Goal: Use online tool/utility: Utilize a website feature to perform a specific function

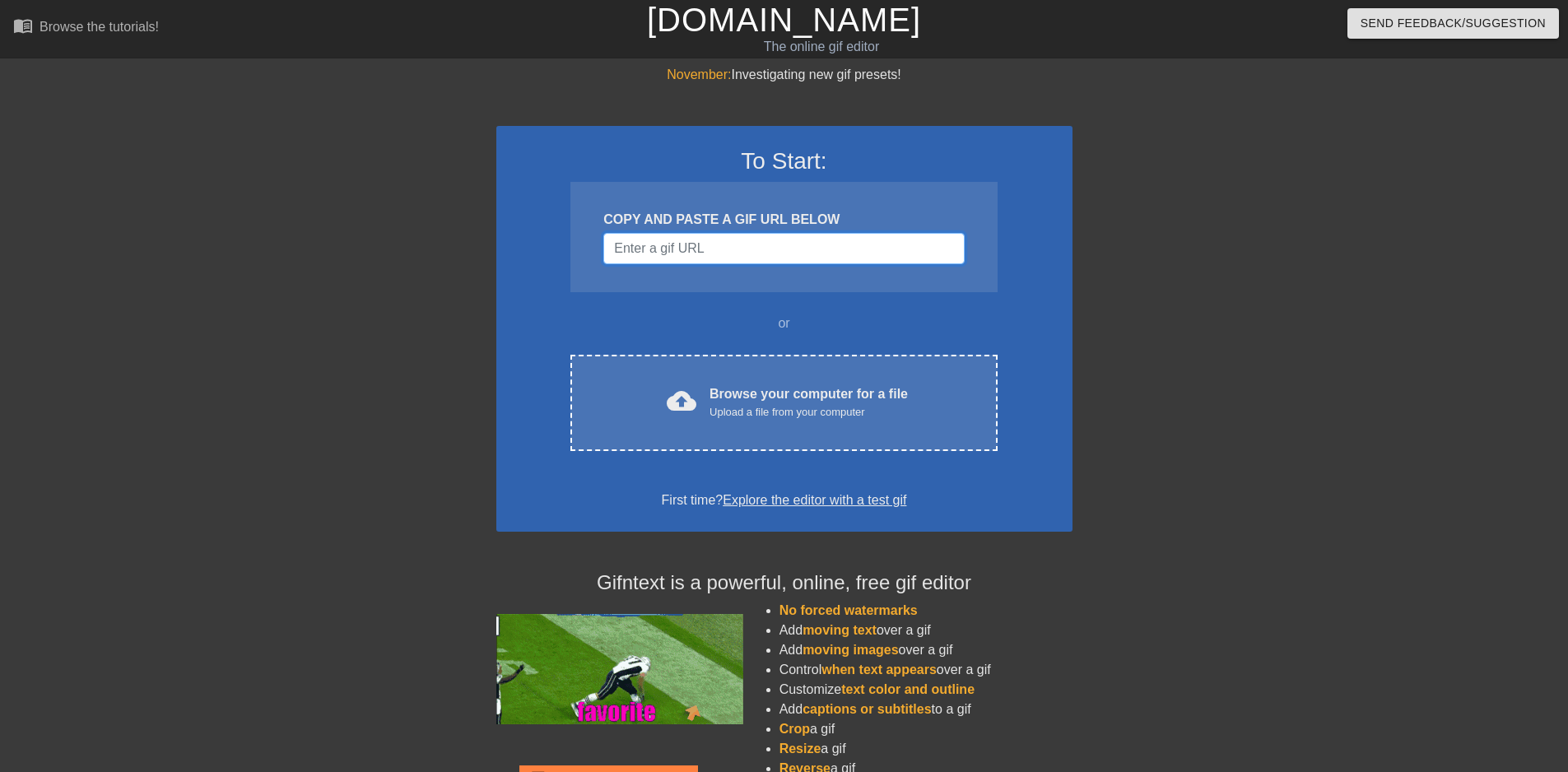
click at [686, 242] on input "Username" at bounding box center [784, 249] width 361 height 31
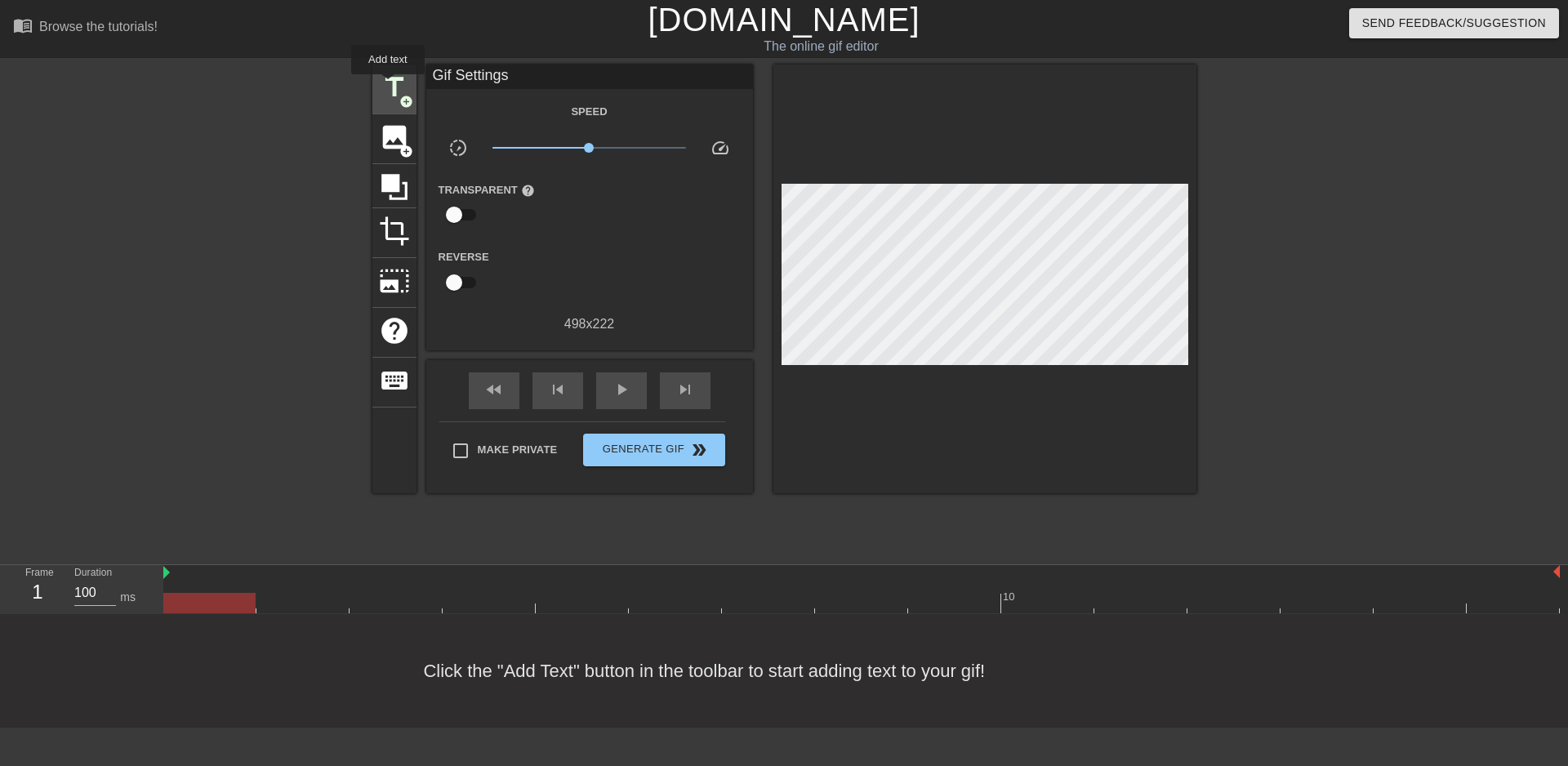
click at [387, 86] on span "title" at bounding box center [394, 88] width 31 height 31
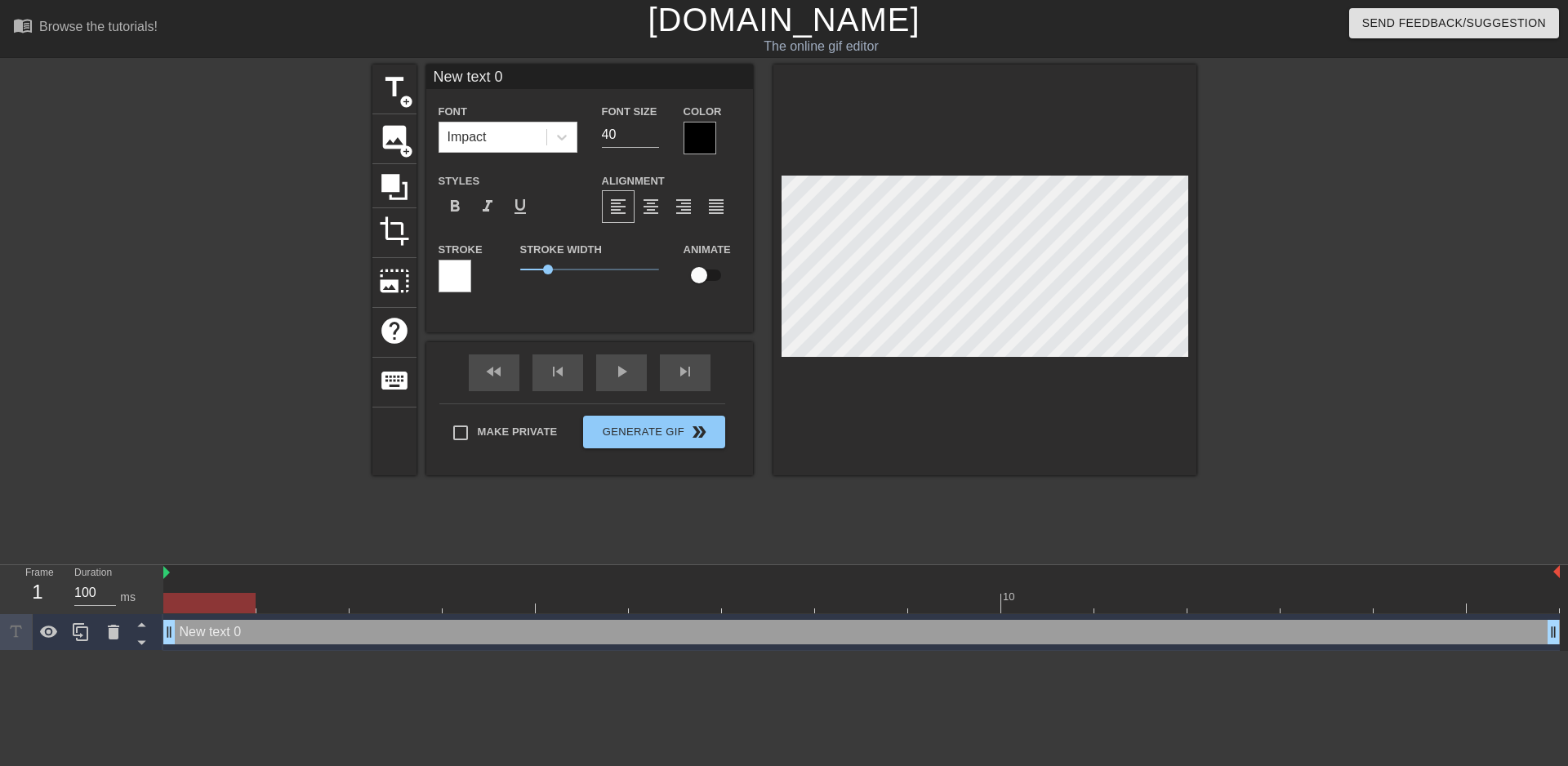
click at [706, 135] on div at bounding box center [700, 138] width 33 height 33
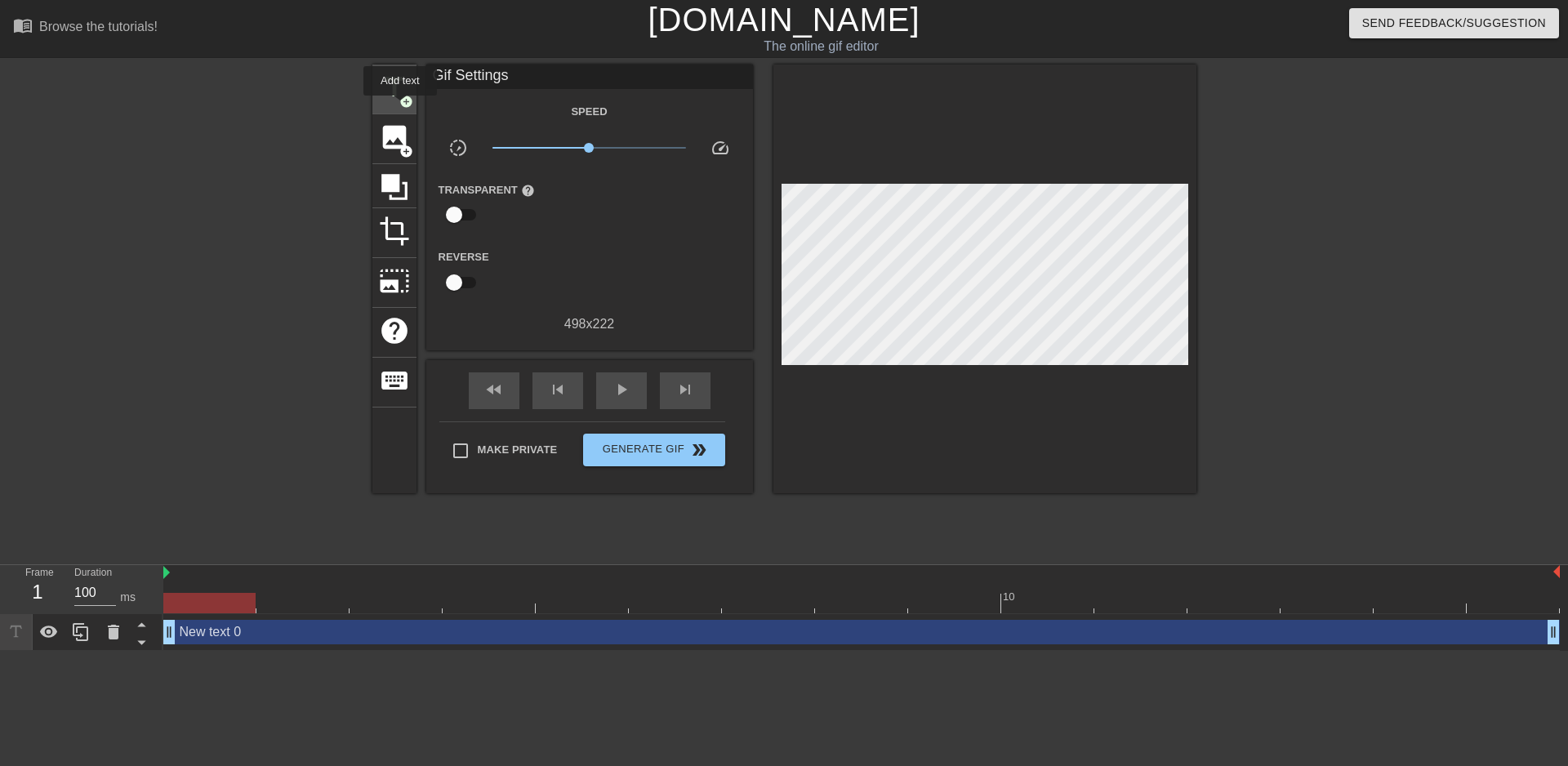
click at [397, 90] on span "title" at bounding box center [394, 88] width 31 height 31
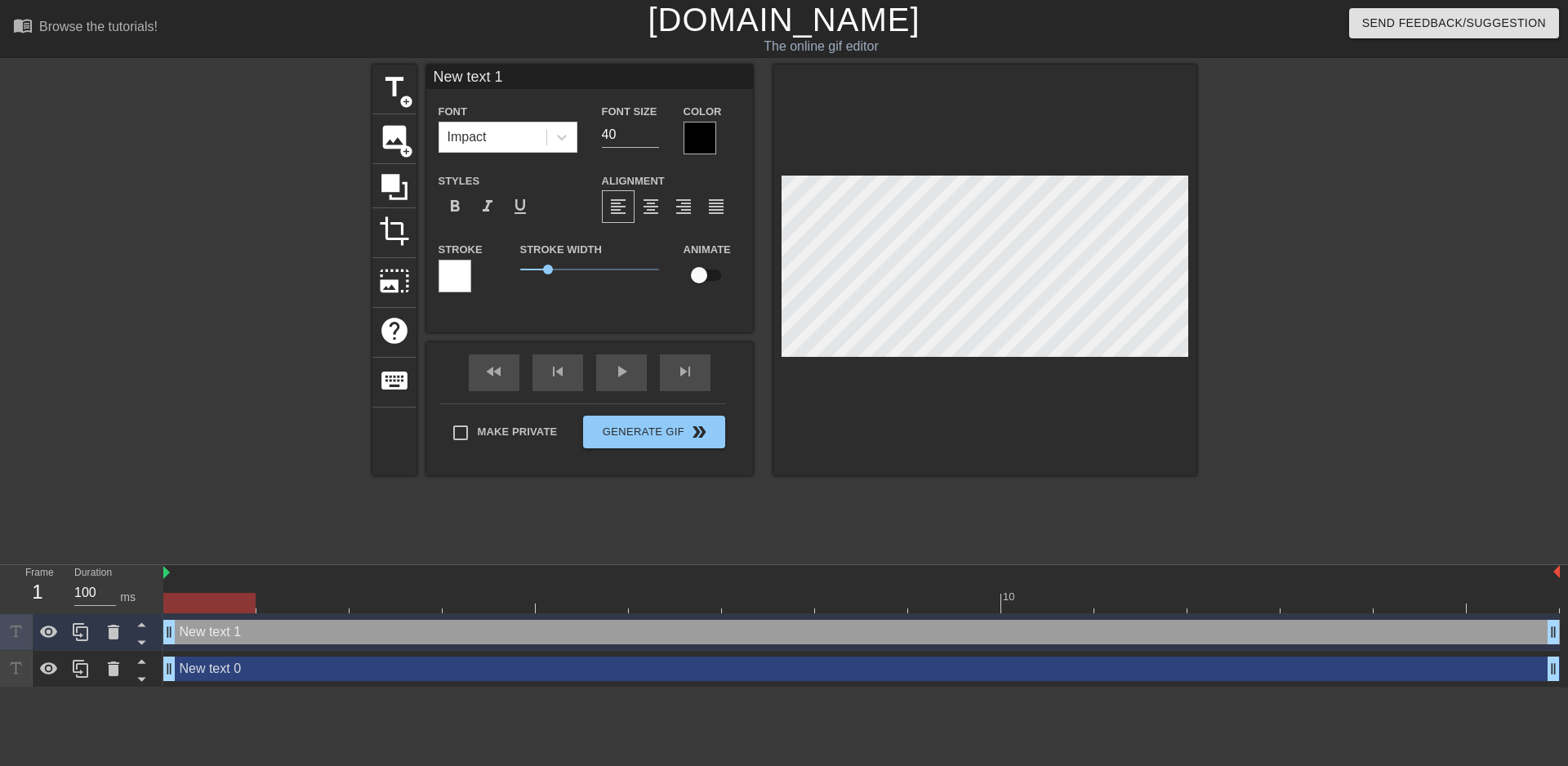
scroll to position [3, 3]
type input "New txt 1"
type textarea "New txt 1"
click at [947, 358] on div at bounding box center [985, 269] width 423 height 411
type input "Newtxt 1"
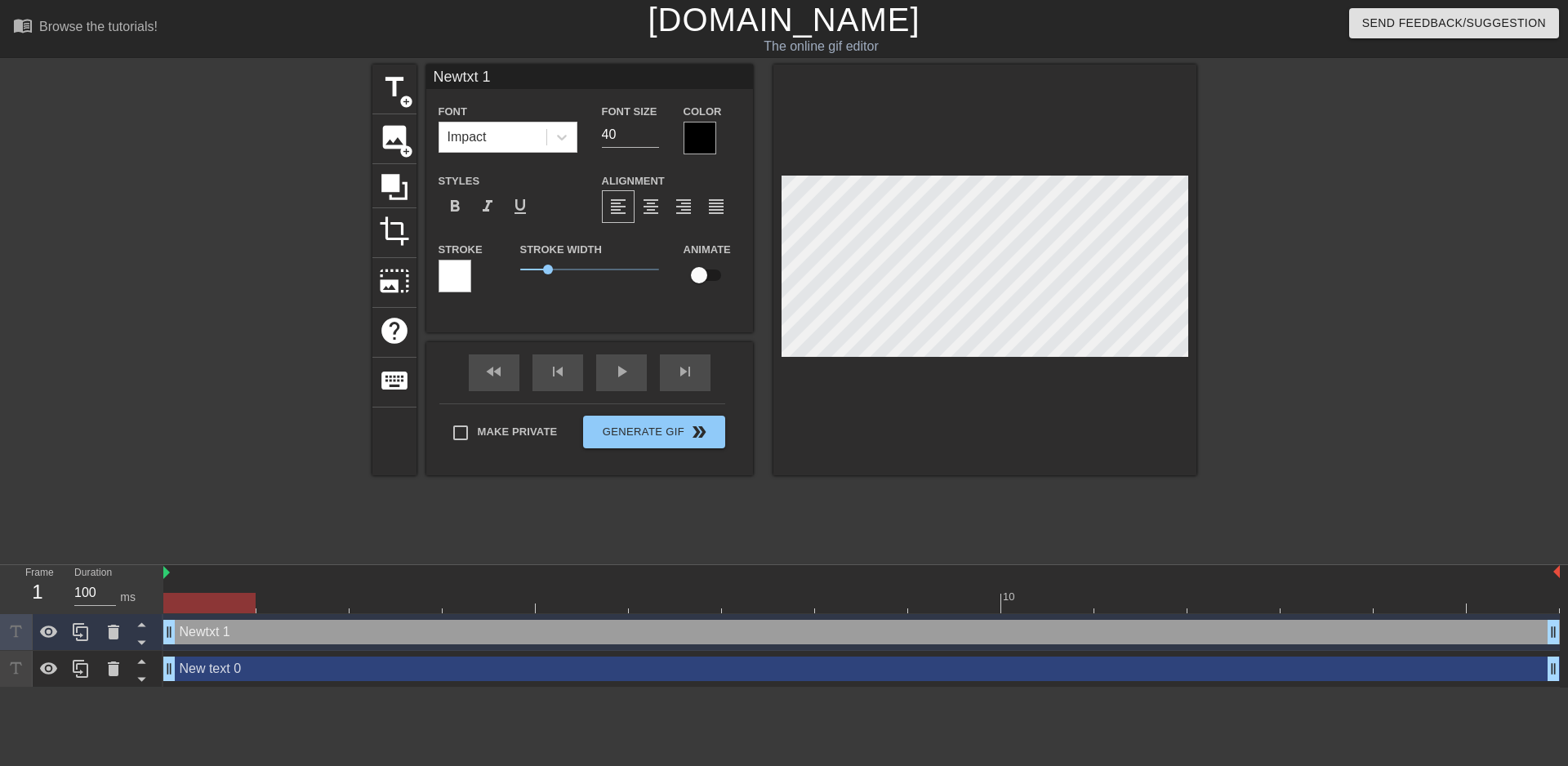
type textarea "Newtxt 1"
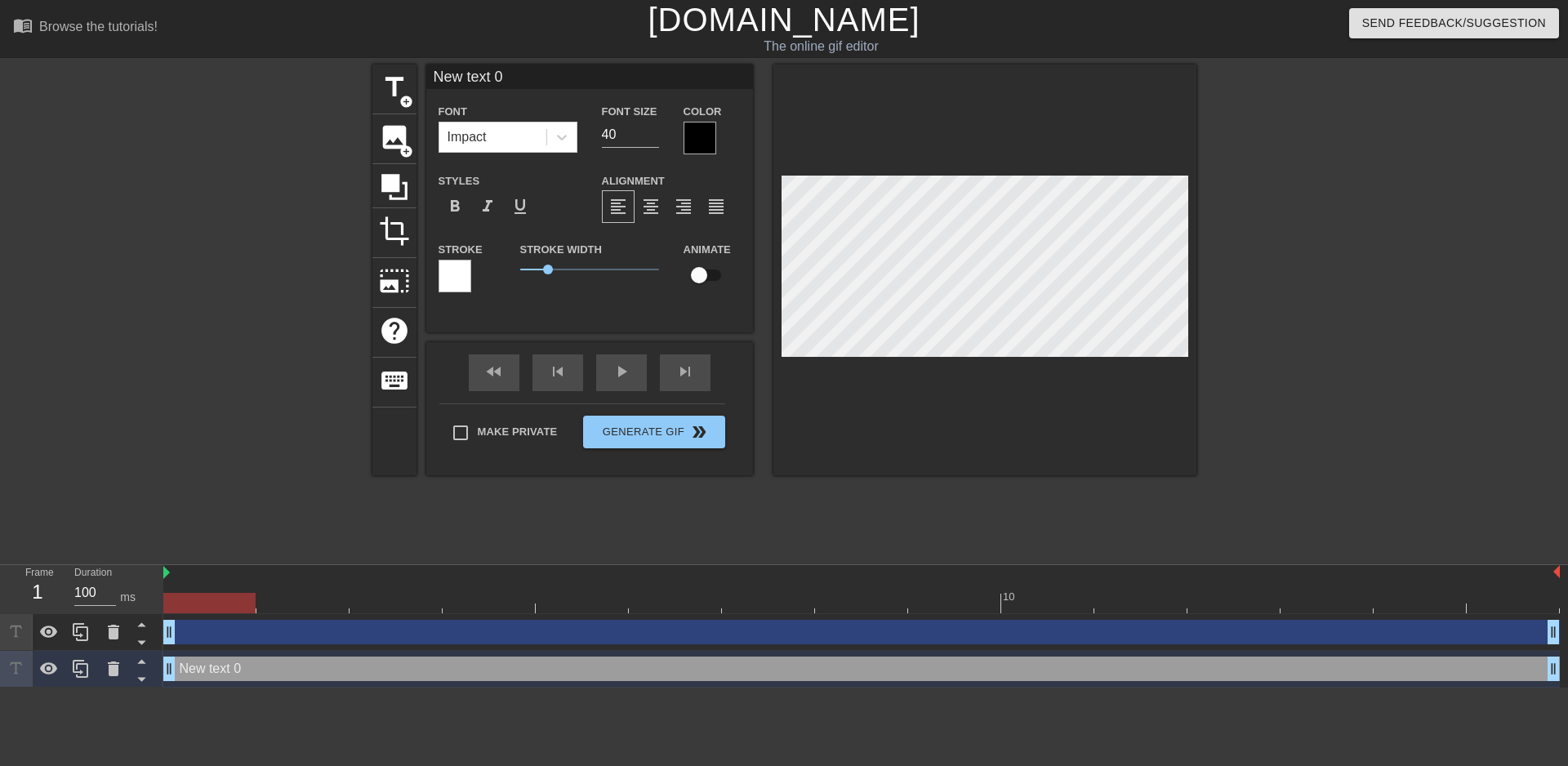
click at [447, 274] on div at bounding box center [454, 276] width 33 height 33
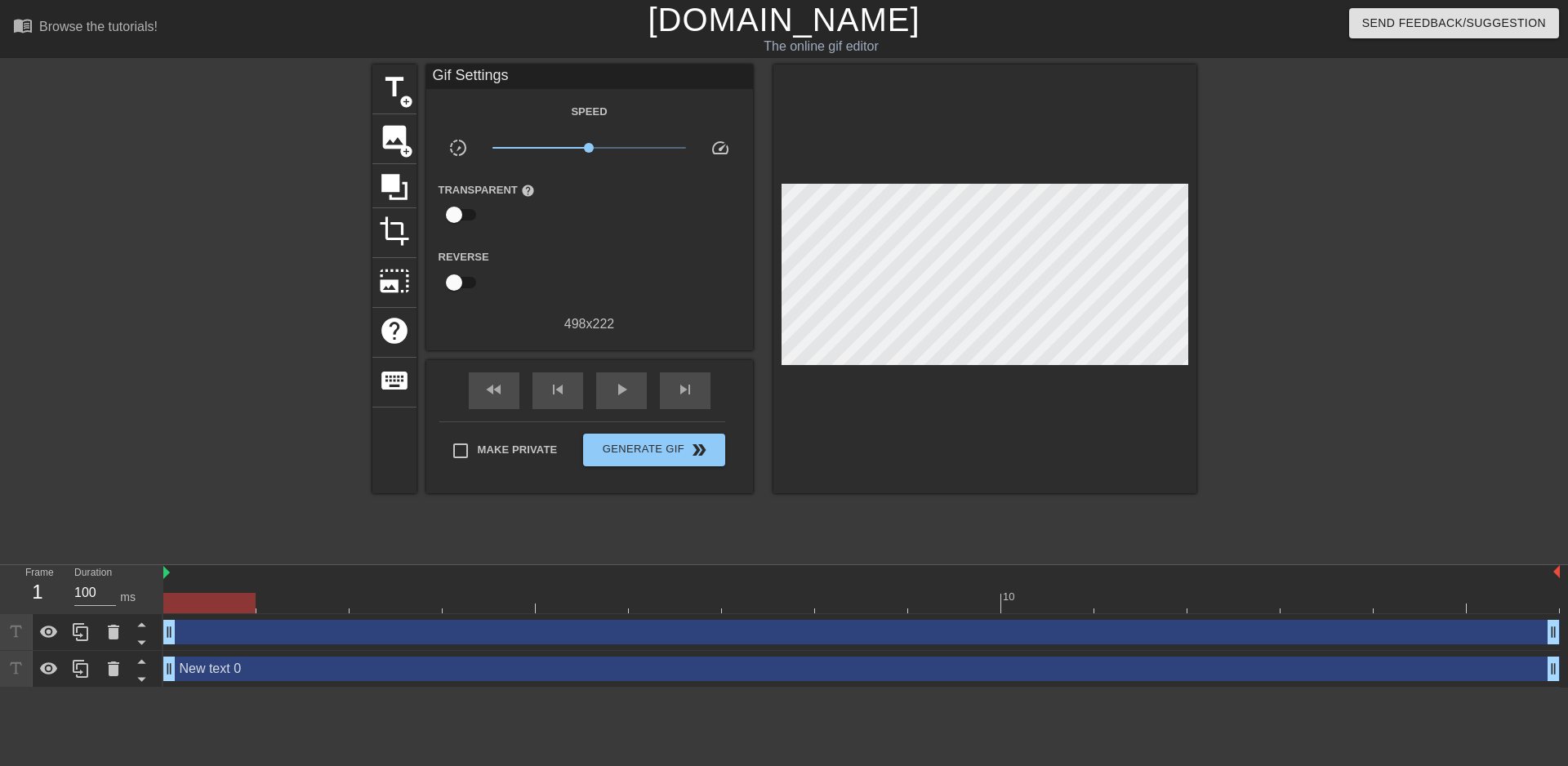
click at [457, 205] on input "checkbox" at bounding box center [453, 215] width 93 height 31
checkbox input "true"
click at [591, 217] on div at bounding box center [590, 216] width 33 height 33
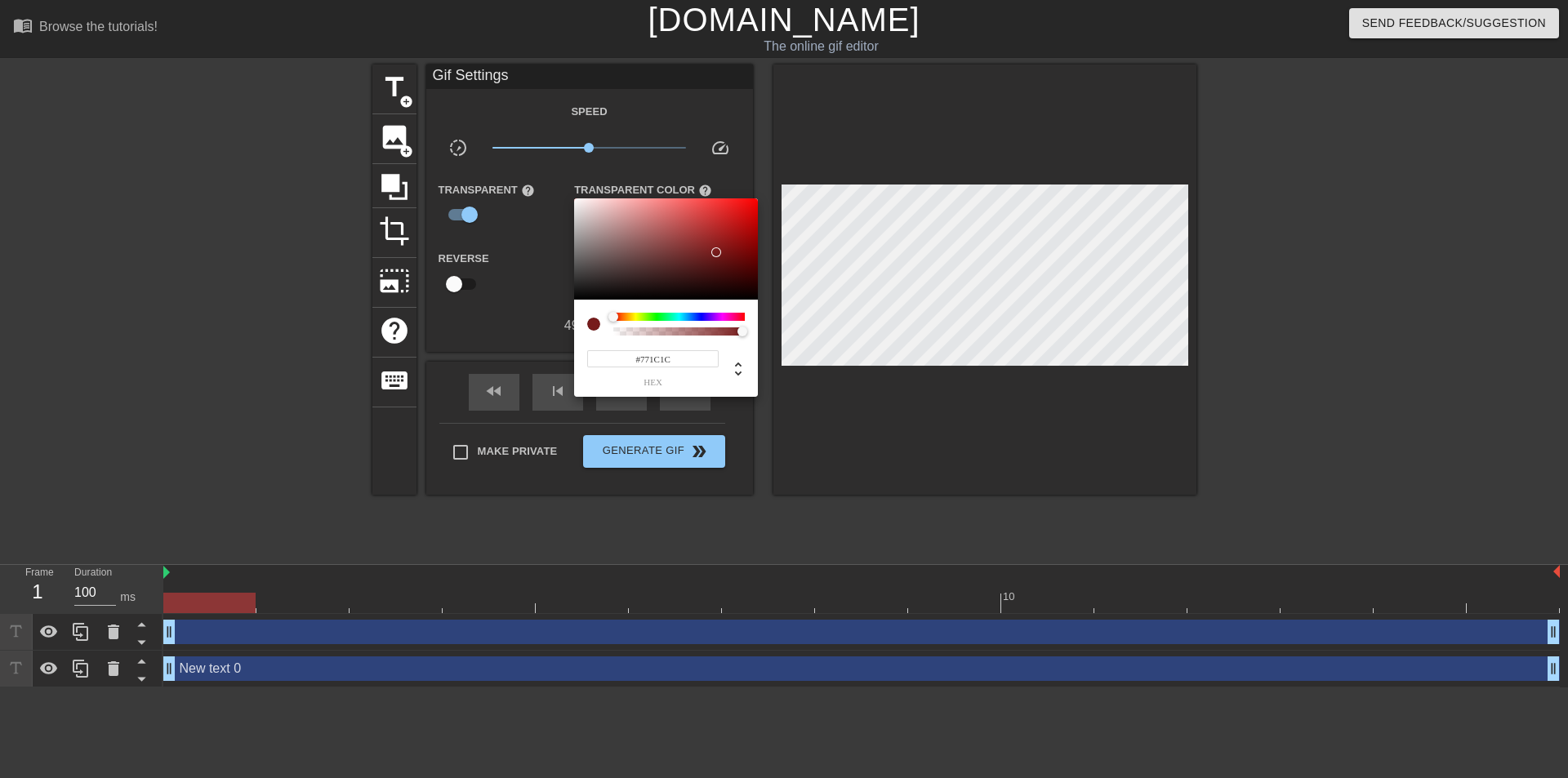
drag, startPoint x: 631, startPoint y: 268, endPoint x: 546, endPoint y: 255, distance: 86.0
click at [685, 250] on div at bounding box center [665, 249] width 183 height 101
type input "#7D3232"
click at [537, 267] on div at bounding box center [784, 389] width 1568 height 778
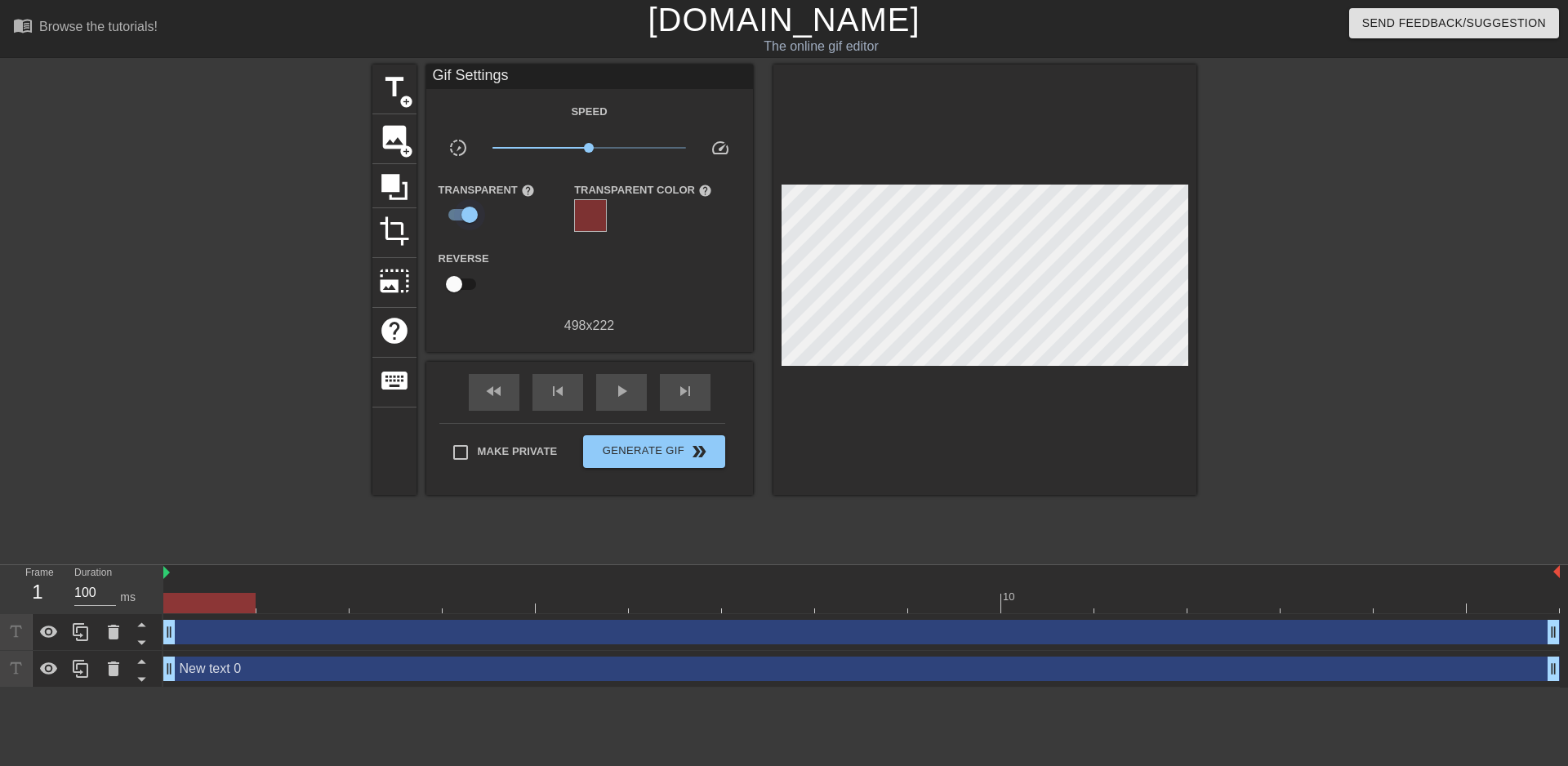
click at [474, 214] on input "checkbox" at bounding box center [469, 215] width 93 height 31
checkbox input "false"
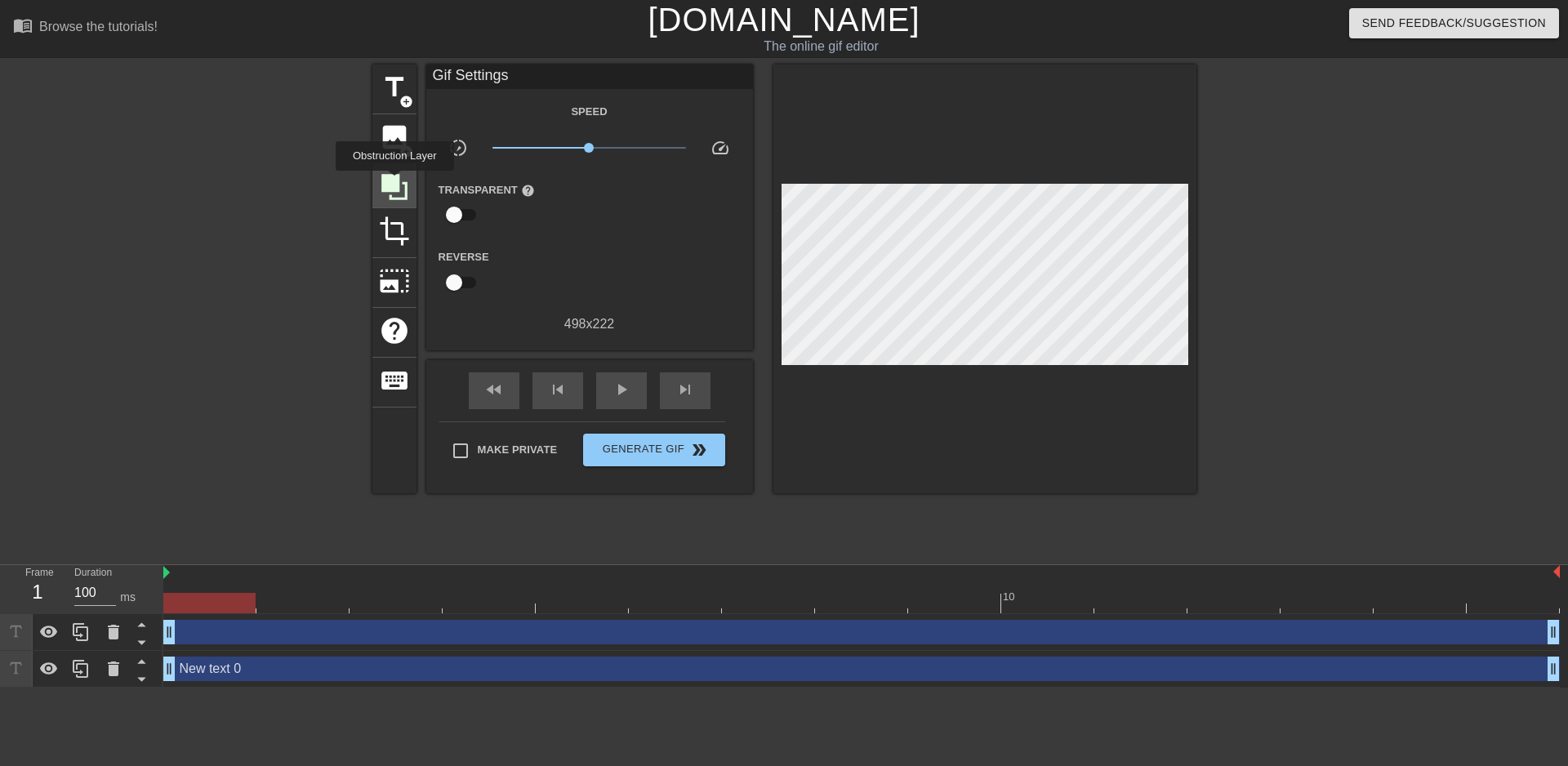
click at [395, 182] on icon at bounding box center [394, 187] width 26 height 26
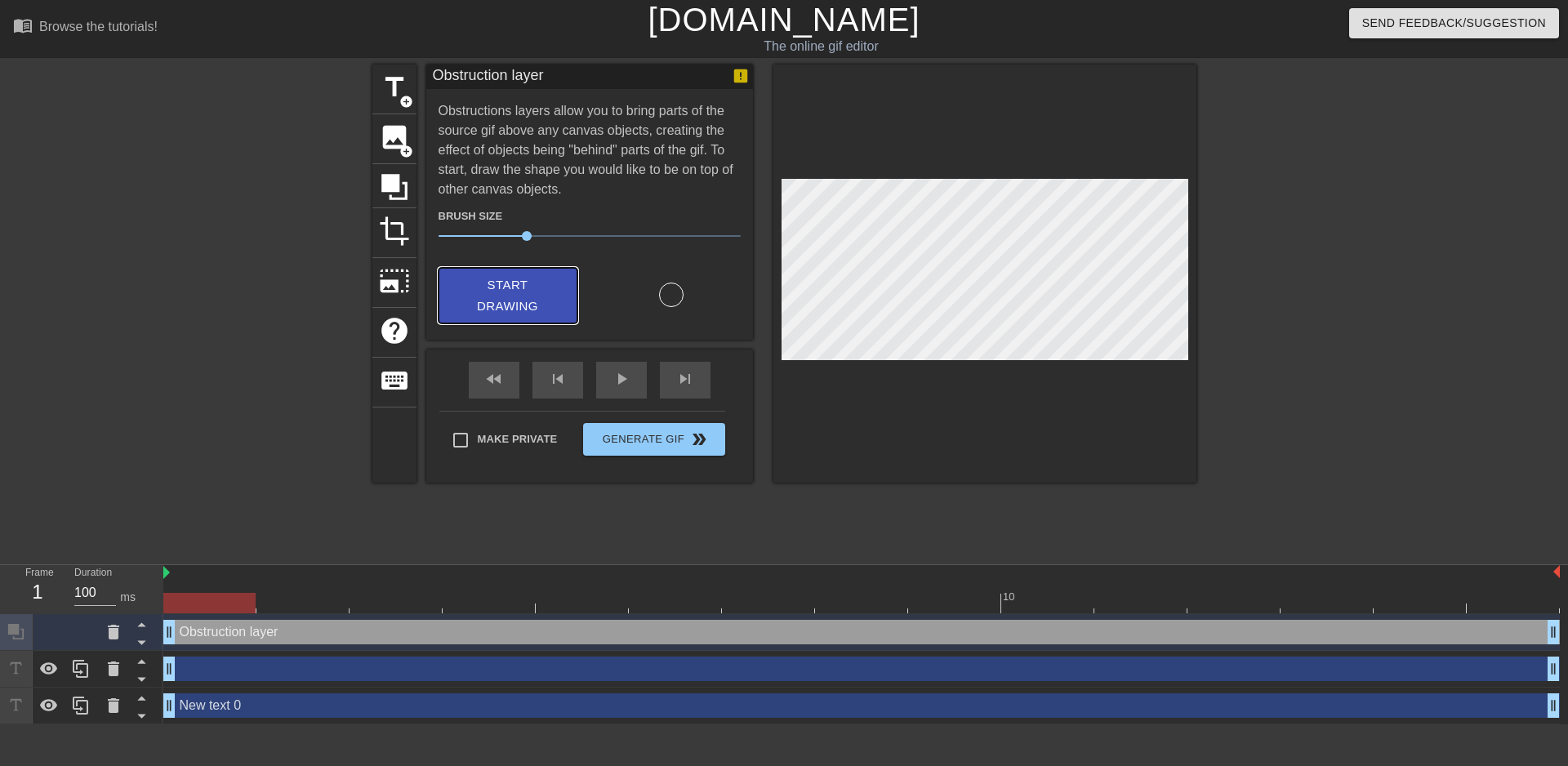
click at [555, 291] on span "Start Drawing" at bounding box center [508, 296] width 99 height 43
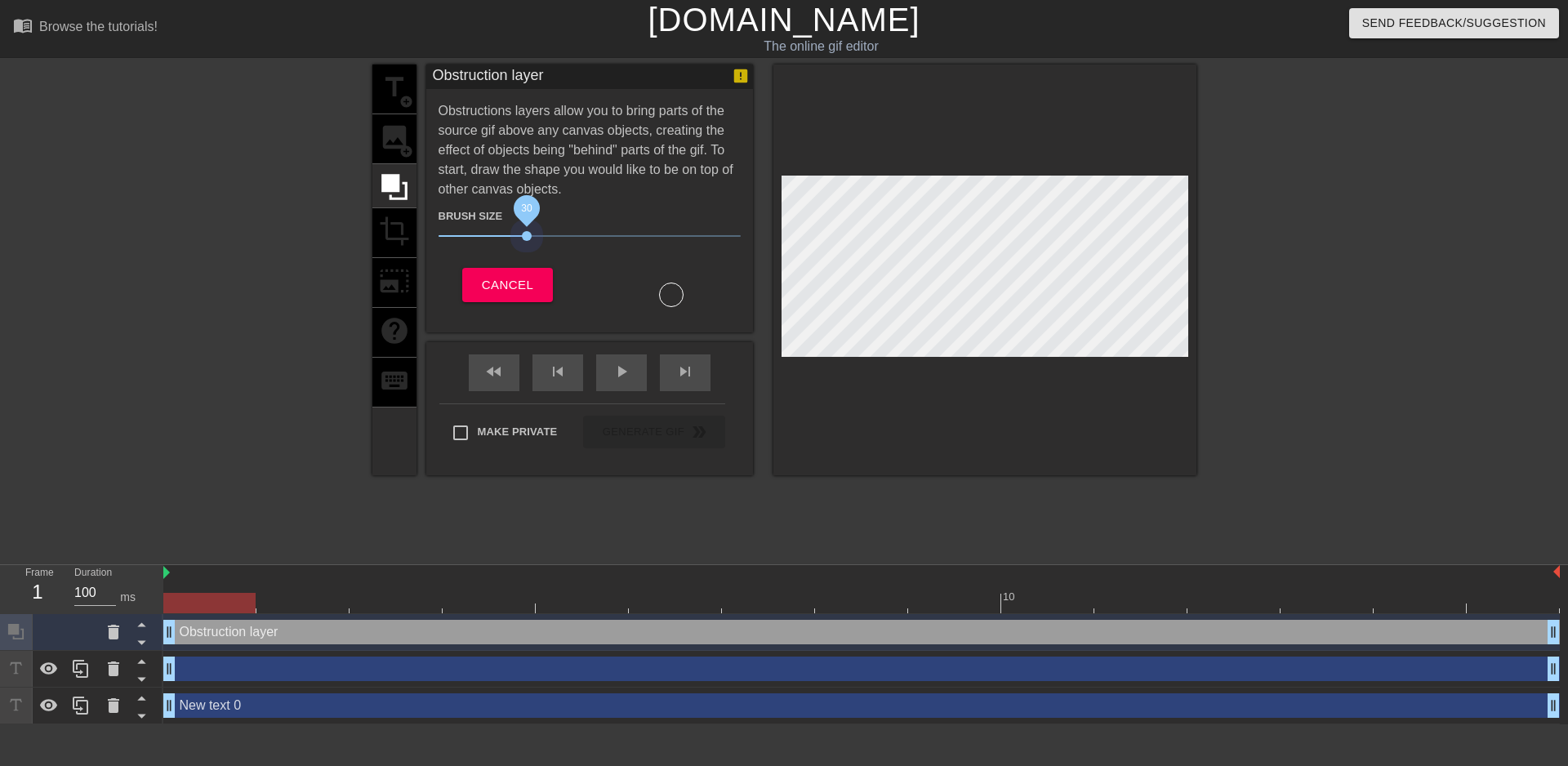
drag, startPoint x: 530, startPoint y: 233, endPoint x: 526, endPoint y: 242, distance: 9.8
click at [526, 242] on span "30" at bounding box center [589, 236] width 302 height 20
click at [515, 297] on button "Cancel" at bounding box center [508, 285] width 90 height 34
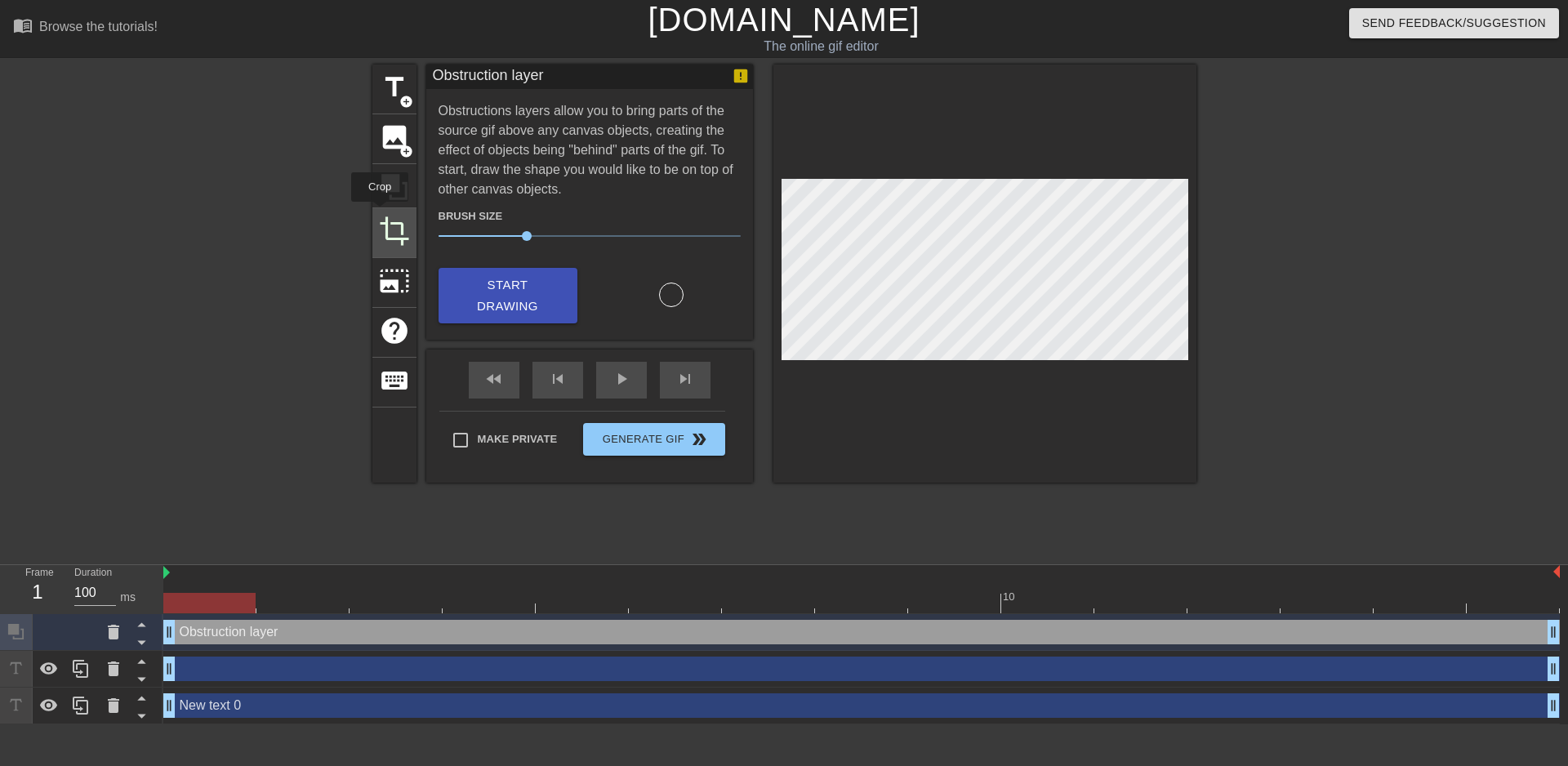
click at [379, 214] on div "crop" at bounding box center [394, 233] width 44 height 50
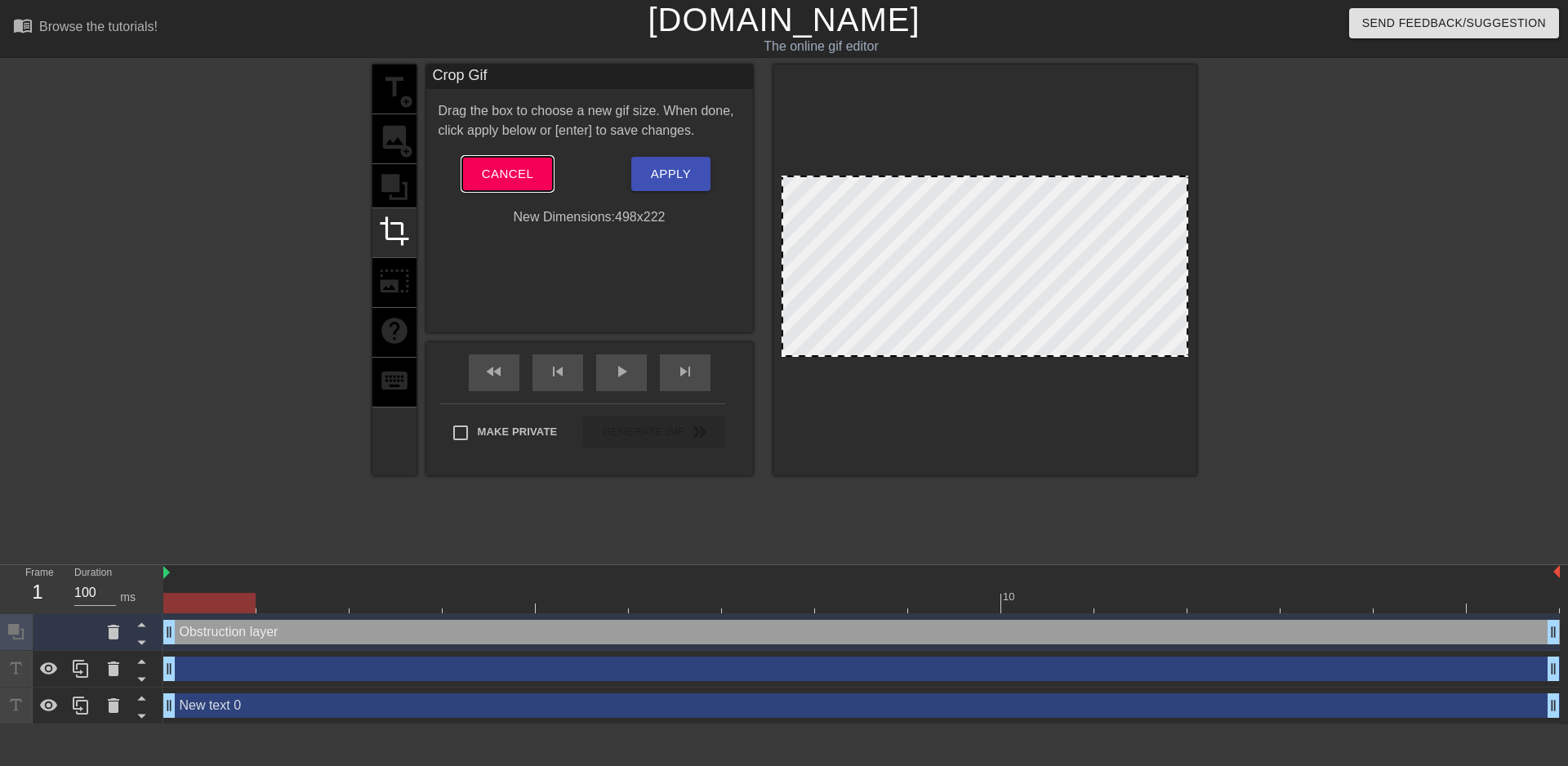
click at [531, 182] on button "Cancel" at bounding box center [508, 174] width 90 height 34
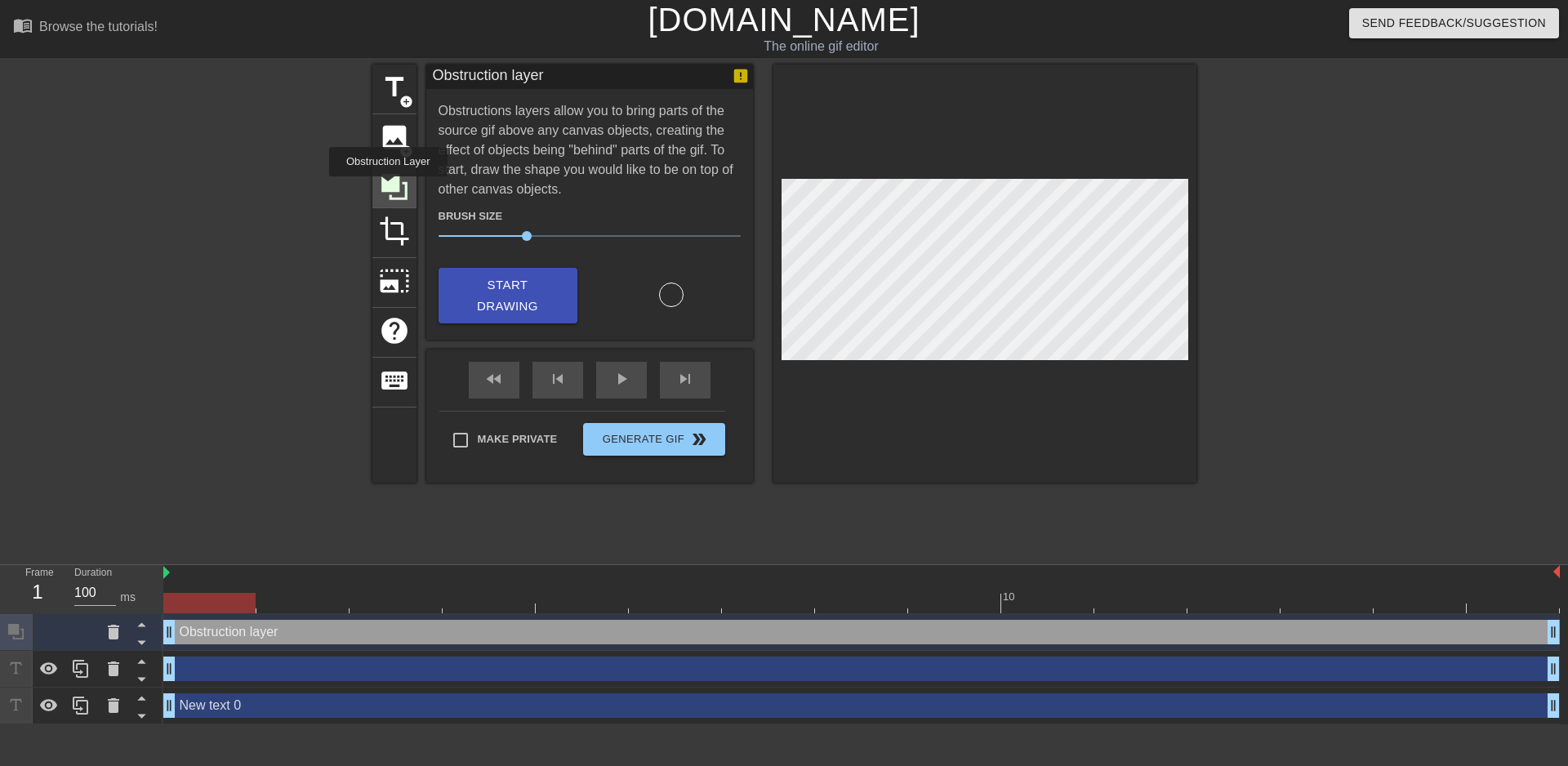
click at [387, 188] on icon at bounding box center [394, 187] width 26 height 26
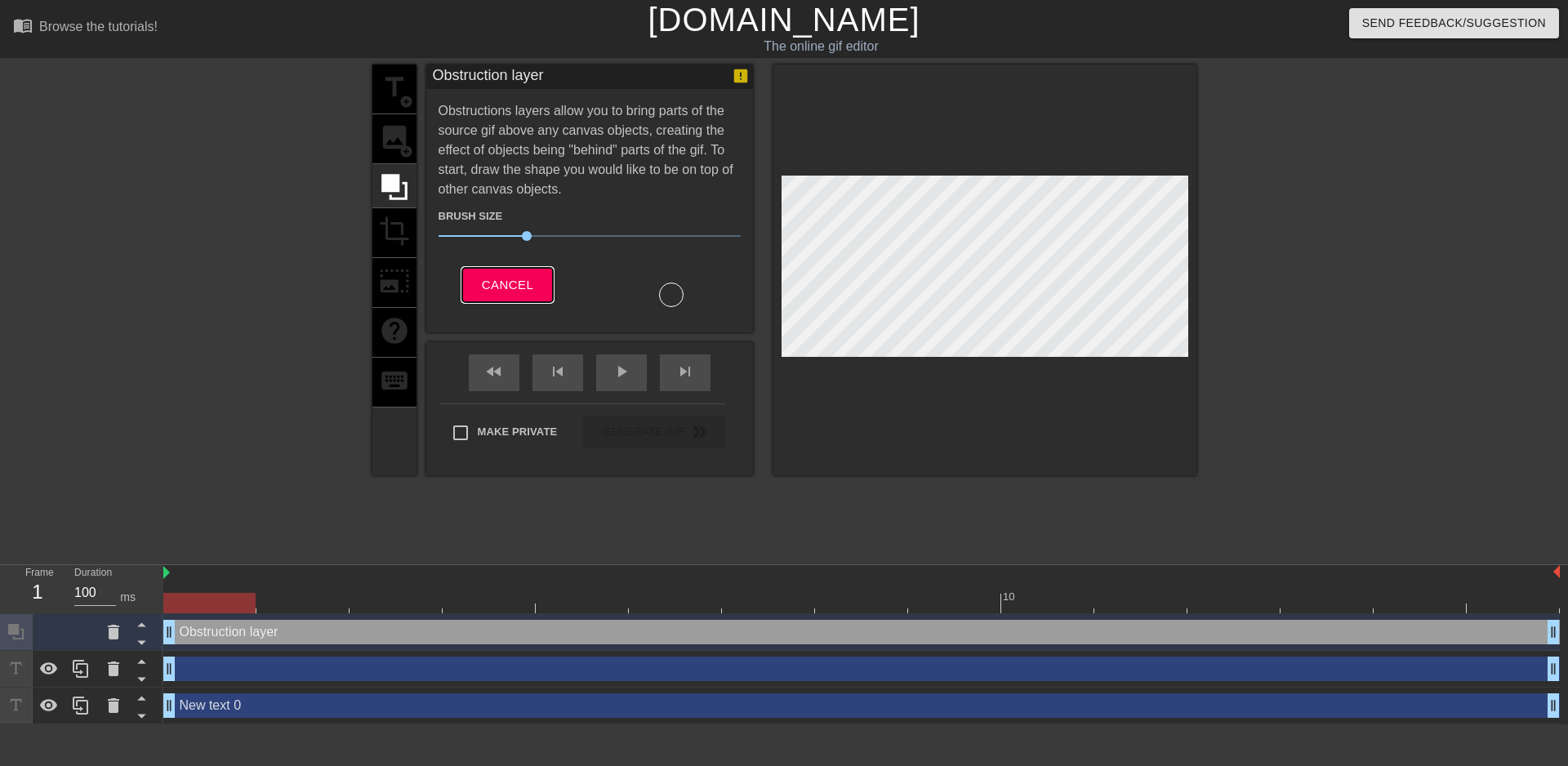
click at [509, 284] on span "Cancel" at bounding box center [507, 285] width 51 height 22
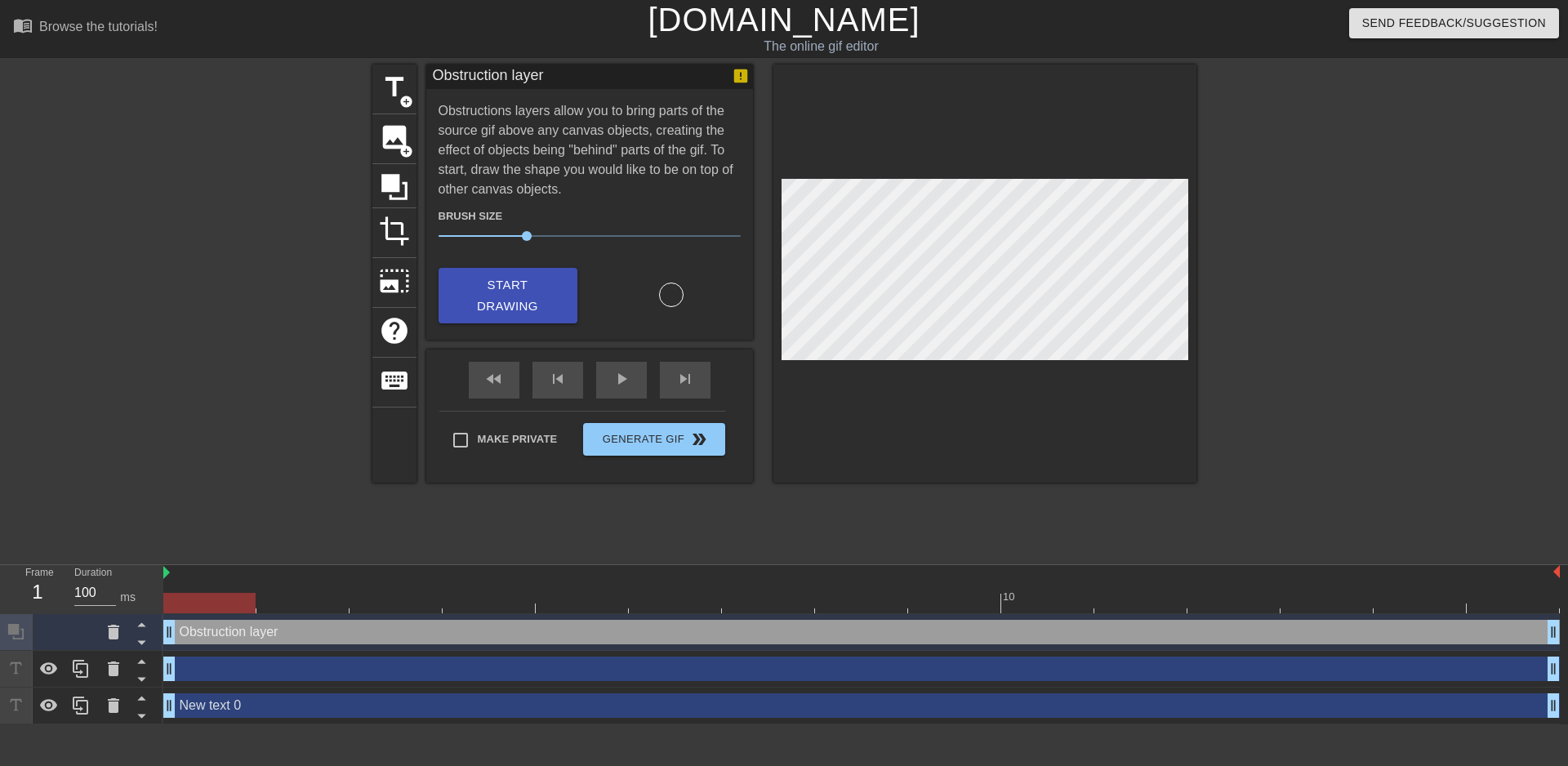
click at [512, 360] on div "fast_rewind skip_previous play_arrow skip_next" at bounding box center [589, 380] width 266 height 61
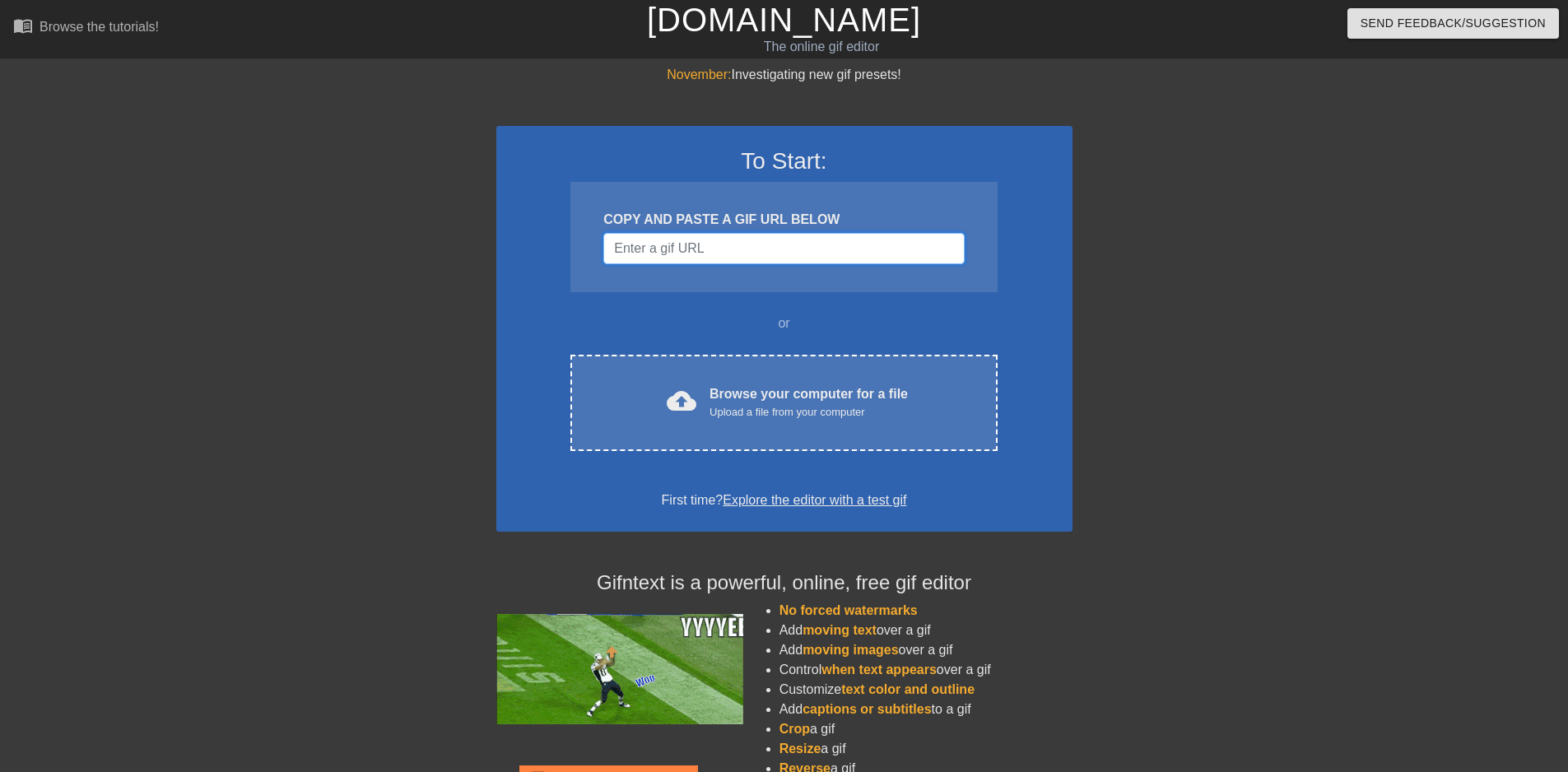
click at [812, 249] on input "Username" at bounding box center [784, 249] width 361 height 31
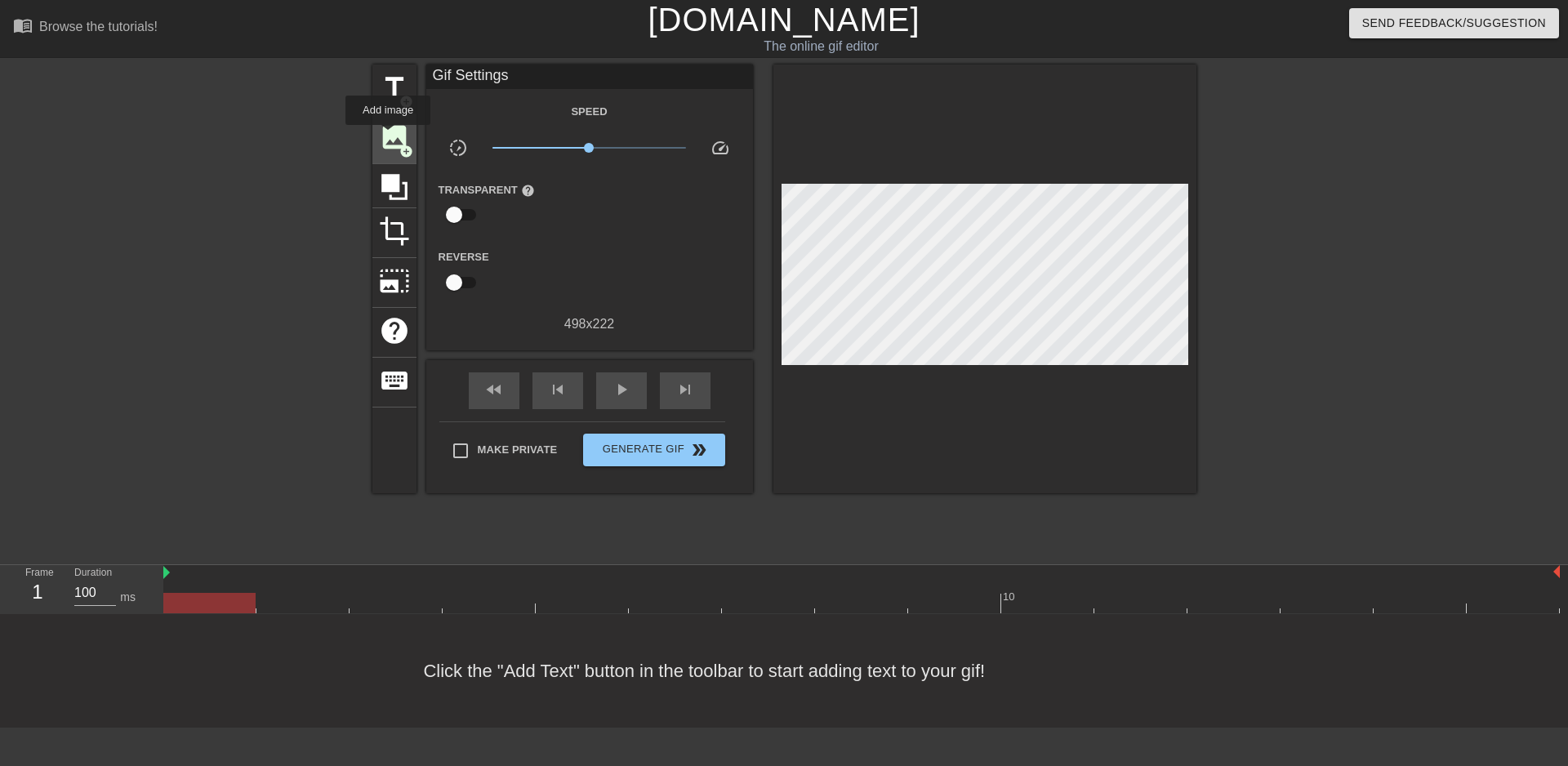
click at [387, 136] on span "image" at bounding box center [394, 137] width 31 height 31
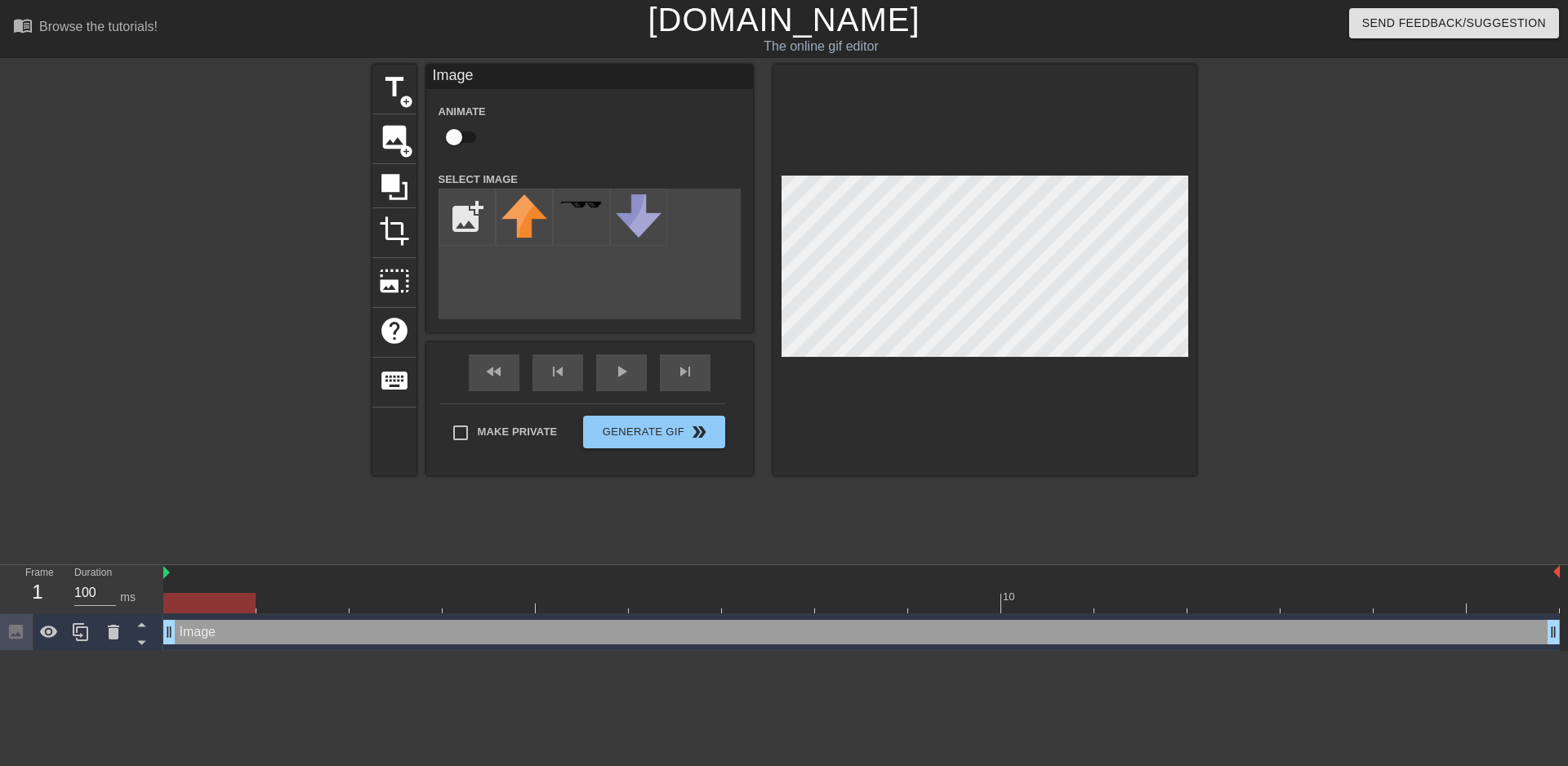
click at [835, 64] on div "menu_book Browse the tutorials! [DOMAIN_NAME] The online gif editor Send Feedba…" at bounding box center [784, 325] width 1568 height 650
click at [1212, 354] on div "title add_circle image add_circle crop photo_size_select_large help keyboard Im…" at bounding box center [784, 309] width 1568 height 490
click at [479, 215] on input "file" at bounding box center [466, 217] width 55 height 55
click at [399, 89] on span "title" at bounding box center [394, 88] width 31 height 31
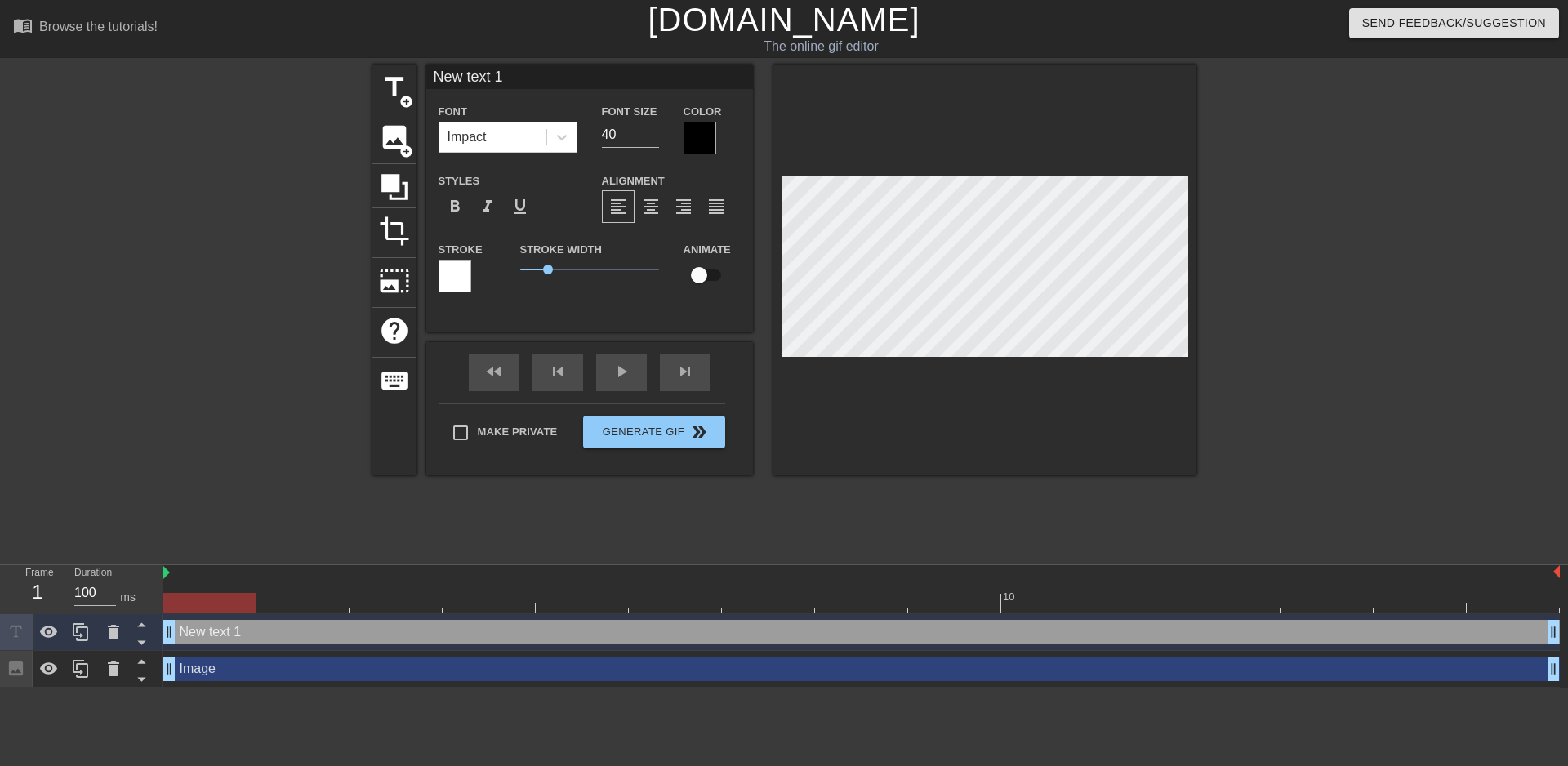
scroll to position [3, 5]
type input "M"
type textarea "M"
type input "Me"
type textarea "Me"
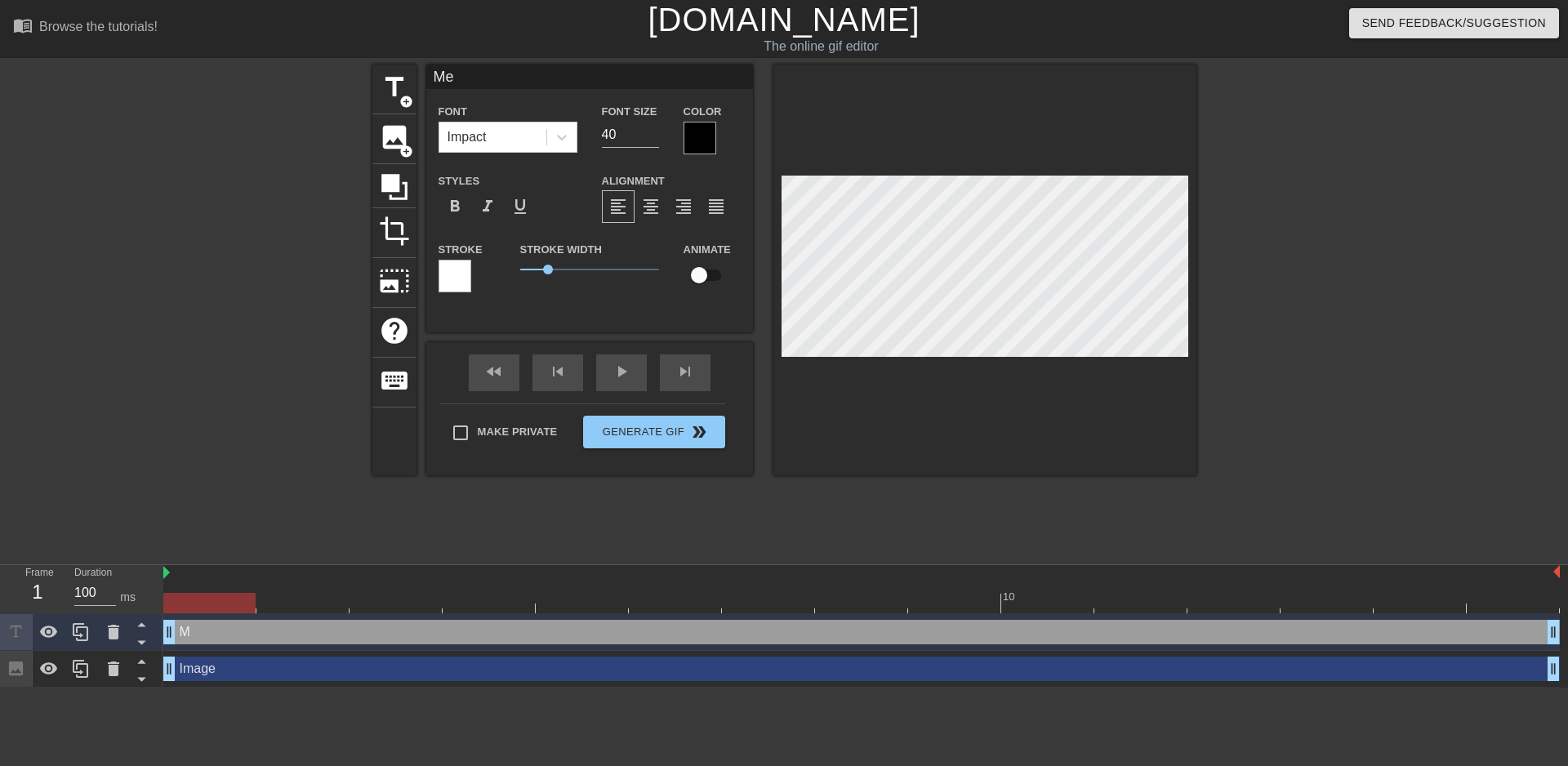
type input "Mer"
type textarea "Mer"
type input "Merc"
type textarea "Merc"
type input "Merch"
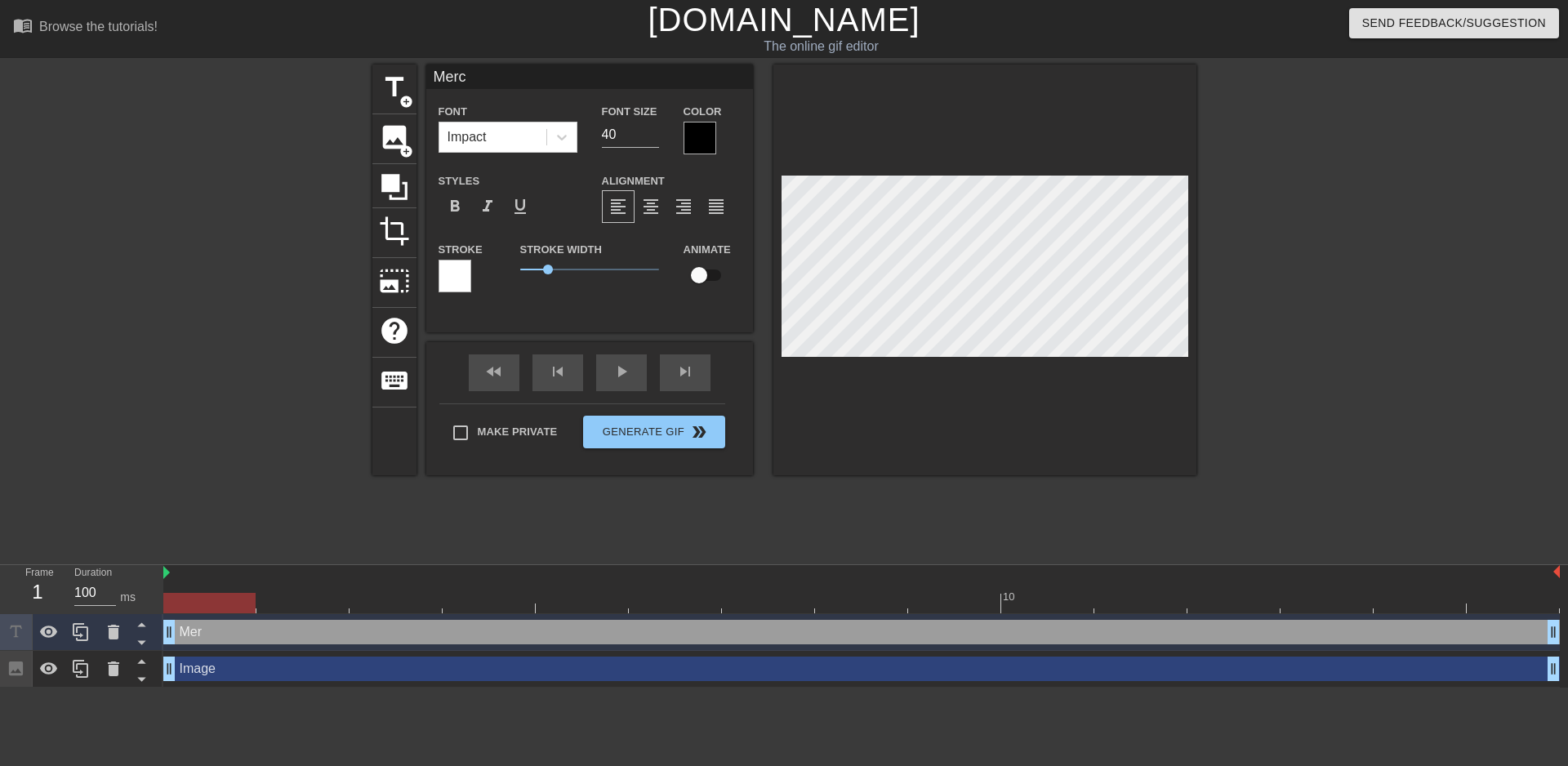
type textarea "Merch"
type input "Mercha"
type textarea "Mercha"
type input "[PERSON_NAME]"
type textarea "[PERSON_NAME]"
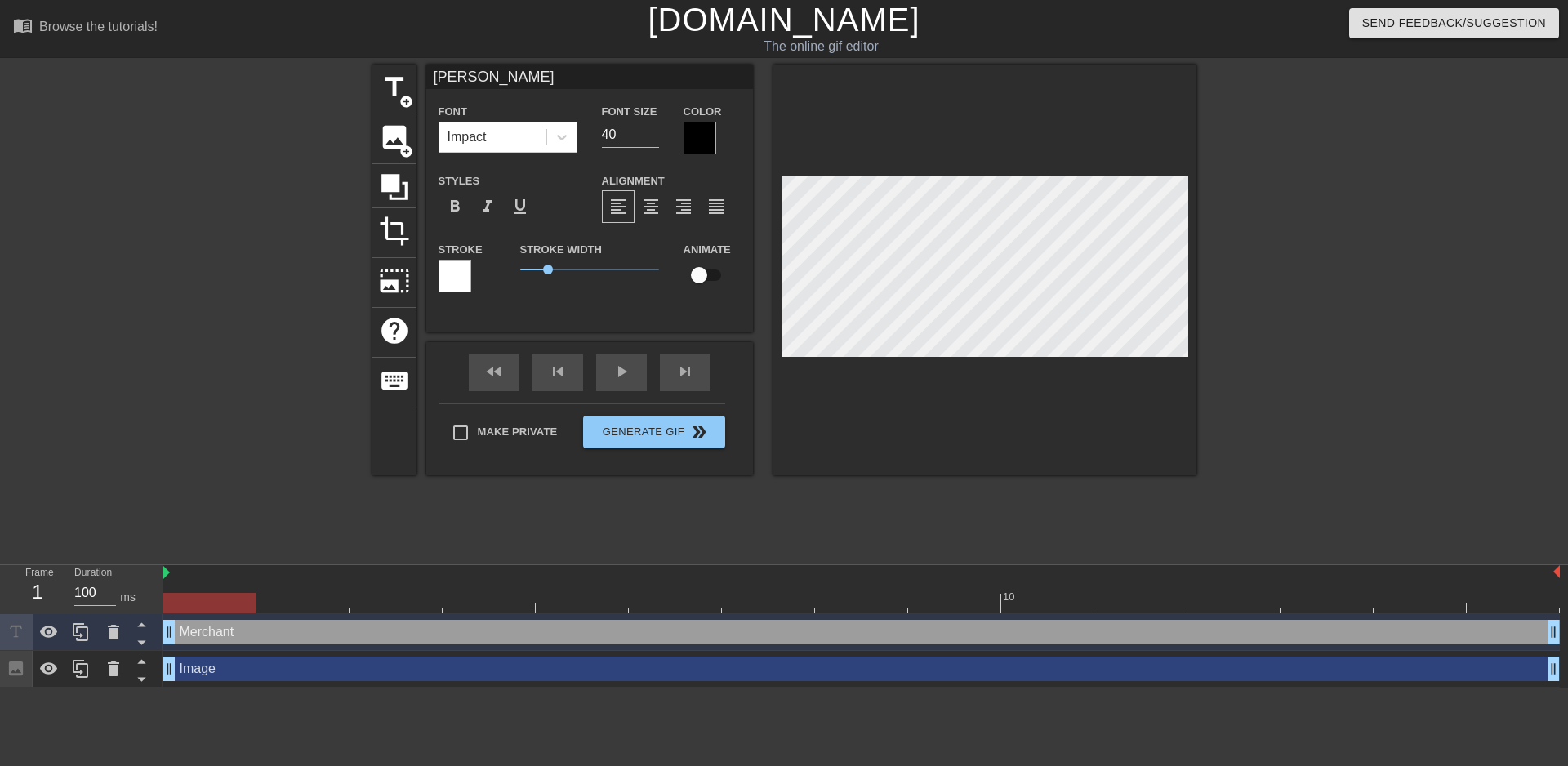
type input "Merchant"
type textarea "Merchant"
type input "Merchant"
type textarea "Merchant"
type input "Merchant S"
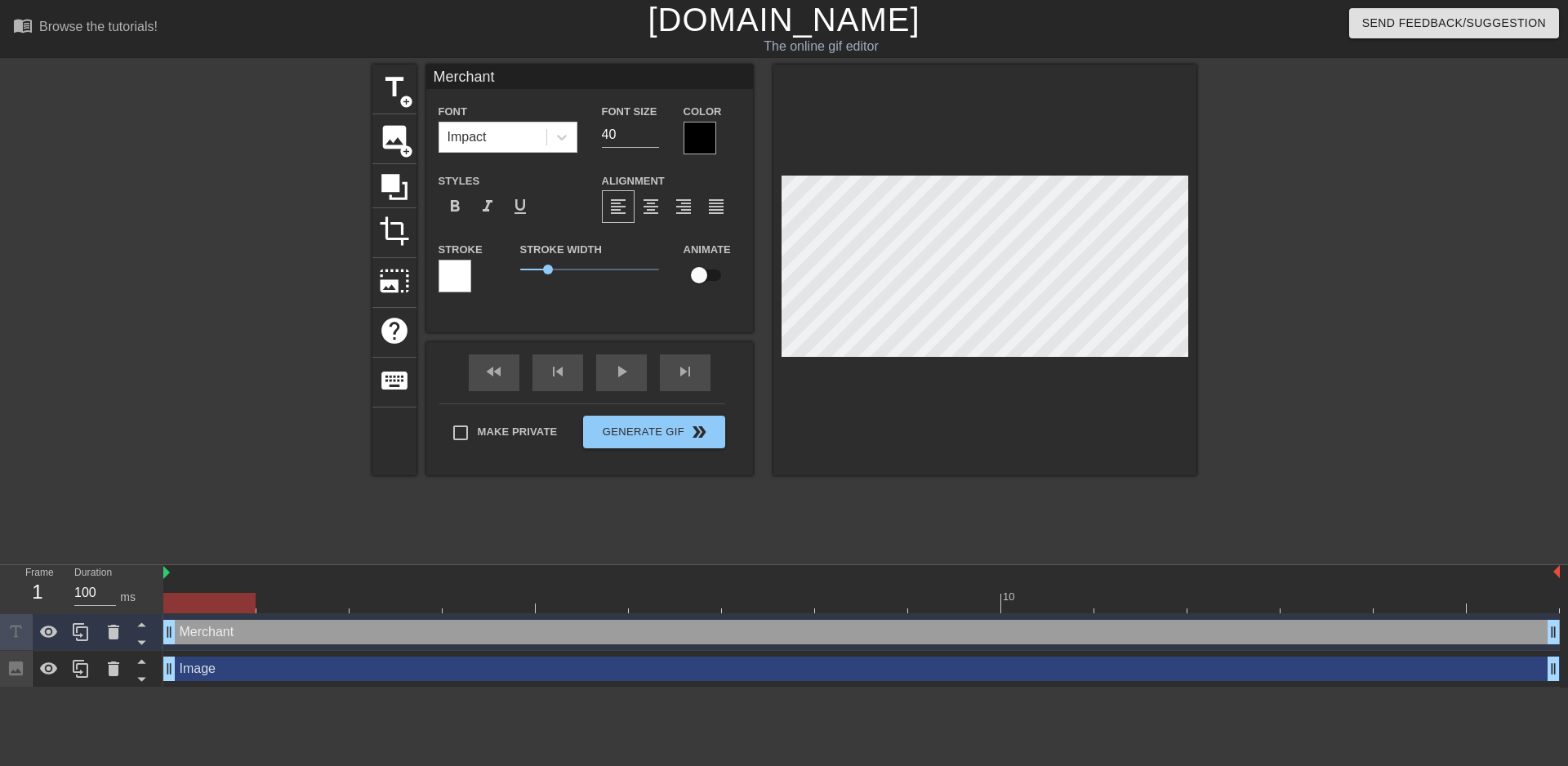
type textarea "Merchant S"
type input "Merchant Se"
type textarea "Merchant Se"
type input "Merchant Ser"
type textarea "Merchant Ser"
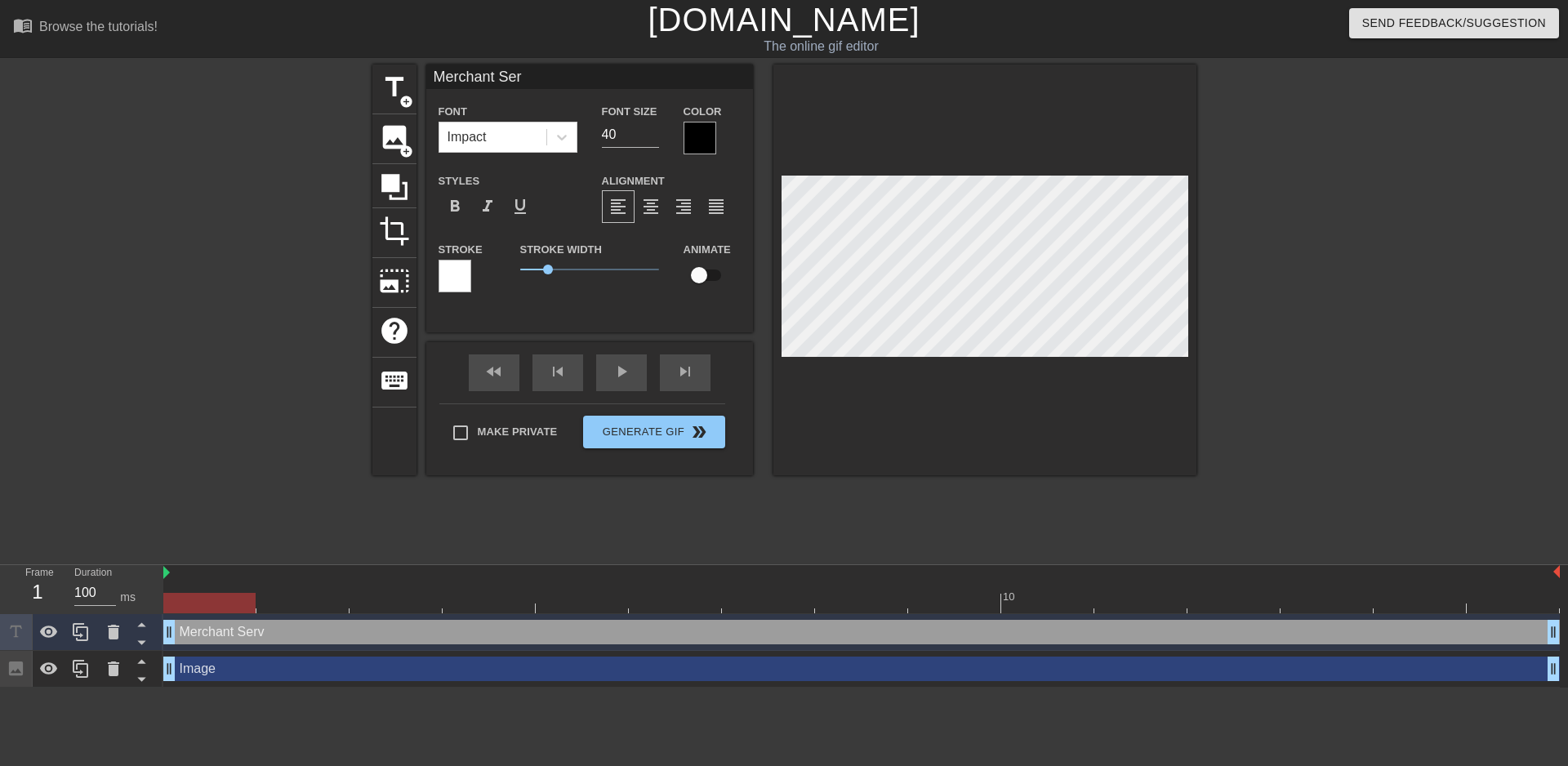
type input "Merchant Serv"
type textarea "Merchant Serv"
type input "Merchant Servi"
type textarea "Merchant Servi"
type input "Merchant Servic"
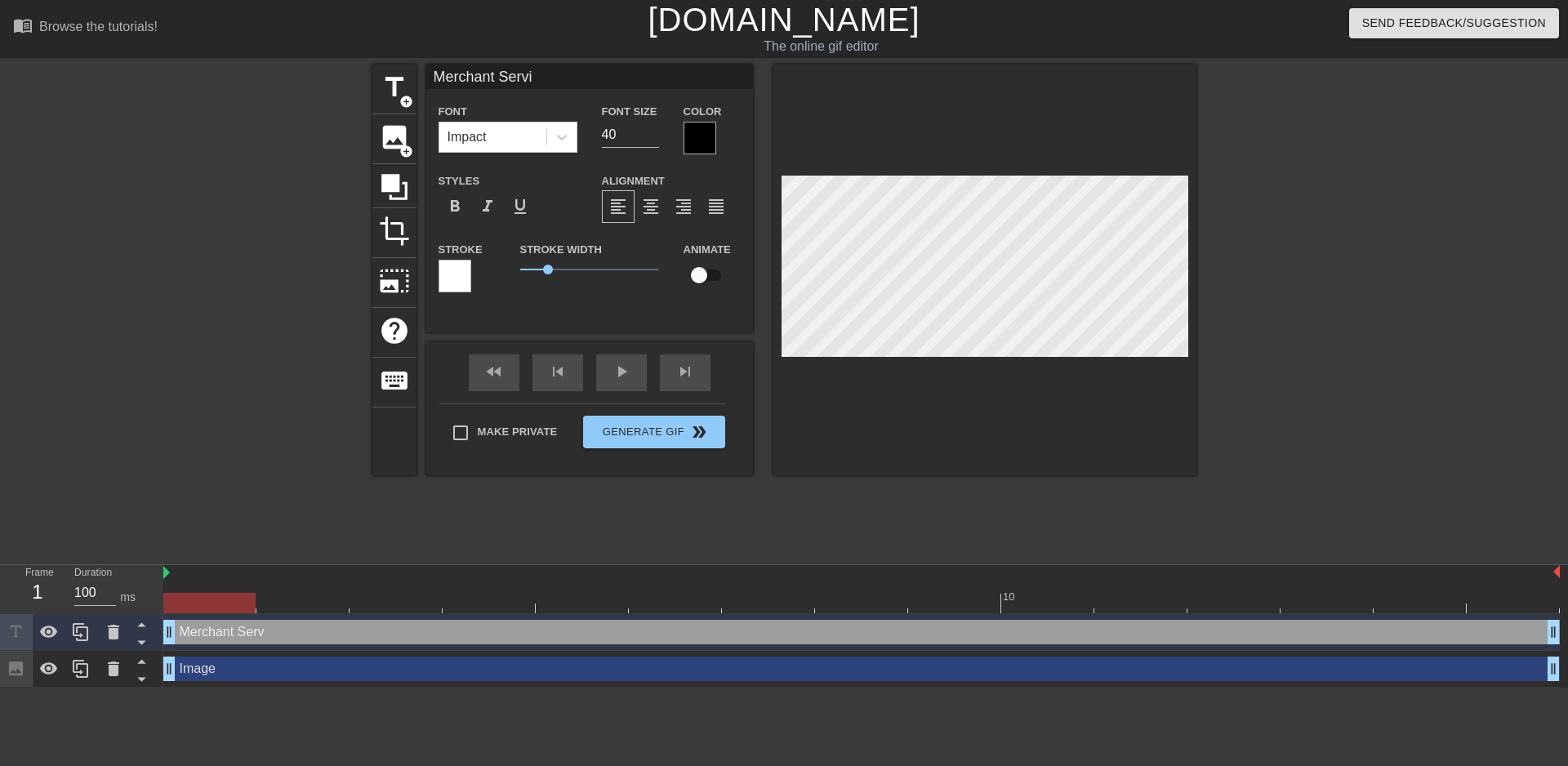
type textarea "Merchant Servic"
type input "Merchant Service"
type textarea "Merchant Service"
type input "Merchant Service"
type textarea "Merchant Service"
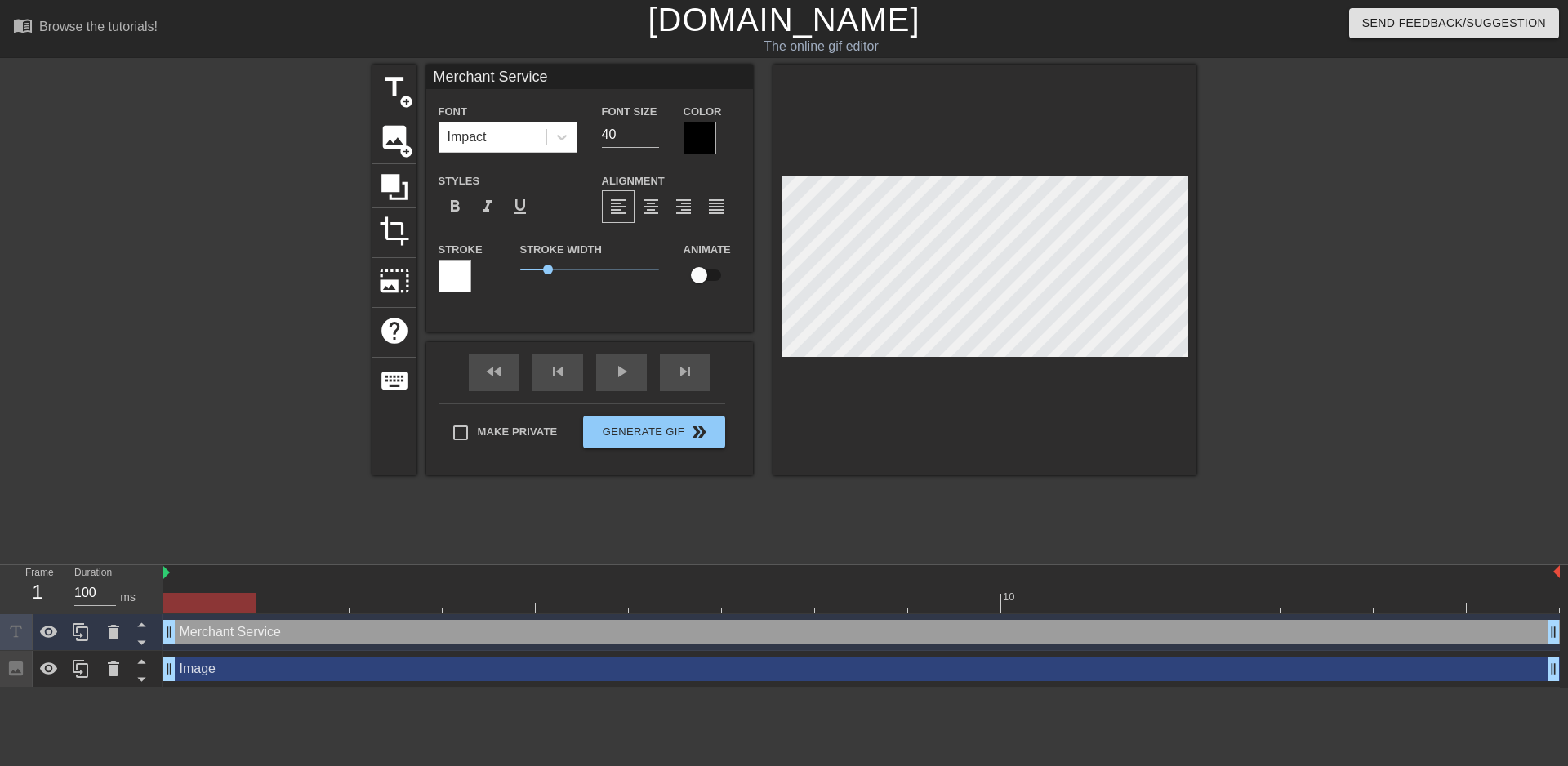
type input "Merchant Service P"
type textarea "Merchant Service P"
type input "Merchant Service Pr"
type textarea "Merchant Service Pr"
type input "Merchant Service Pro"
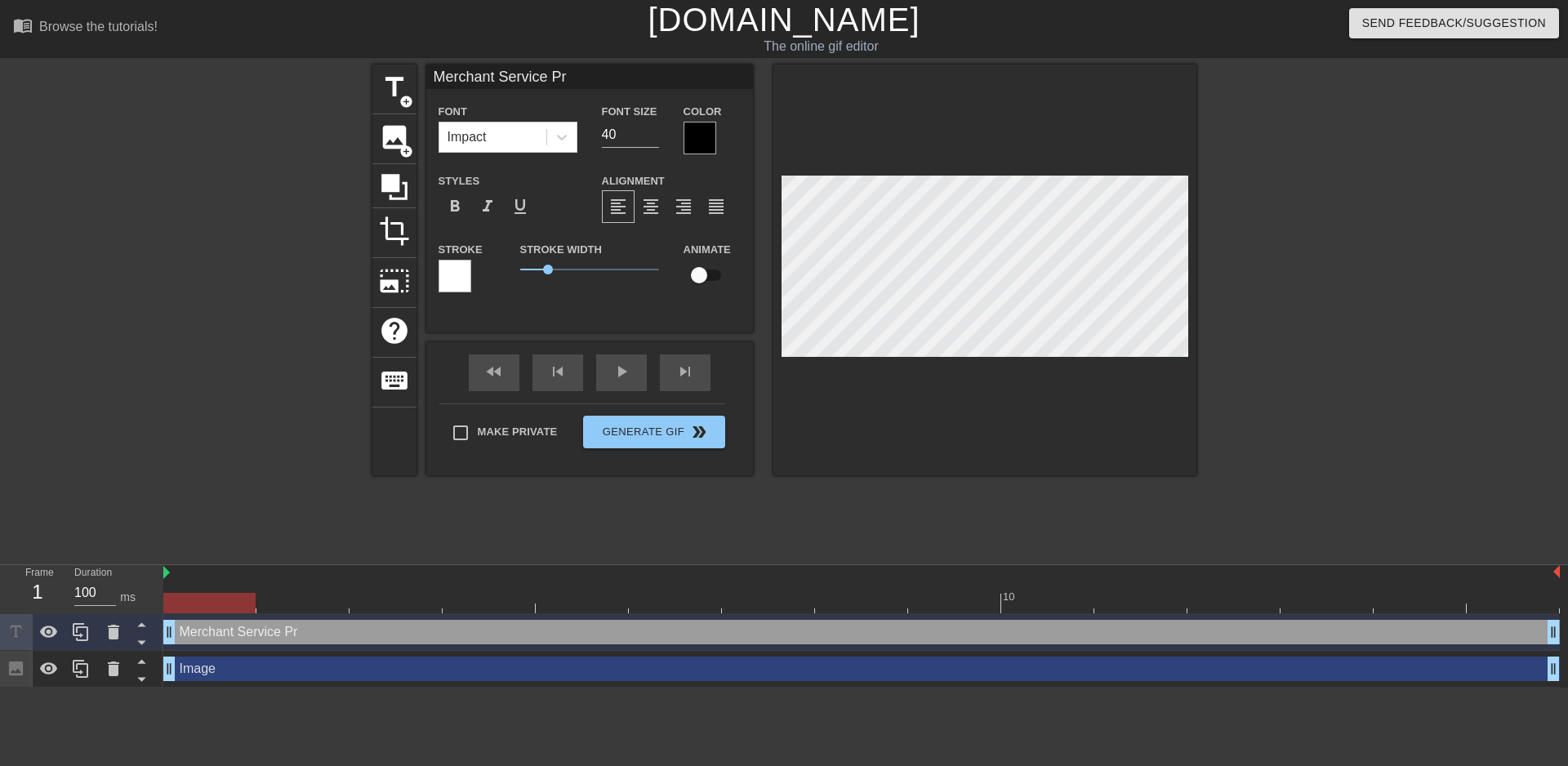
type textarea "Merchant Service Pro"
type input "Merchant Service Prov"
type textarea "Merchant Service Prov"
type input "Merchant Service Provi"
type textarea "Merchant Service Provi"
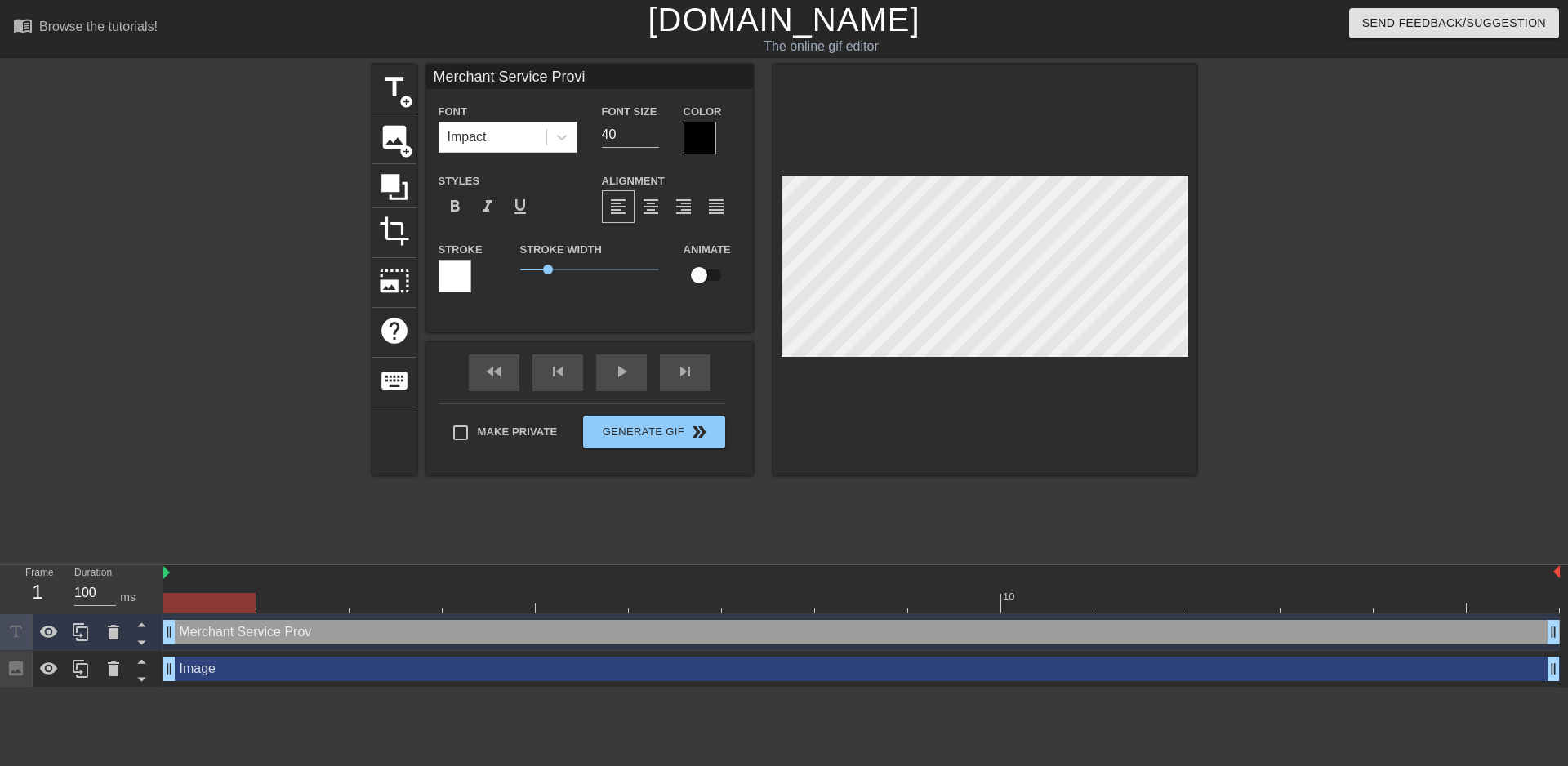
type input "Merchant Service Provid"
type textarea "Merchant Service Provid"
type input "Merchant Service Provide"
type textarea "Merchant Service Provide"
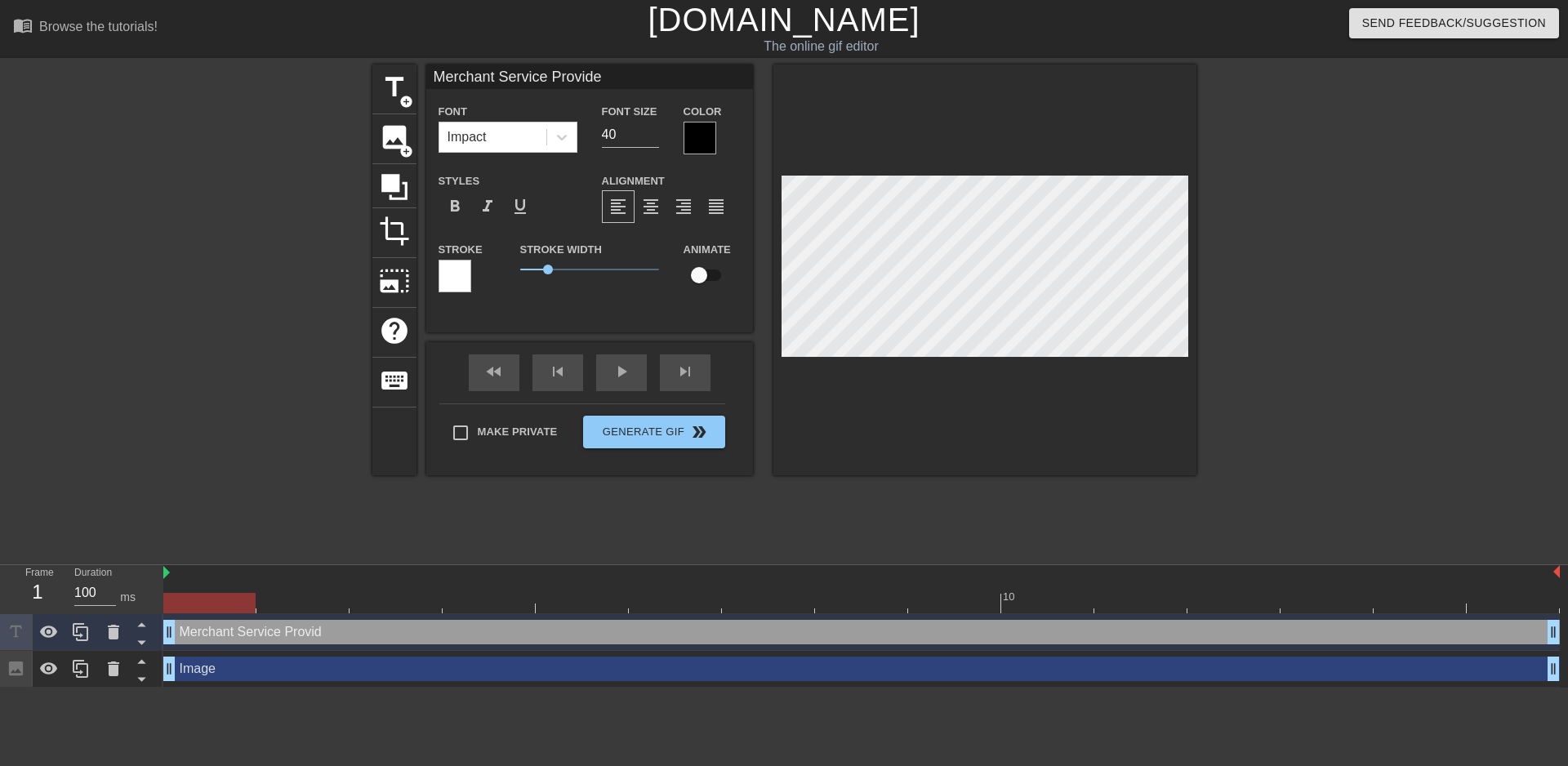
type input "Merchant Service Provider"
type textarea "Merchant Service Provider"
type input "Merchant Service Provider"
type textarea "Merchant Service Provider"
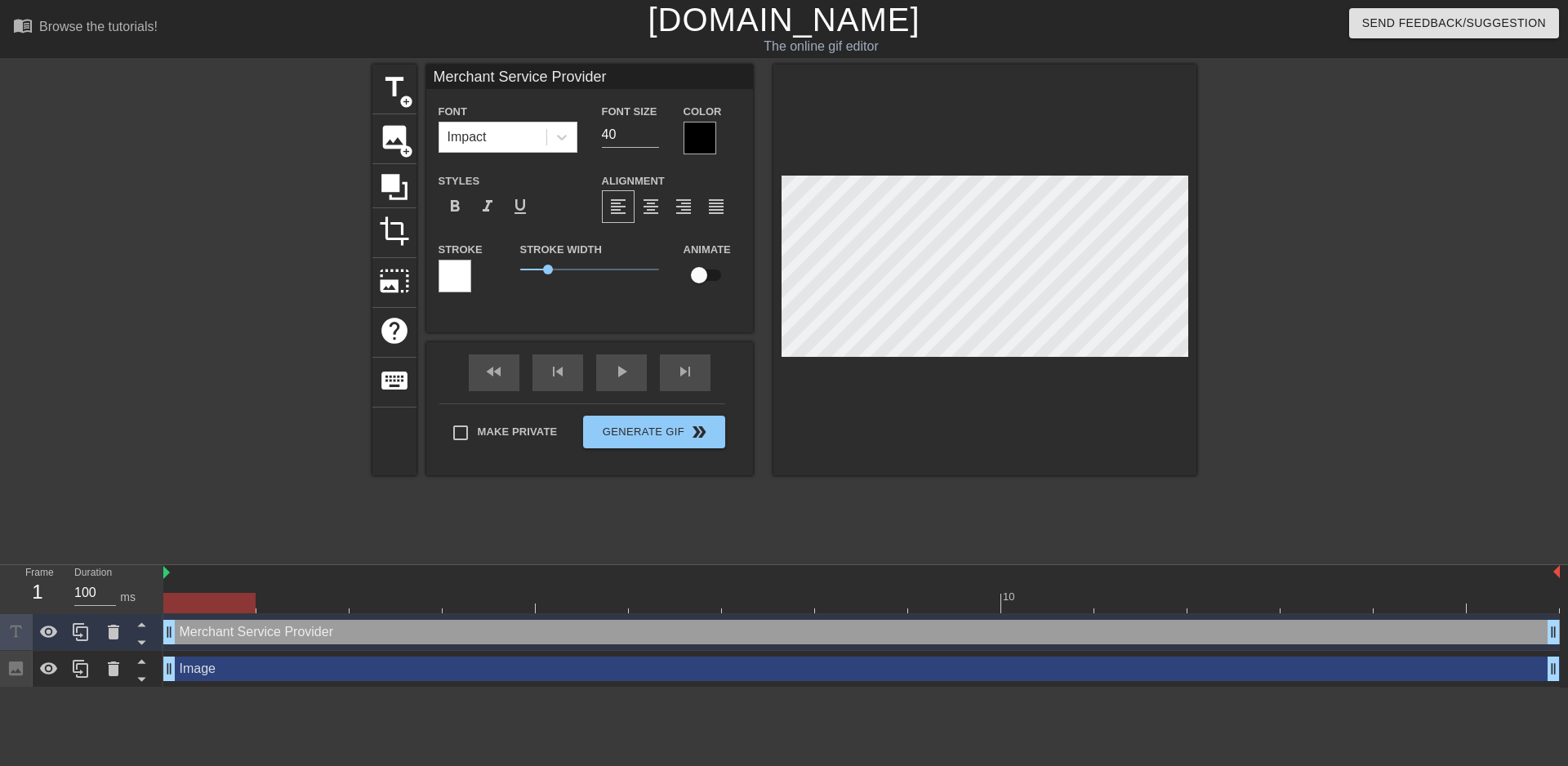
type input "Merchant Service Provider"
type textarea "Merchant Service Provider"
click at [651, 209] on span "format_align_center" at bounding box center [651, 207] width 20 height 20
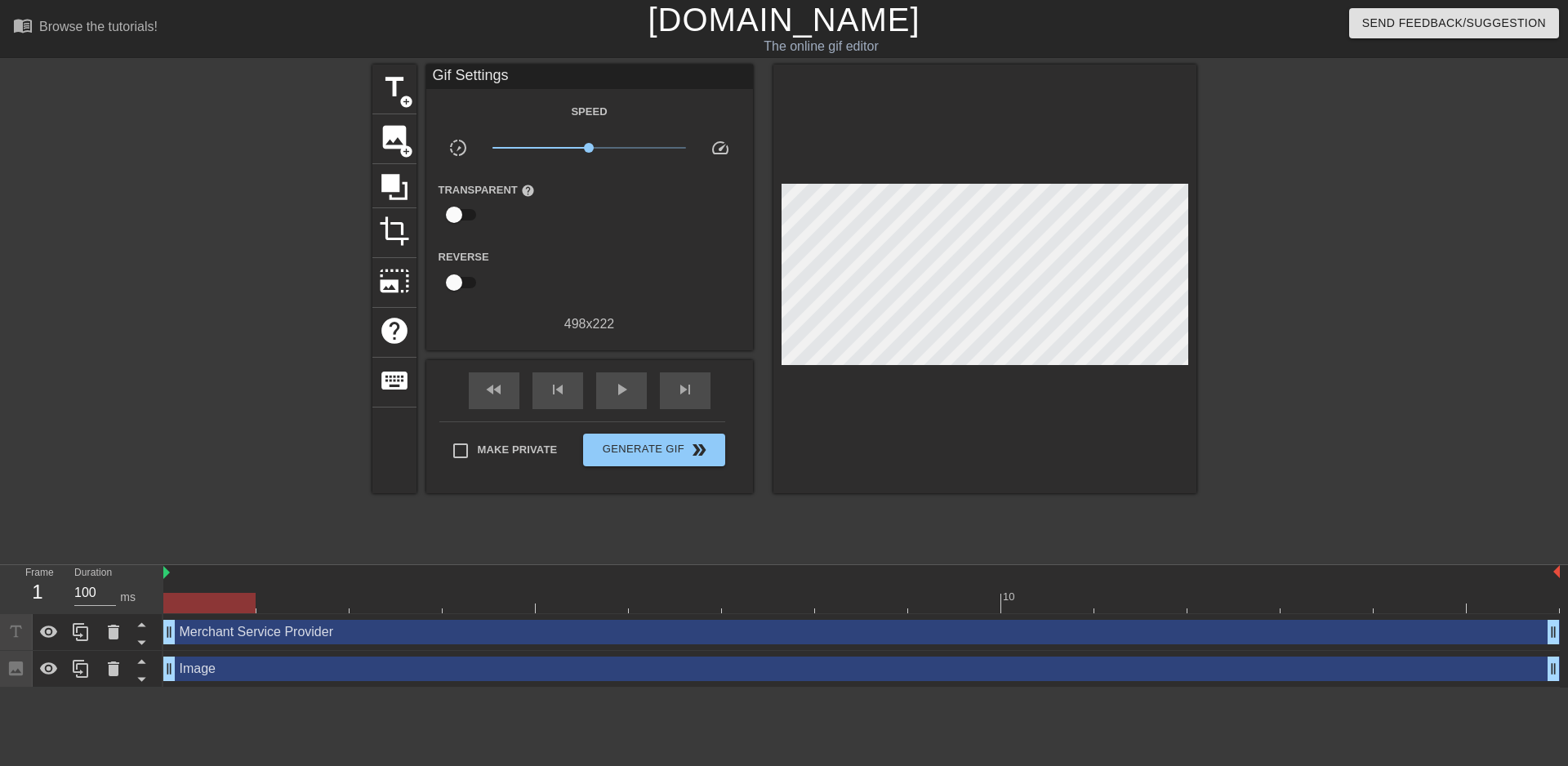
drag, startPoint x: 1327, startPoint y: 324, endPoint x: 1247, endPoint y: 322, distance: 80.0
click at [1317, 323] on div at bounding box center [1338, 309] width 245 height 490
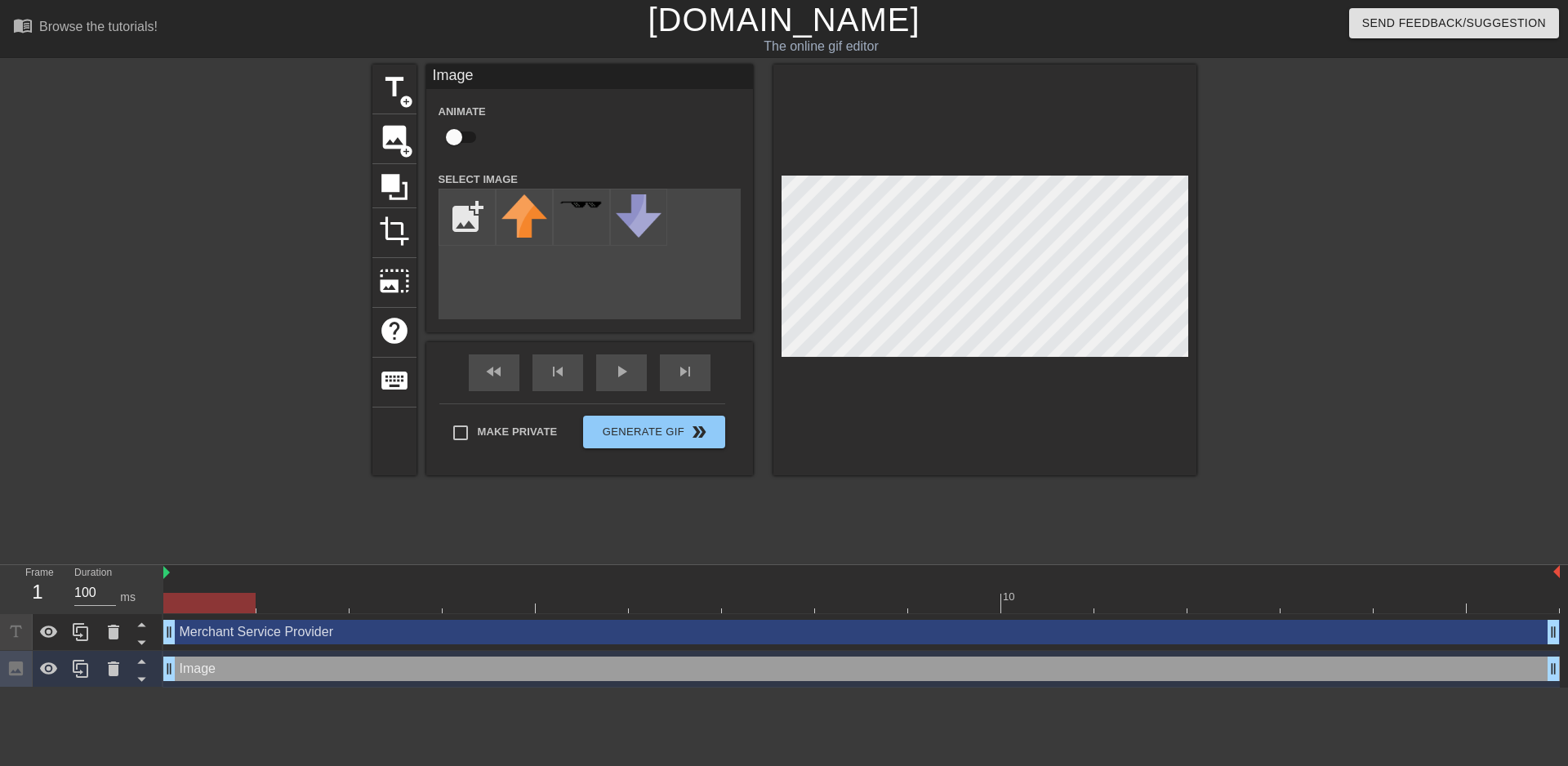
click at [1221, 317] on div "title add_circle image add_circle crop photo_size_select_large help keyboard Im…" at bounding box center [784, 309] width 1568 height 490
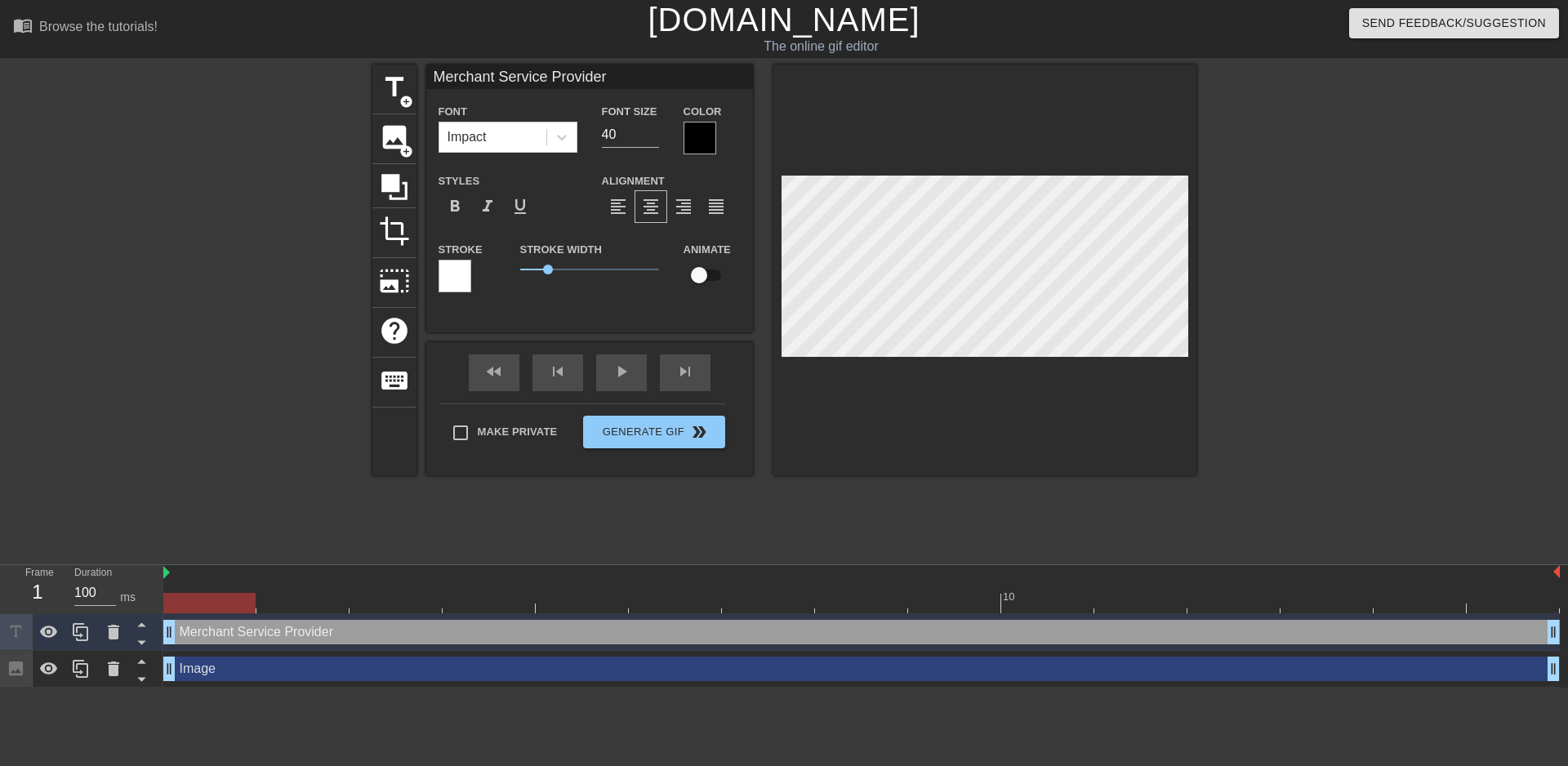
click at [708, 132] on div at bounding box center [700, 138] width 33 height 33
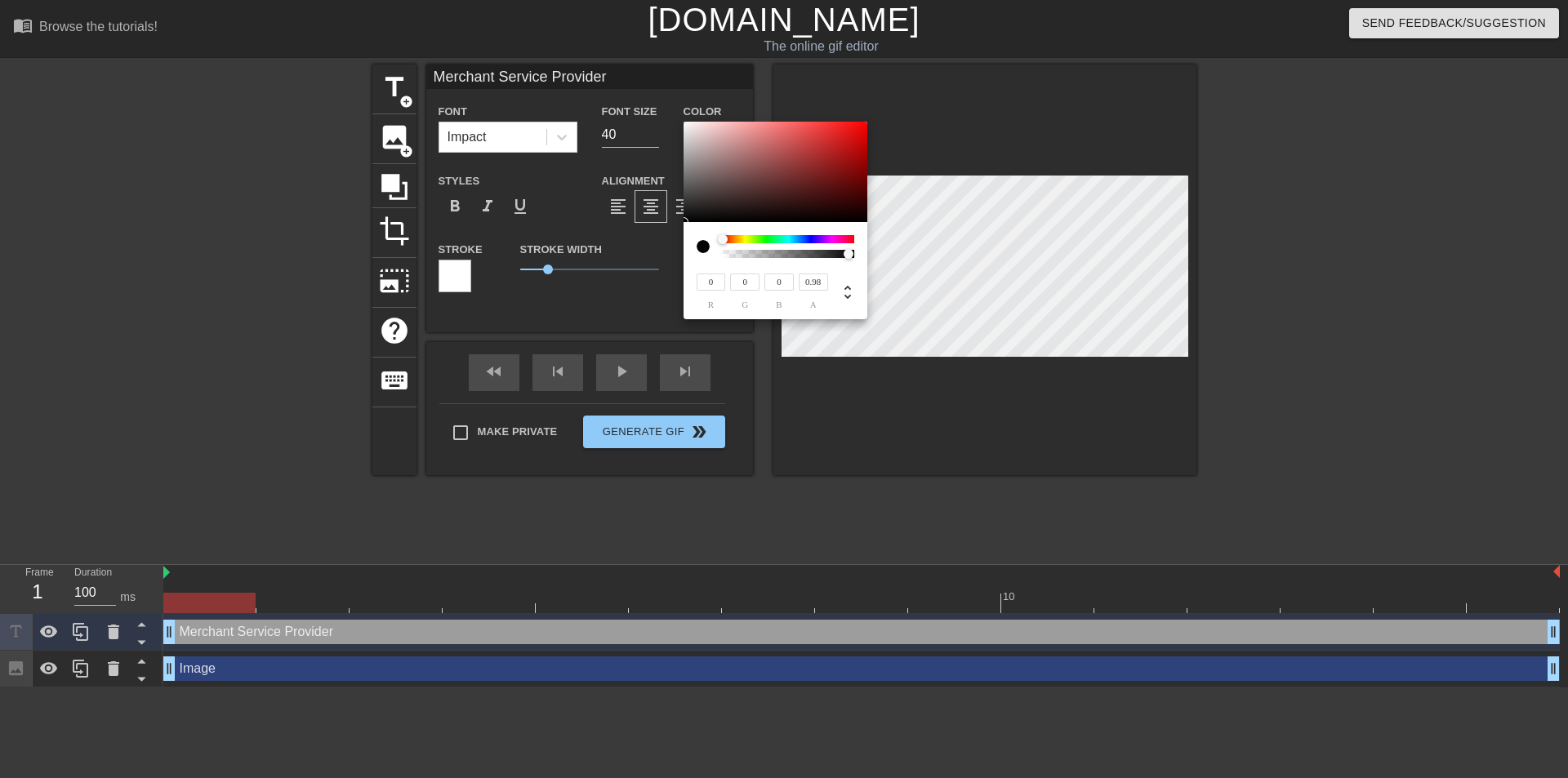
type input "Merchant Service Provider"
type input "0"
type input "Merchant Service Provider"
type input "0.93"
type input "Merchant Service Provider"
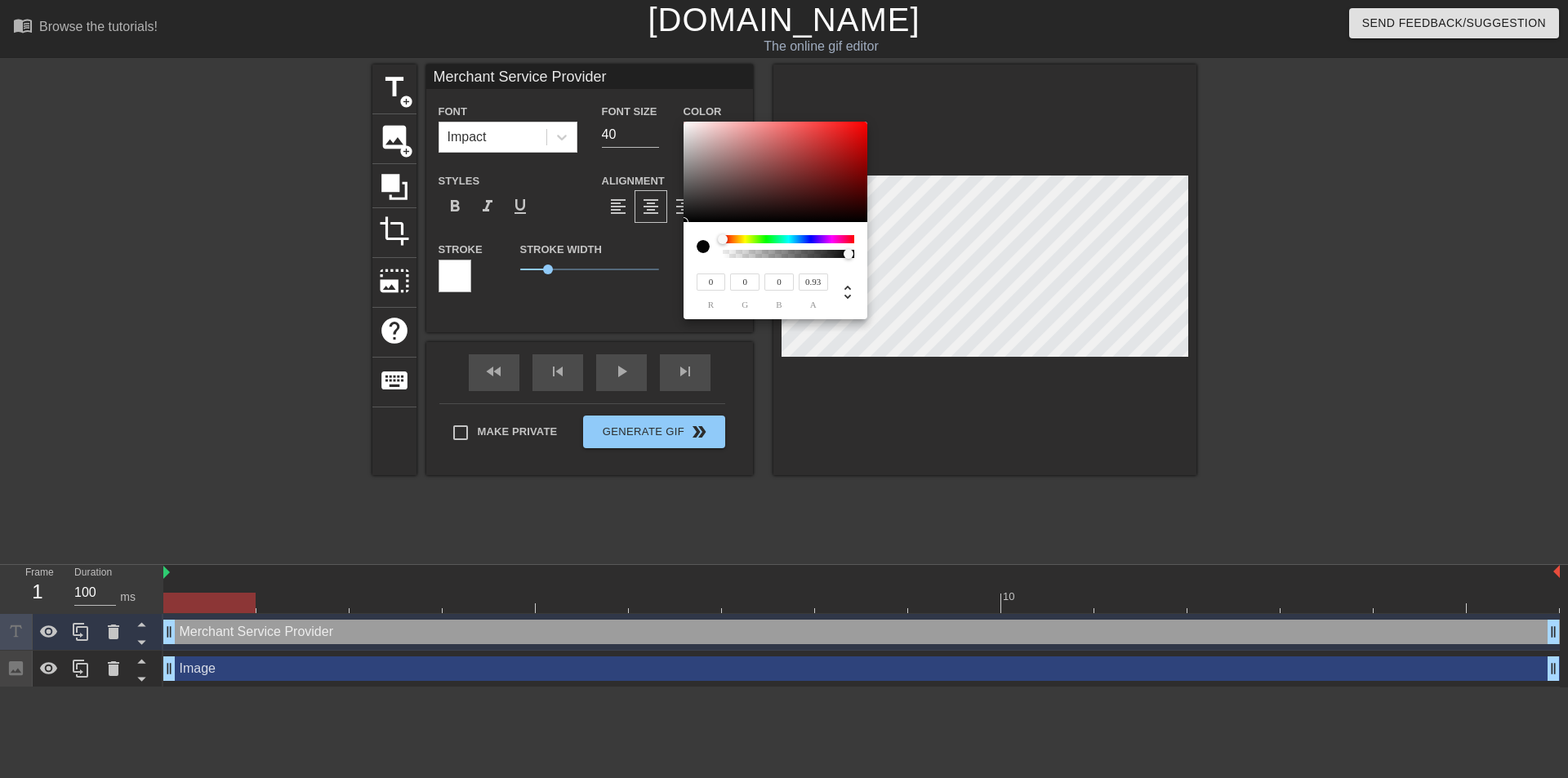
type input "0.83"
type input "Merchant Service Provider"
type input "0.67"
type input "Merchant Service Provider"
type input "0.51"
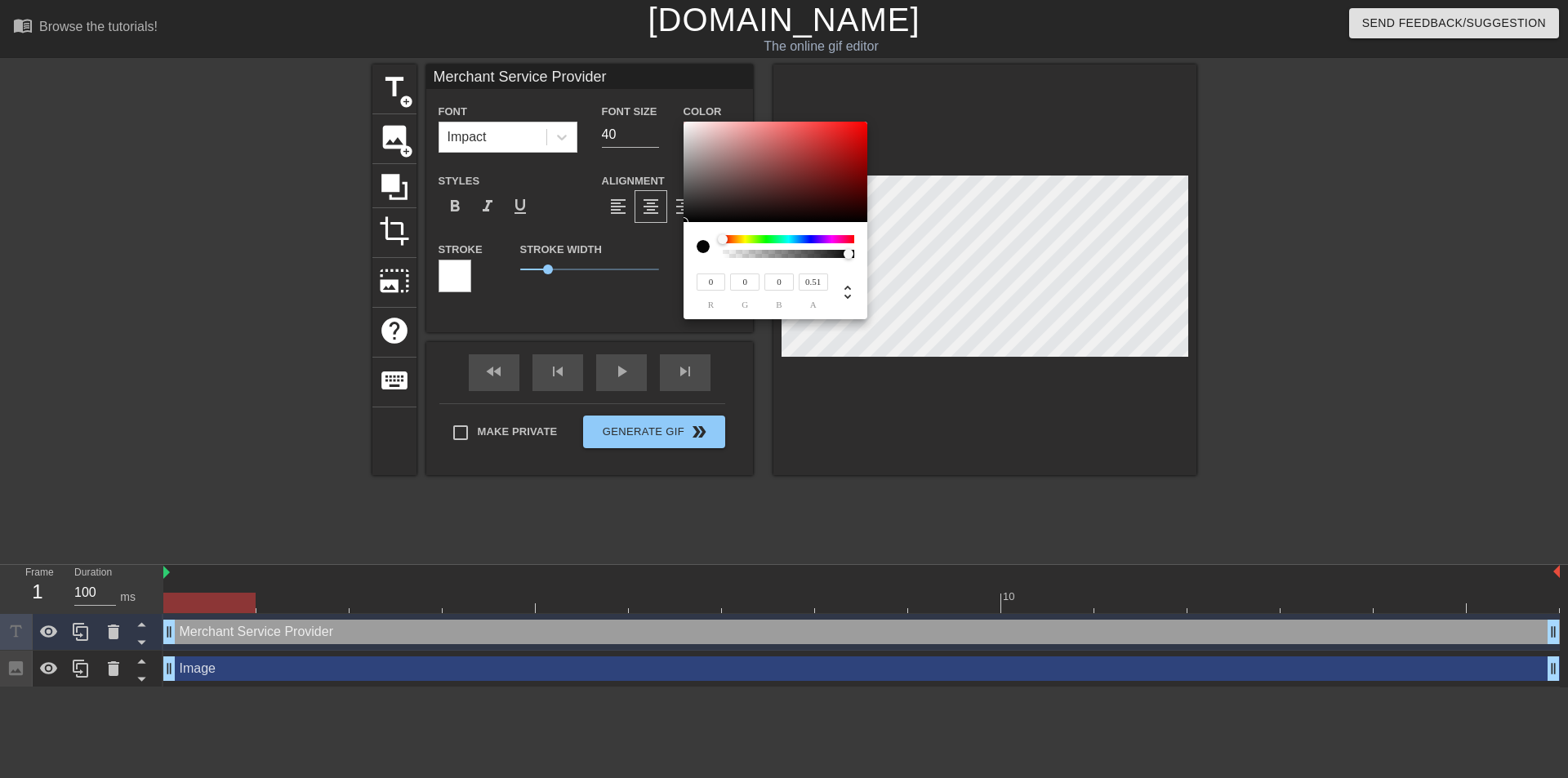
type input "Merchant Service Provider"
type input "0.3"
type input "Merchant Service Provider"
type input "0.24"
type input "Merchant Service Provider"
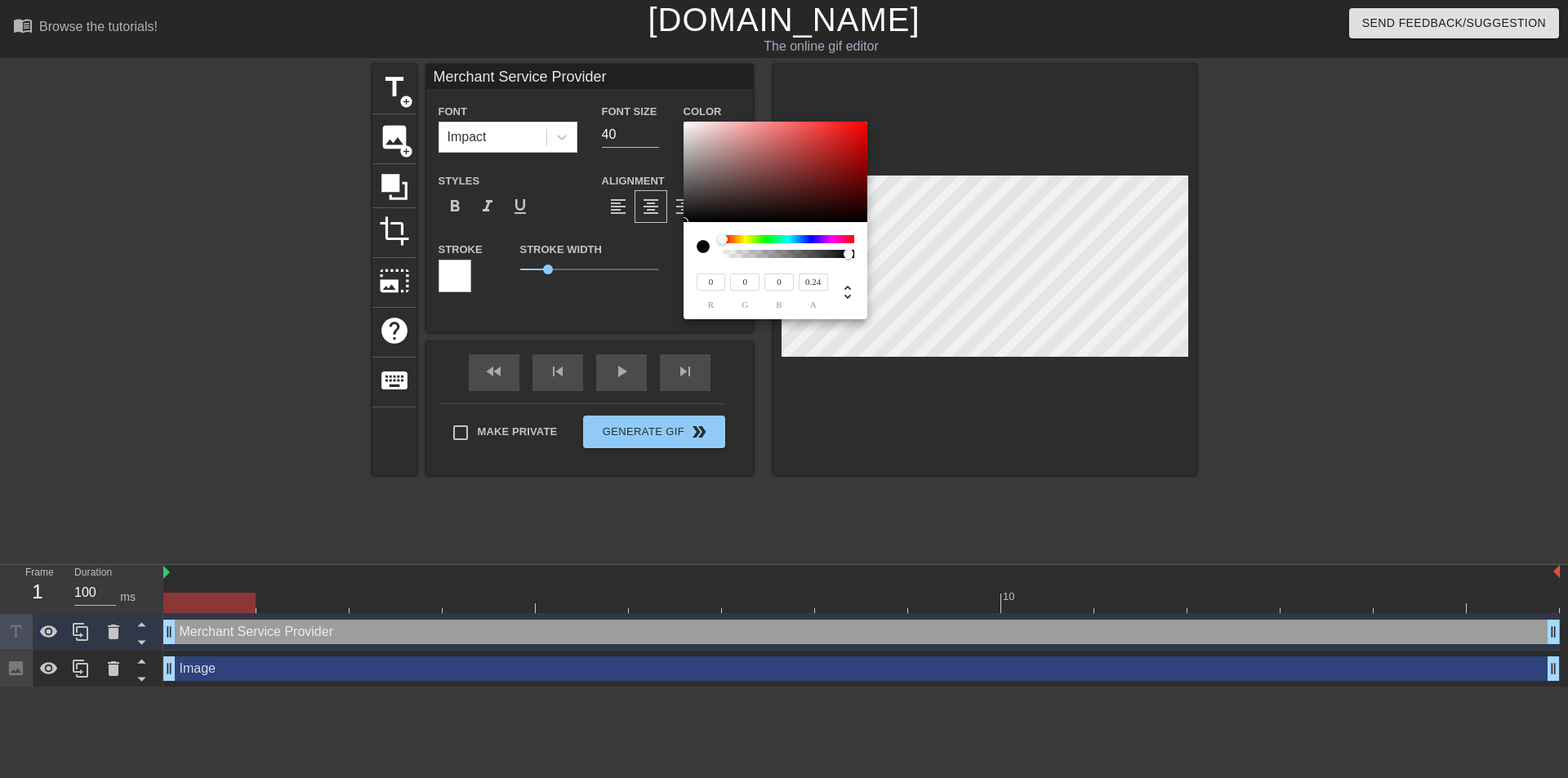
type input "0.2"
type input "Merchant Service Provider"
type input "0.14"
type input "Merchant Service Provider"
type input "0.09"
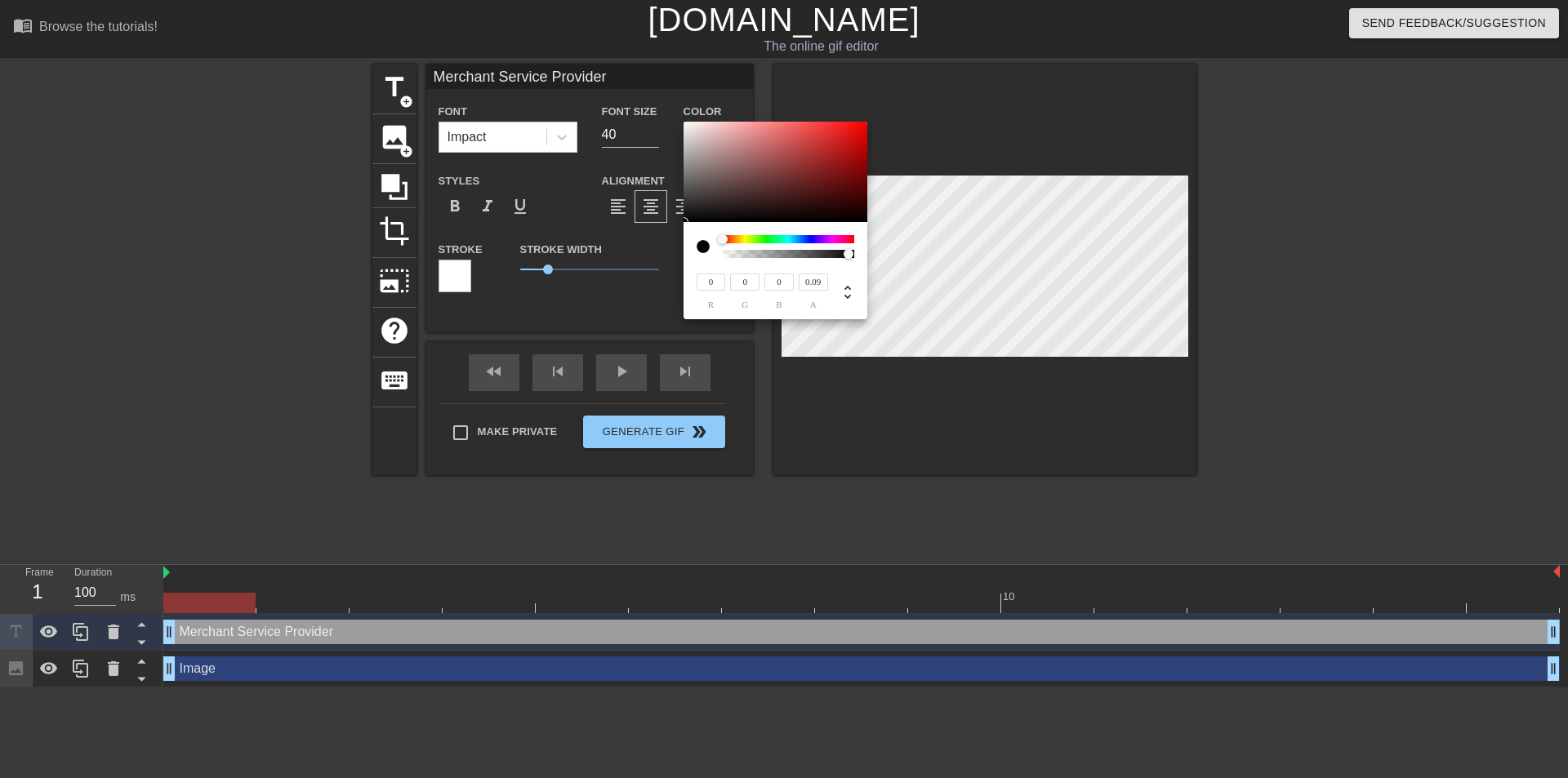
type input "Merchant Service Provider"
type input "0.04"
type input "Merchant Service Provider"
type input "0.03"
type input "Merchant Service Provider"
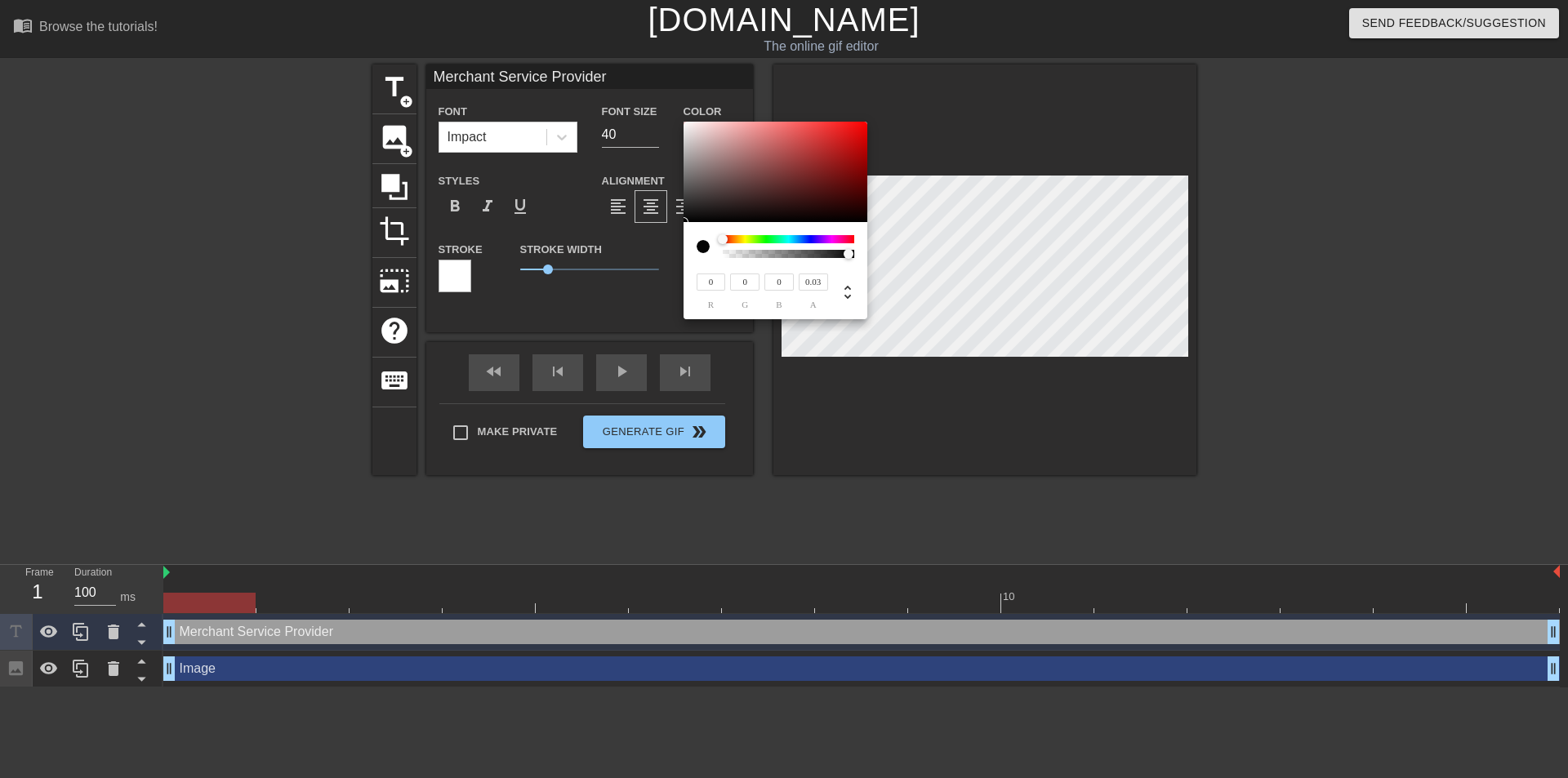
type input "0.02"
type input "Merchant Service Provider"
type input "0"
drag, startPoint x: 848, startPoint y: 253, endPoint x: 705, endPoint y: 258, distance: 143.1
click at [705, 258] on div at bounding box center [775, 246] width 157 height 23
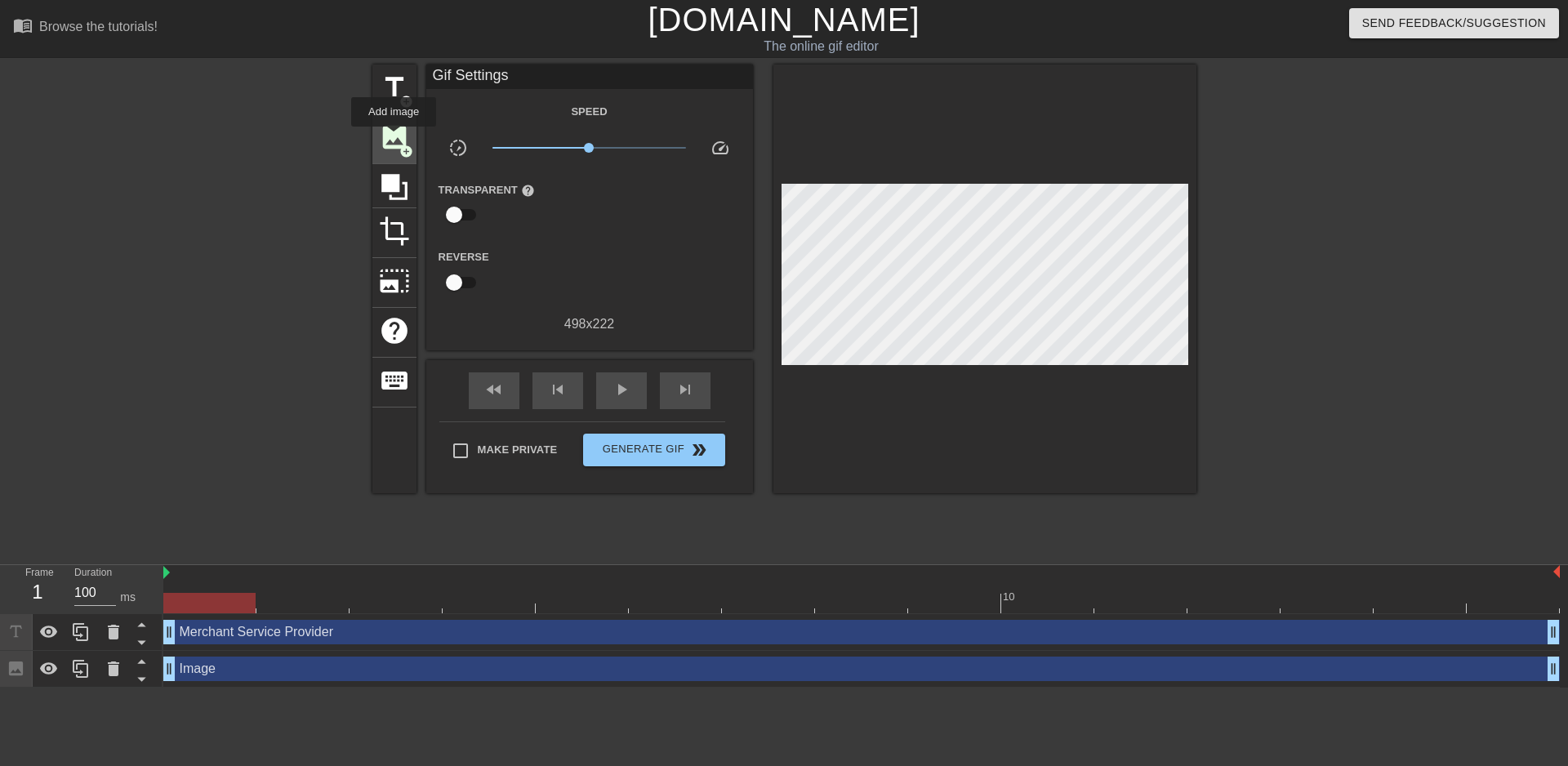
click at [394, 138] on span "image" at bounding box center [394, 137] width 31 height 31
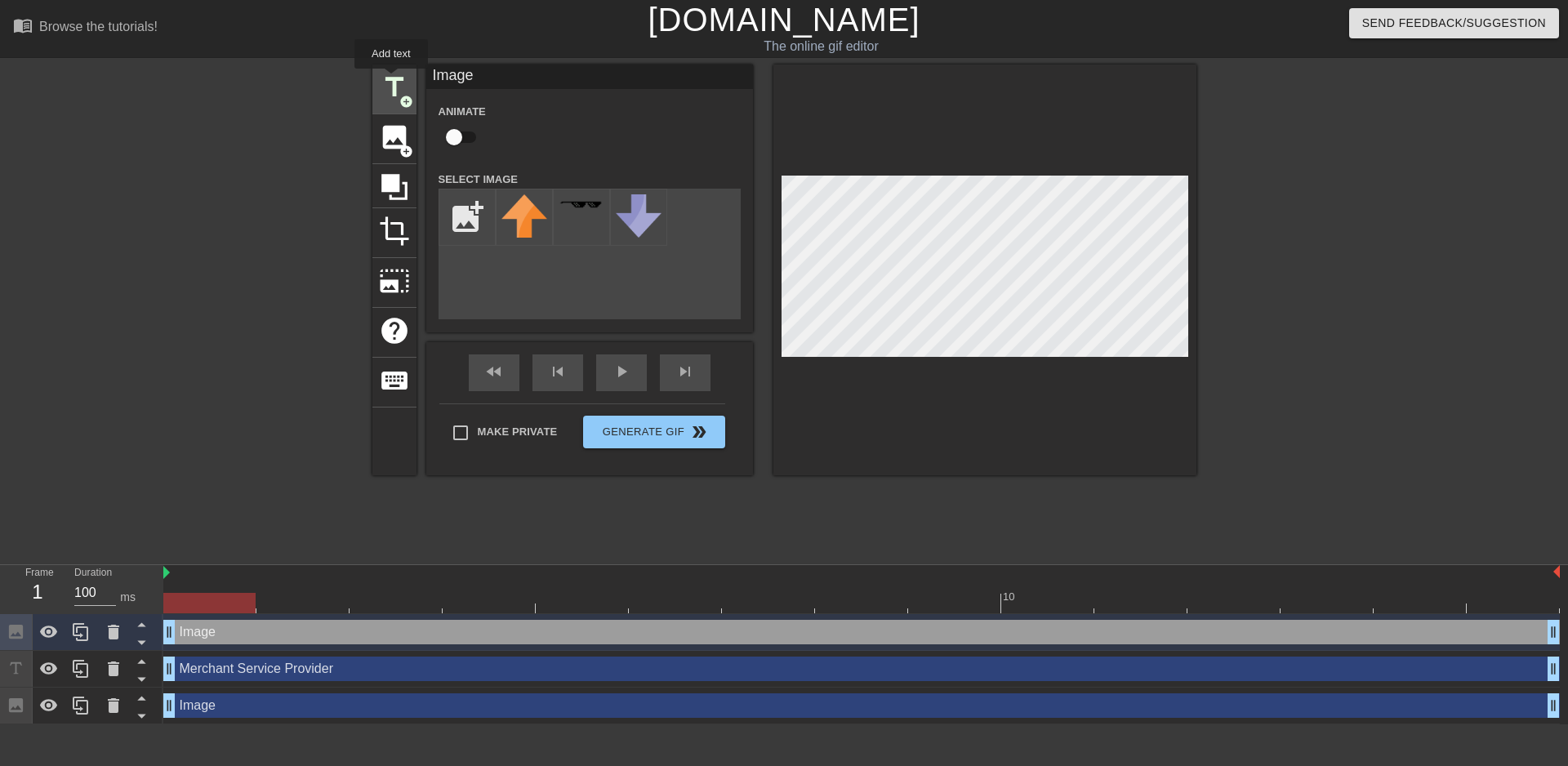
click at [391, 80] on span "title" at bounding box center [394, 88] width 31 height 31
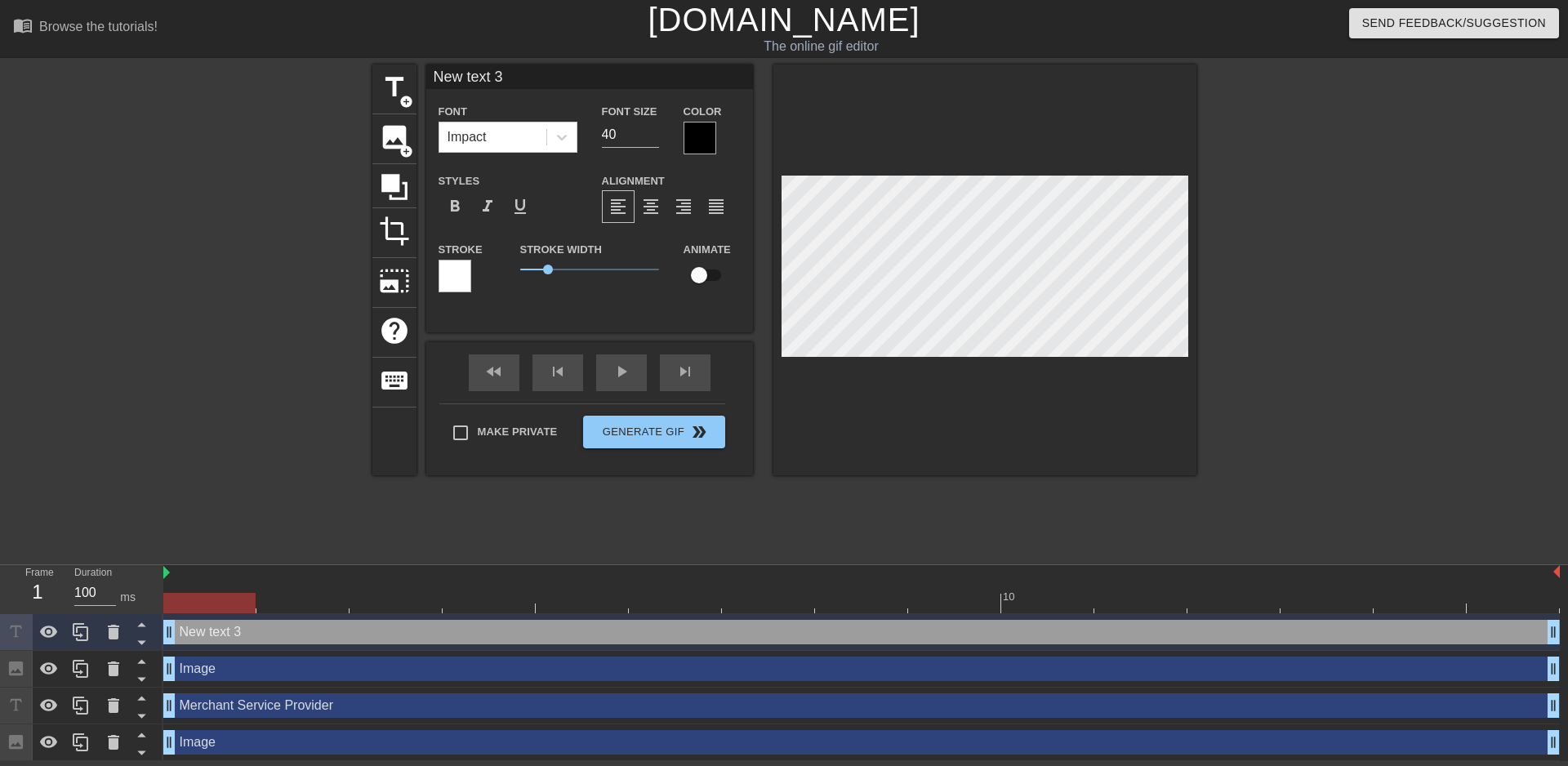
click at [458, 278] on div at bounding box center [454, 276] width 33 height 33
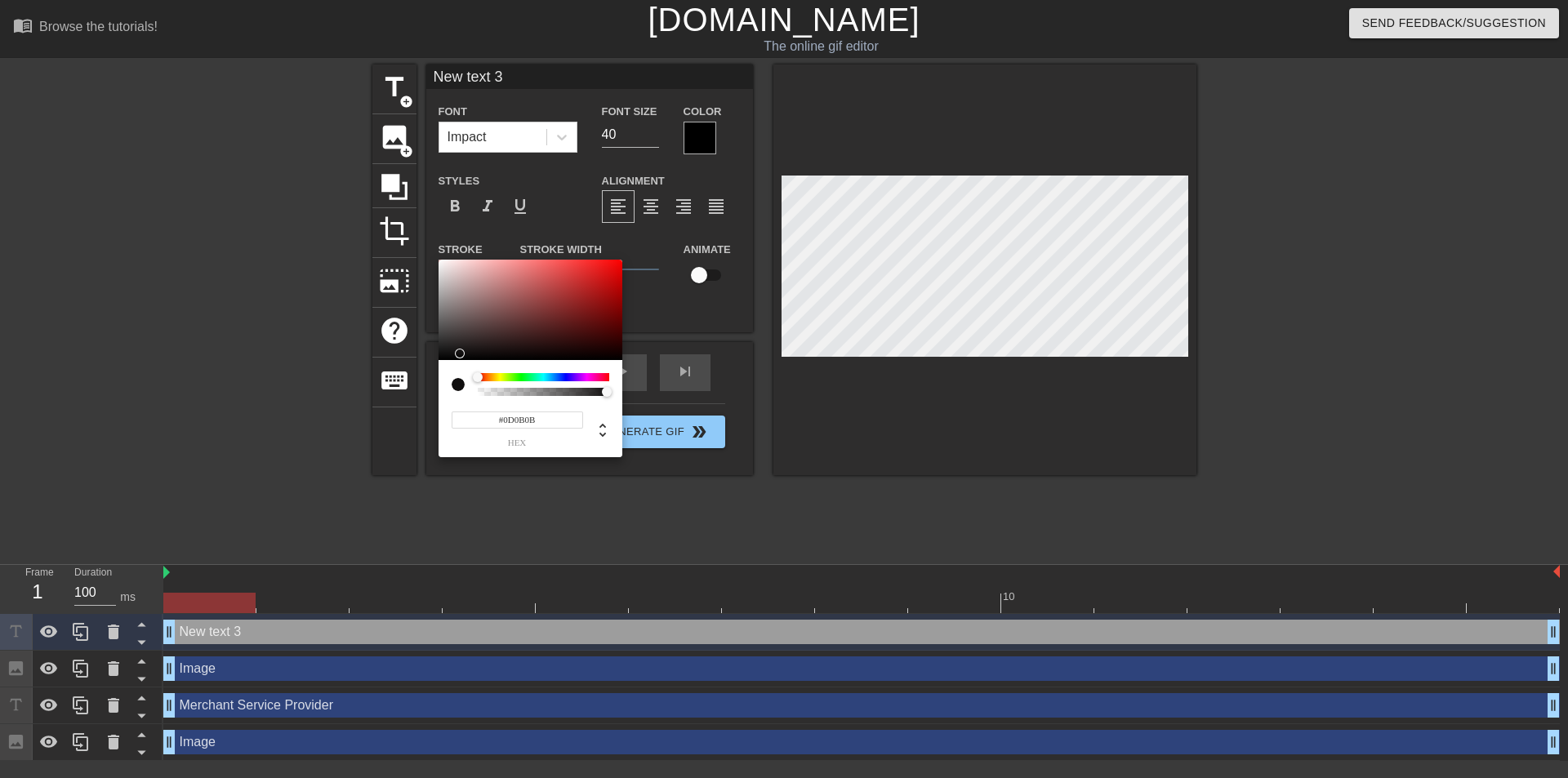
type input "#0B0909"
drag, startPoint x: 469, startPoint y: 333, endPoint x: 461, endPoint y: 356, distance: 24.4
click at [461, 356] on div at bounding box center [529, 310] width 183 height 101
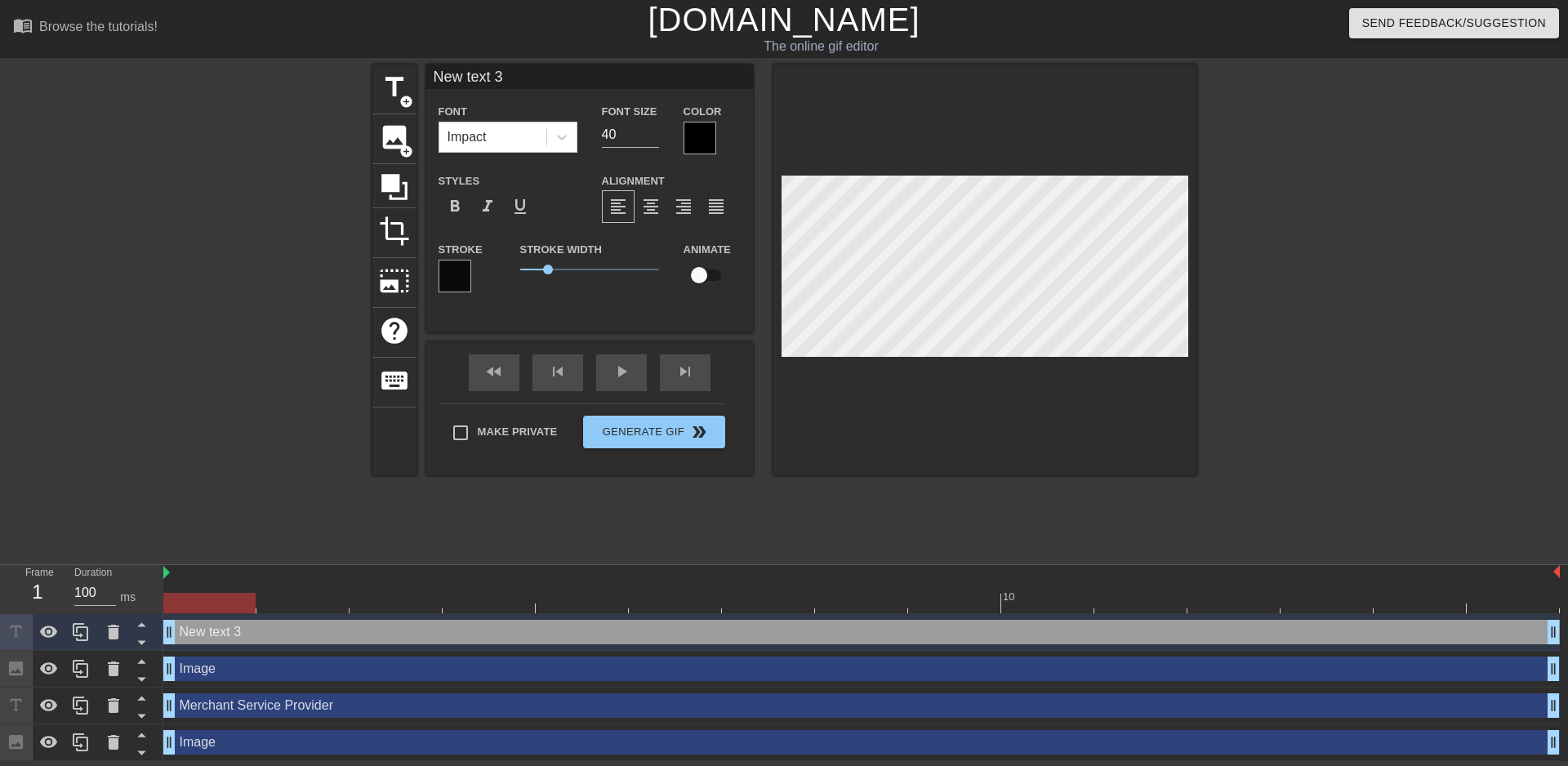
click at [1369, 276] on div at bounding box center [1338, 309] width 245 height 490
type input "xt 3"
type textarea "xt 3"
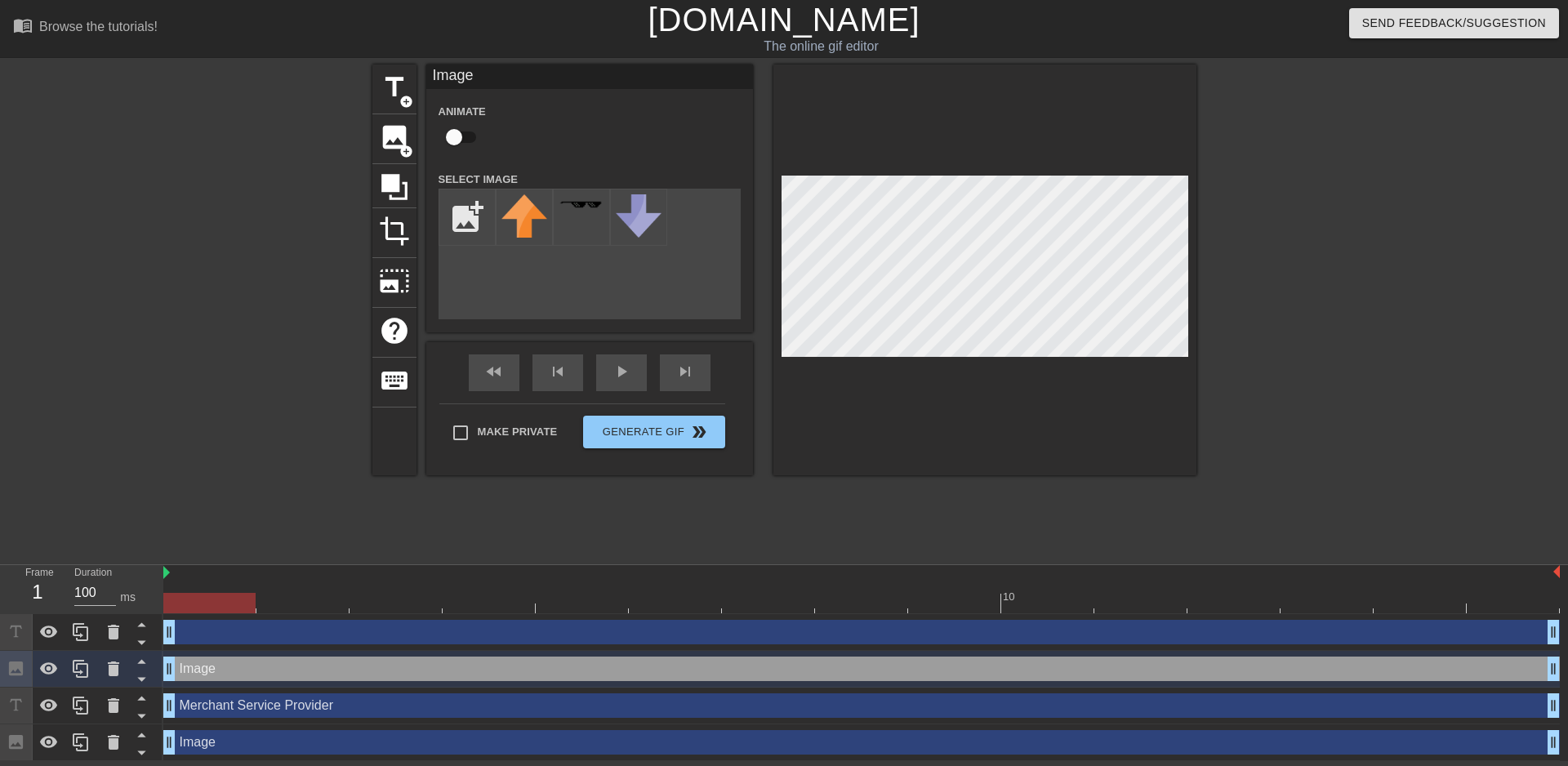
click at [778, 583] on div "menu_book Browse the tutorials! [DOMAIN_NAME] The online gif editor Send Feedba…" at bounding box center [784, 380] width 1568 height 761
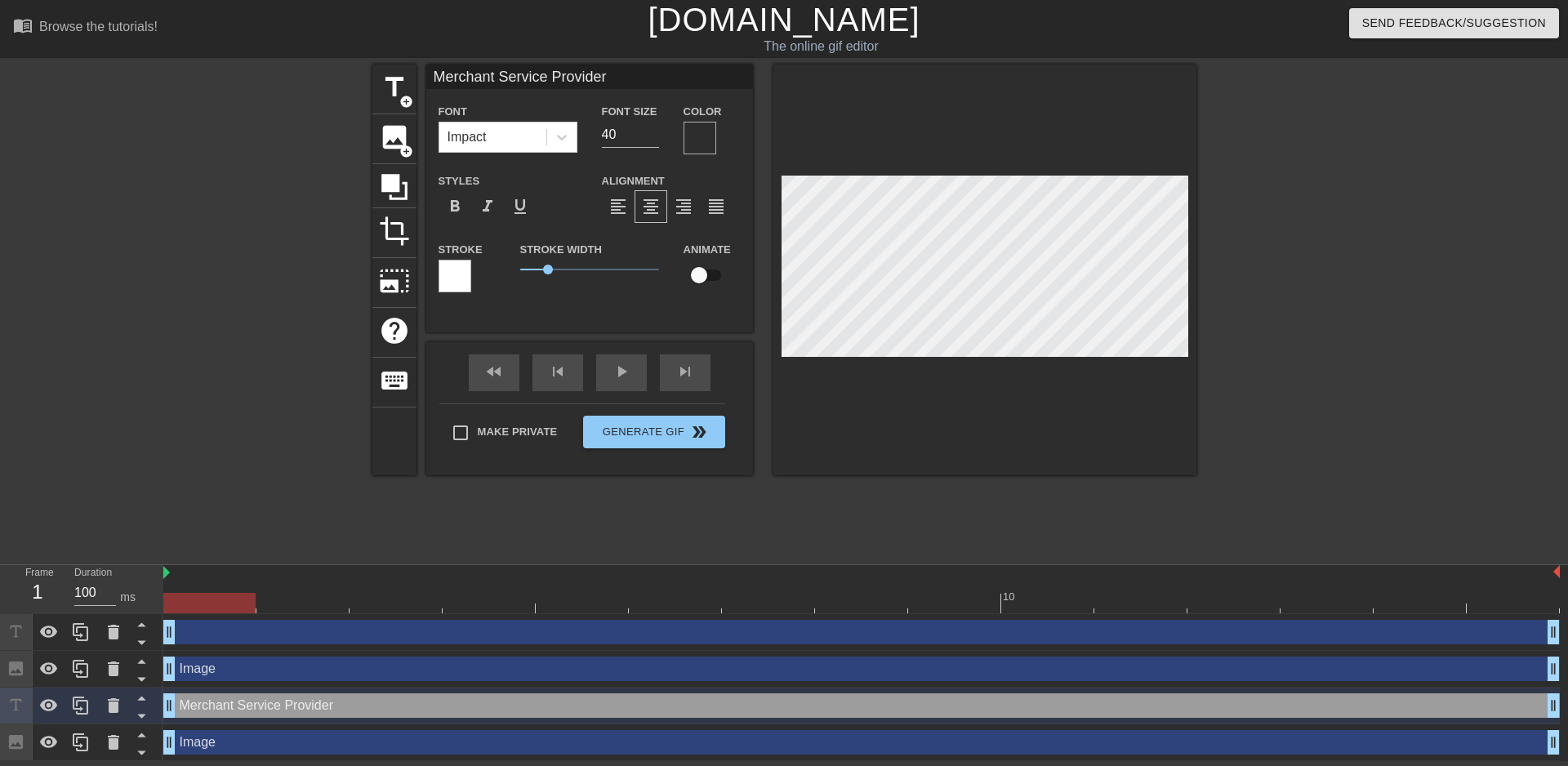
click at [443, 277] on div at bounding box center [454, 276] width 33 height 33
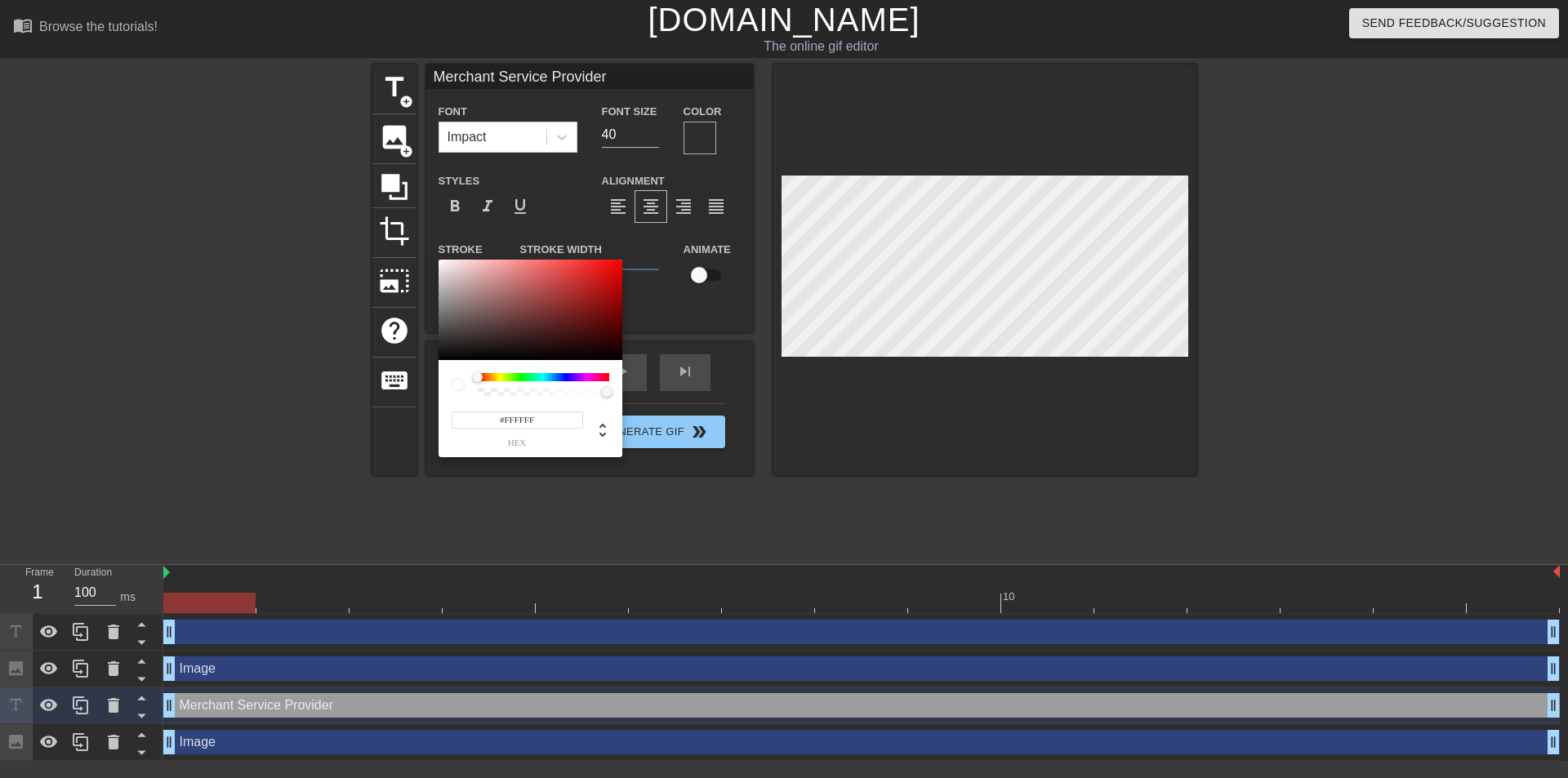
type input "Merchant Service Provider"
type input "#403838"
type input "Merchant Service Provider"
type input "#3C3535"
type input "Merchant Service Provider"
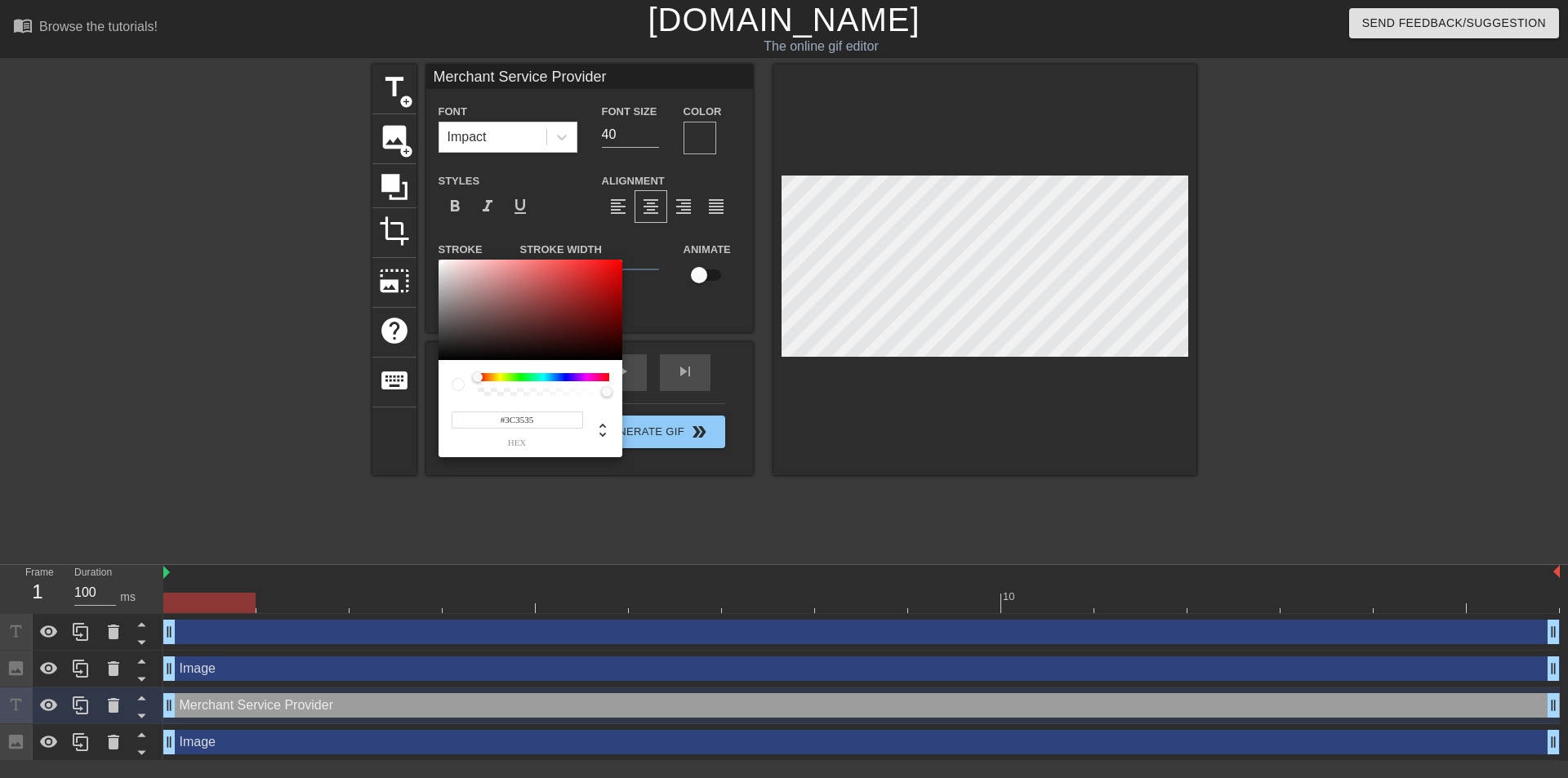
type input "#2E2828"
type input "Merchant Service Provider"
type input "#241F1F"
type input "Merchant Service Provider"
type input "#211D1D"
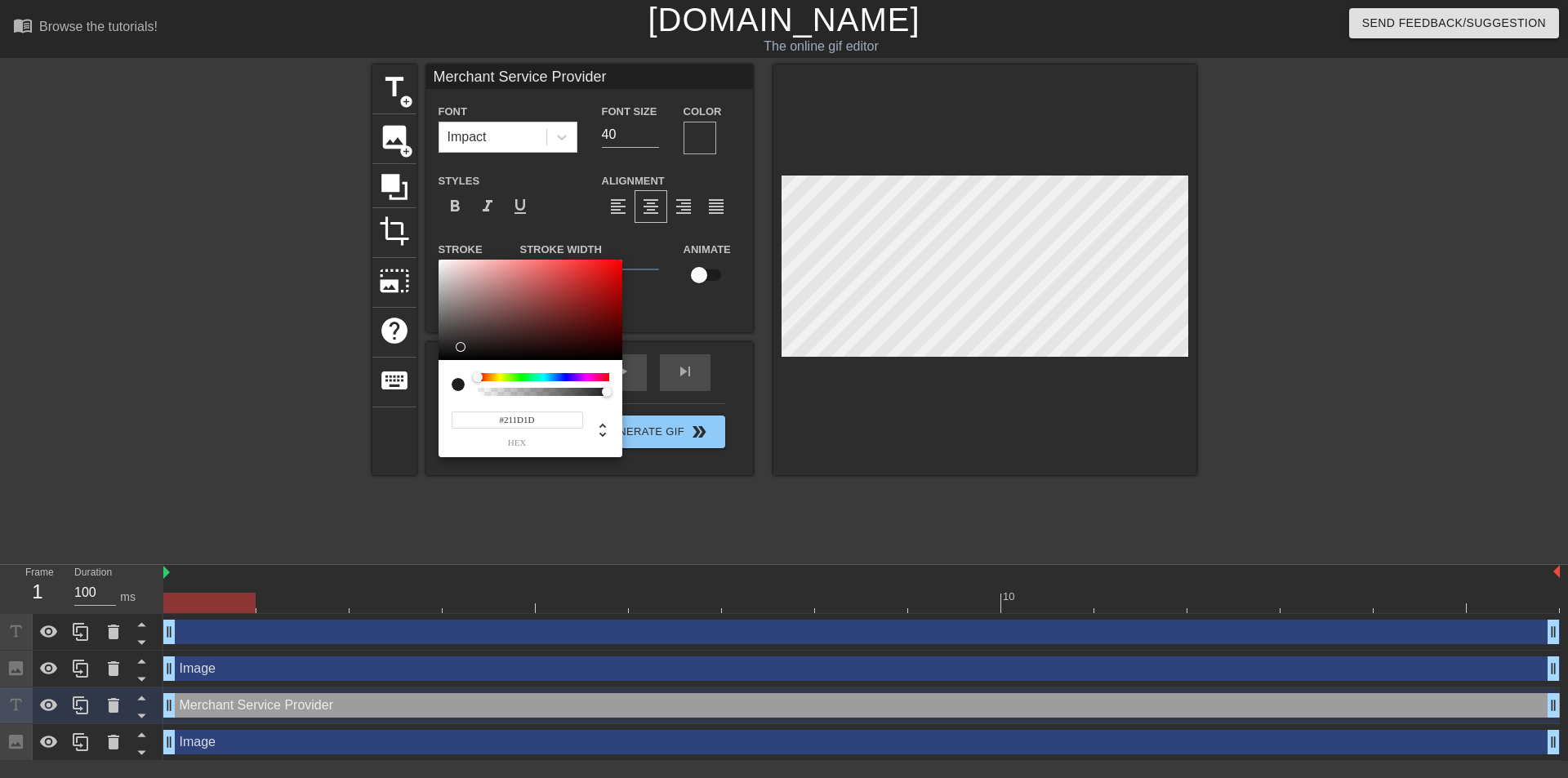
type input "Merchant Service Provider"
type input "#1D1A1A"
type input "Merchant Service Provider"
type input "#1B1818"
type input "Merchant Service Provider"
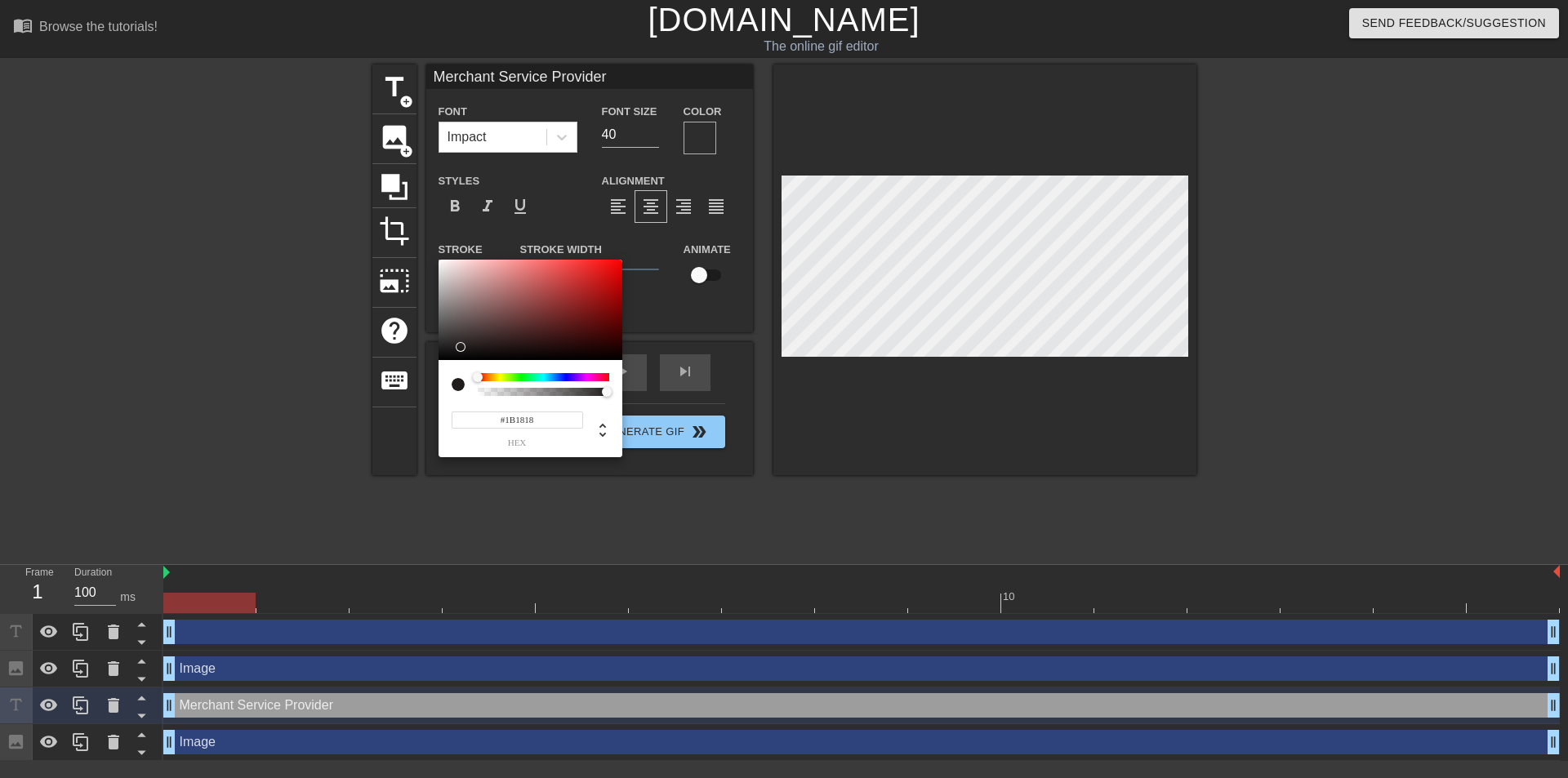
type input "#191616"
type input "Merchant Service Provider"
type input "#151313"
type input "Merchant Service Provider"
type input "#0D0B0B"
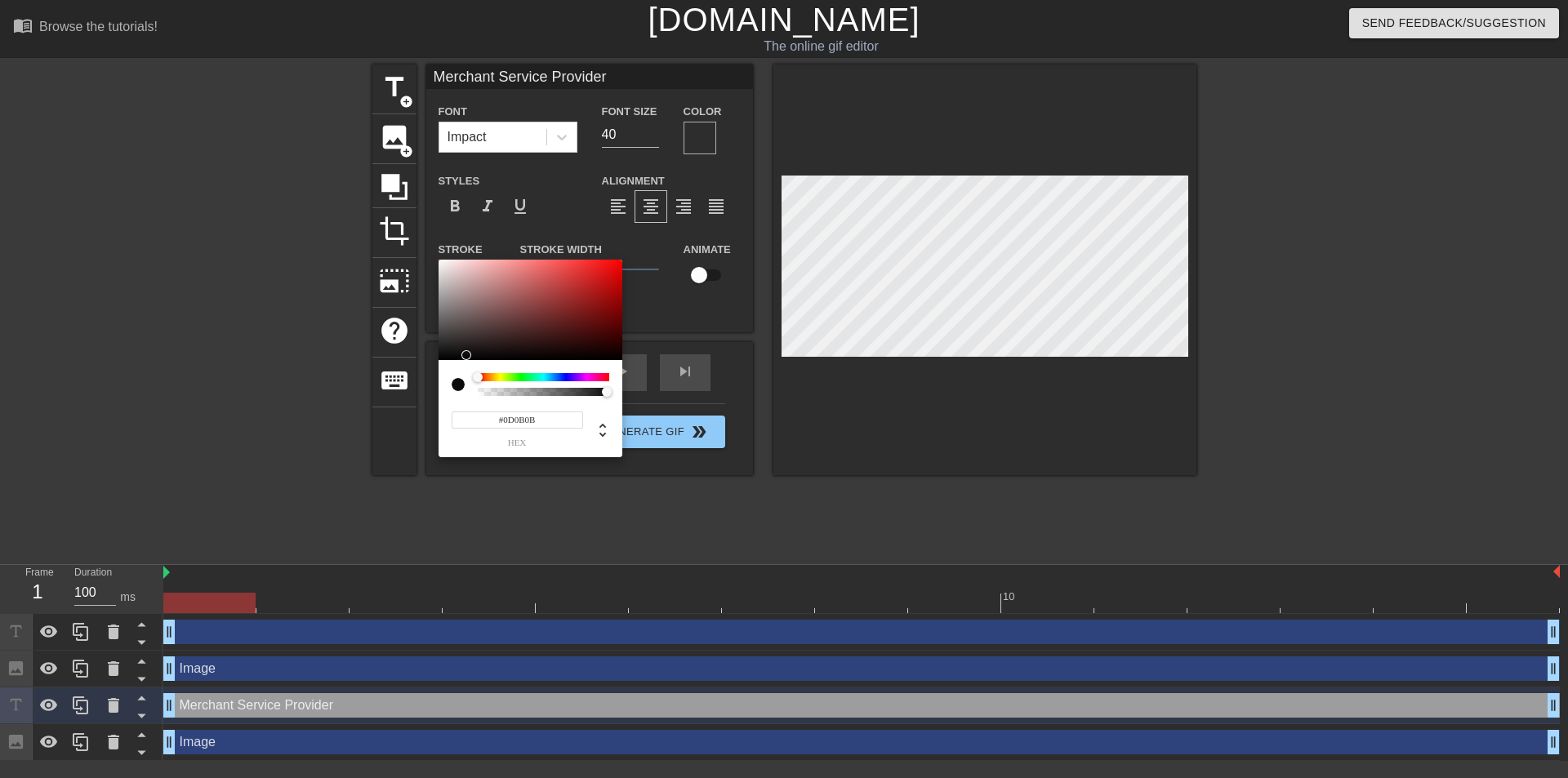
type input "Merchant Service Provider"
type input "#090808"
type input "Merchant Service Provider"
type input "#030202"
type input "Merchant Service Provider"
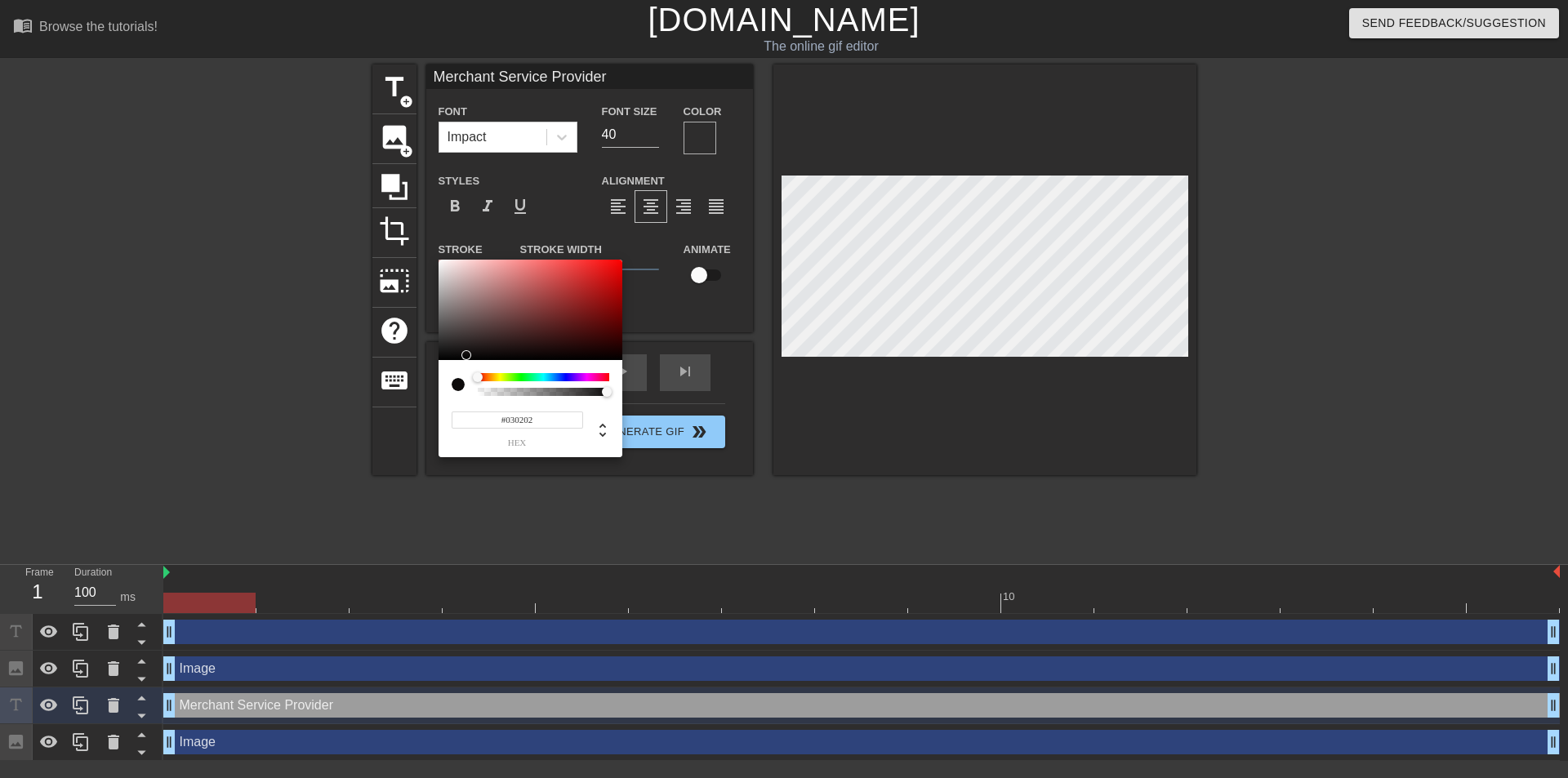
type input "#000000"
drag, startPoint x: 461, startPoint y: 336, endPoint x: 654, endPoint y: 159, distance: 261.9
click at [461, 359] on div at bounding box center [529, 310] width 183 height 101
type input "Merchant Service Provider"
type input "#050404"
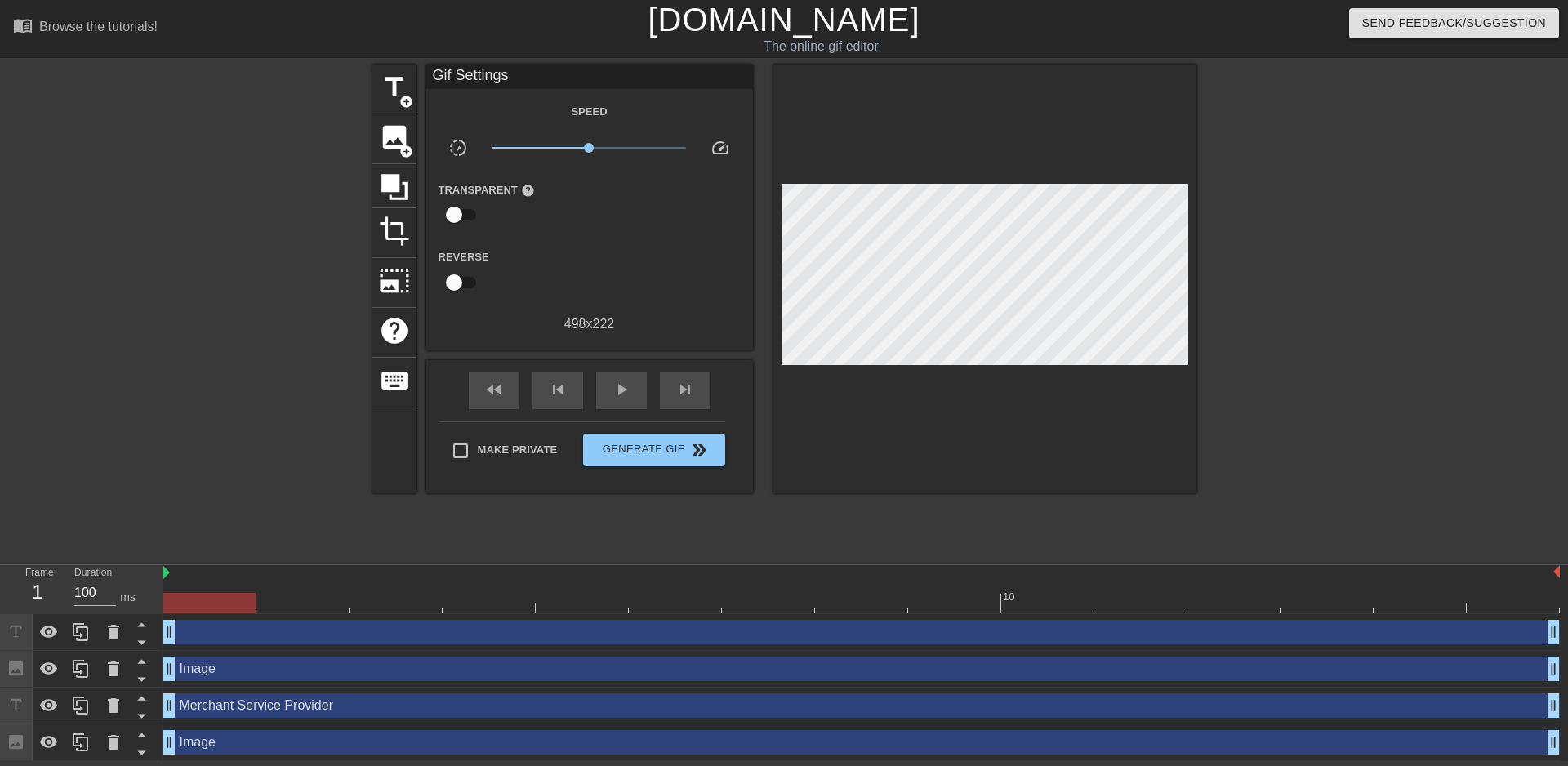
click at [1316, 285] on div at bounding box center [1338, 309] width 245 height 490
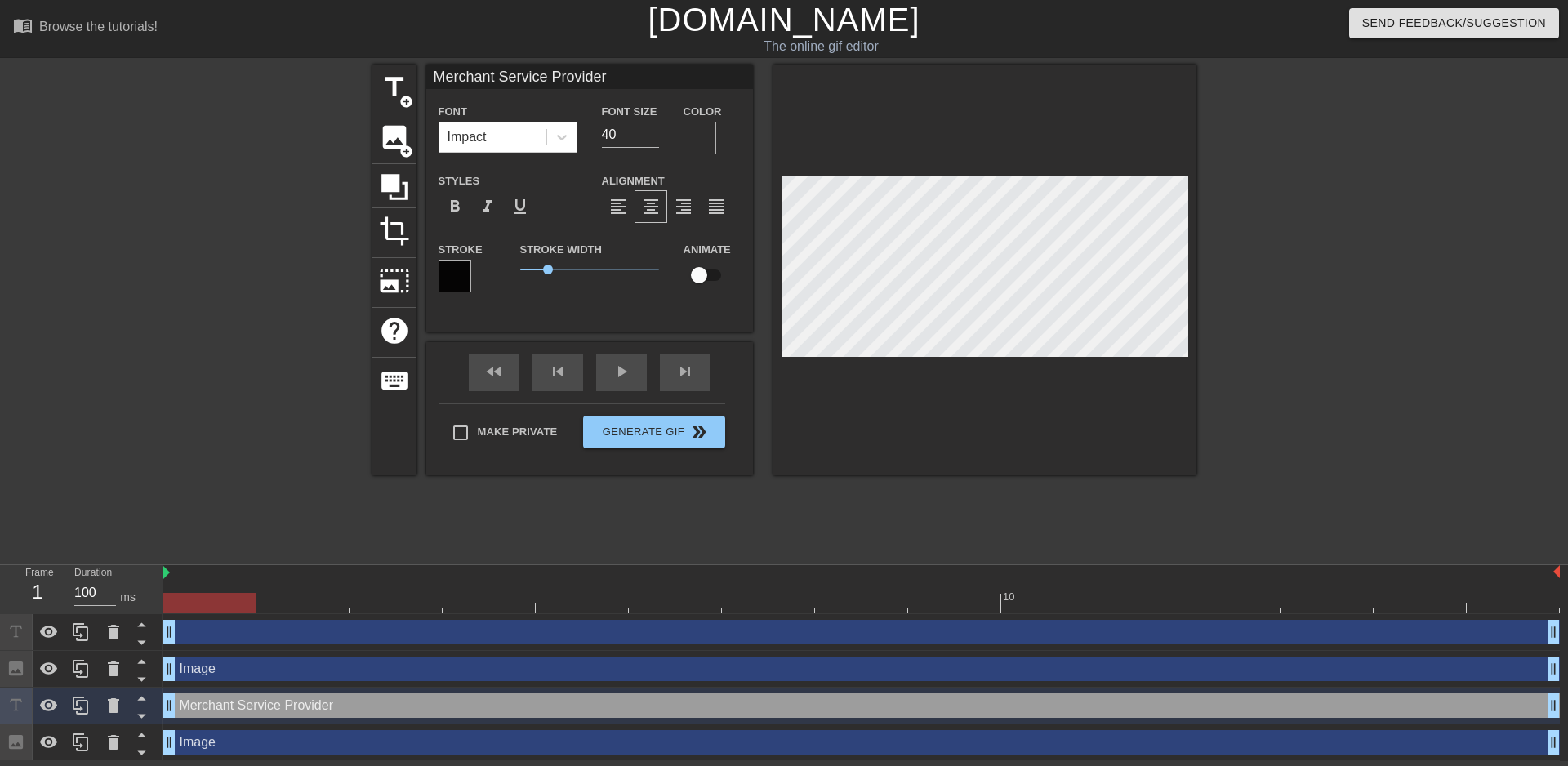
click at [693, 135] on div at bounding box center [700, 138] width 33 height 33
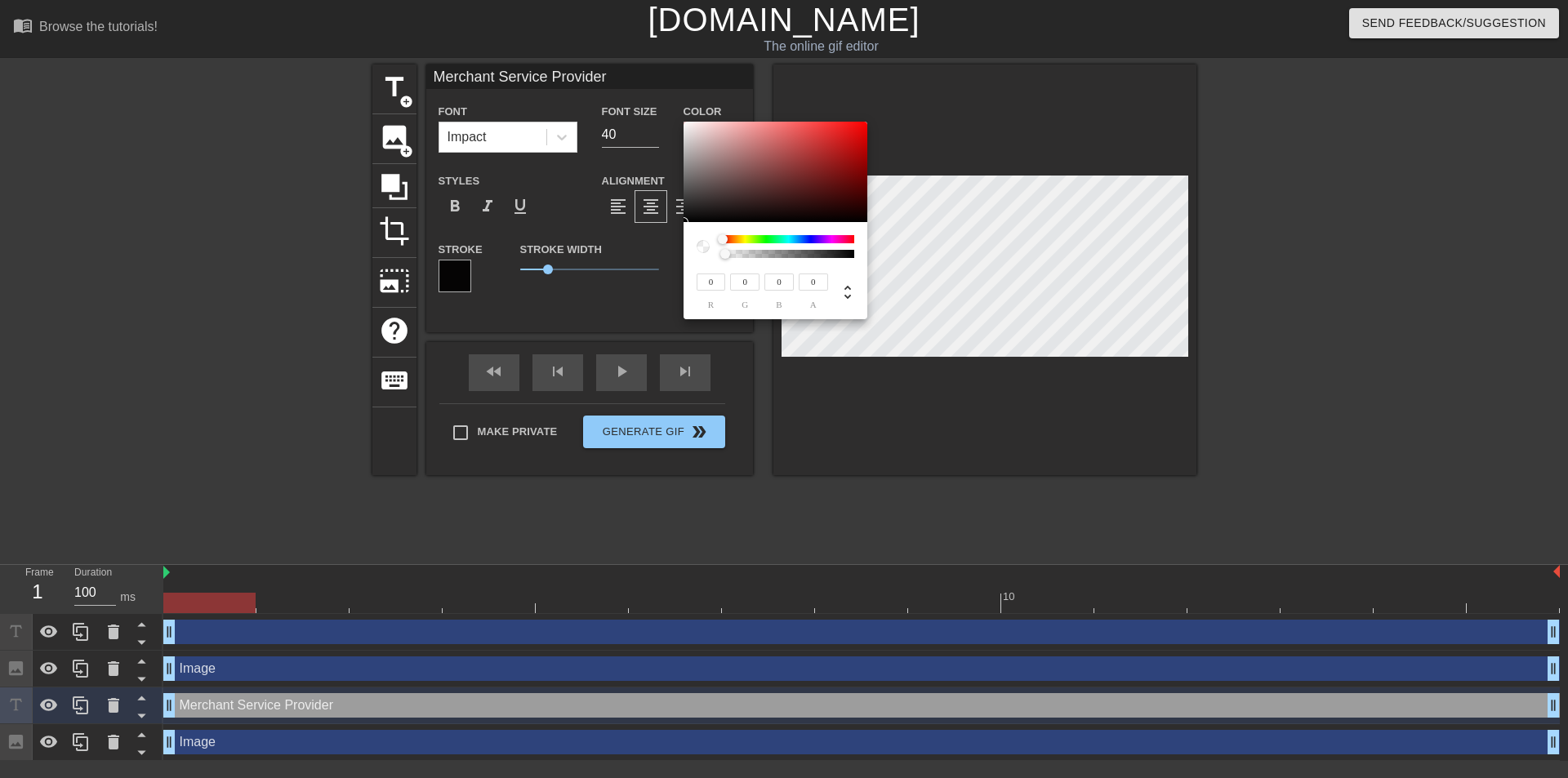
type input "Merchant Service Provider"
type input "0.01"
type input "Merchant Service Provider"
type input "0.02"
type input "Merchant Service Provider"
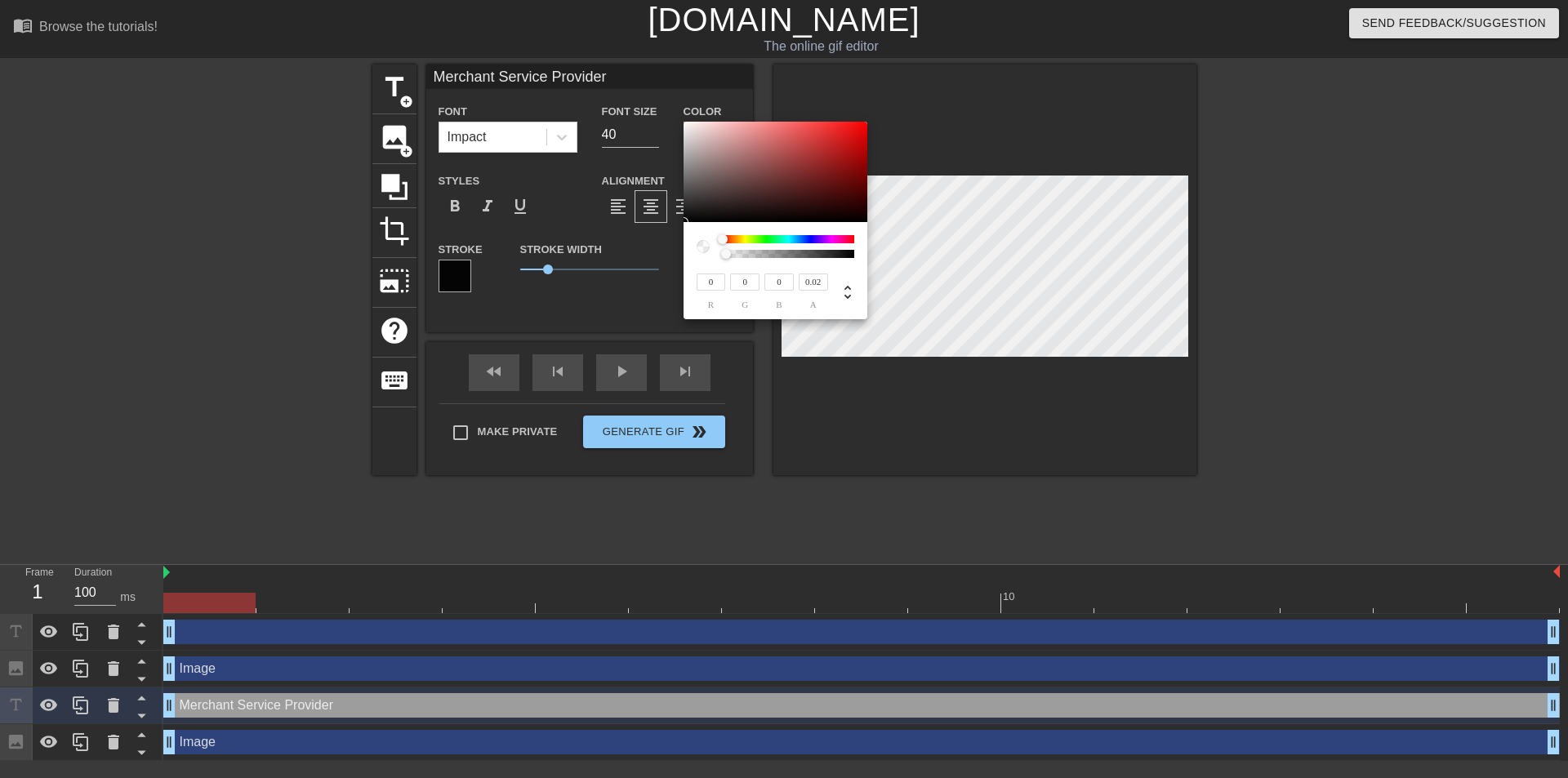
type input "0.09"
type input "Merchant Service Provider"
type input "0.18"
type input "Merchant Service Provider"
type input "0.43"
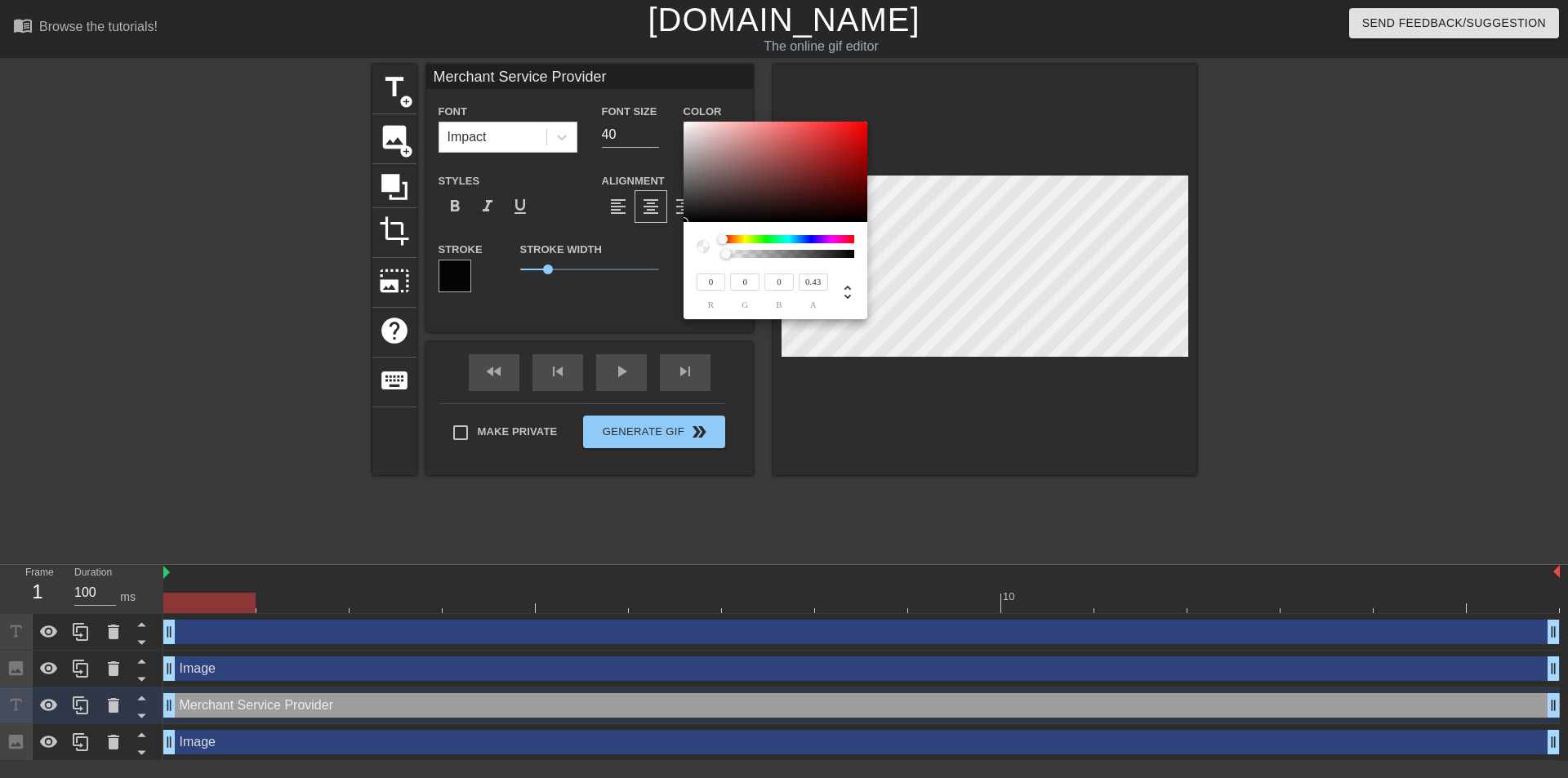
type input "Merchant Service Provider"
type input "0.58"
type input "Merchant Service Provider"
type input "0.71"
type input "Merchant Service Provider"
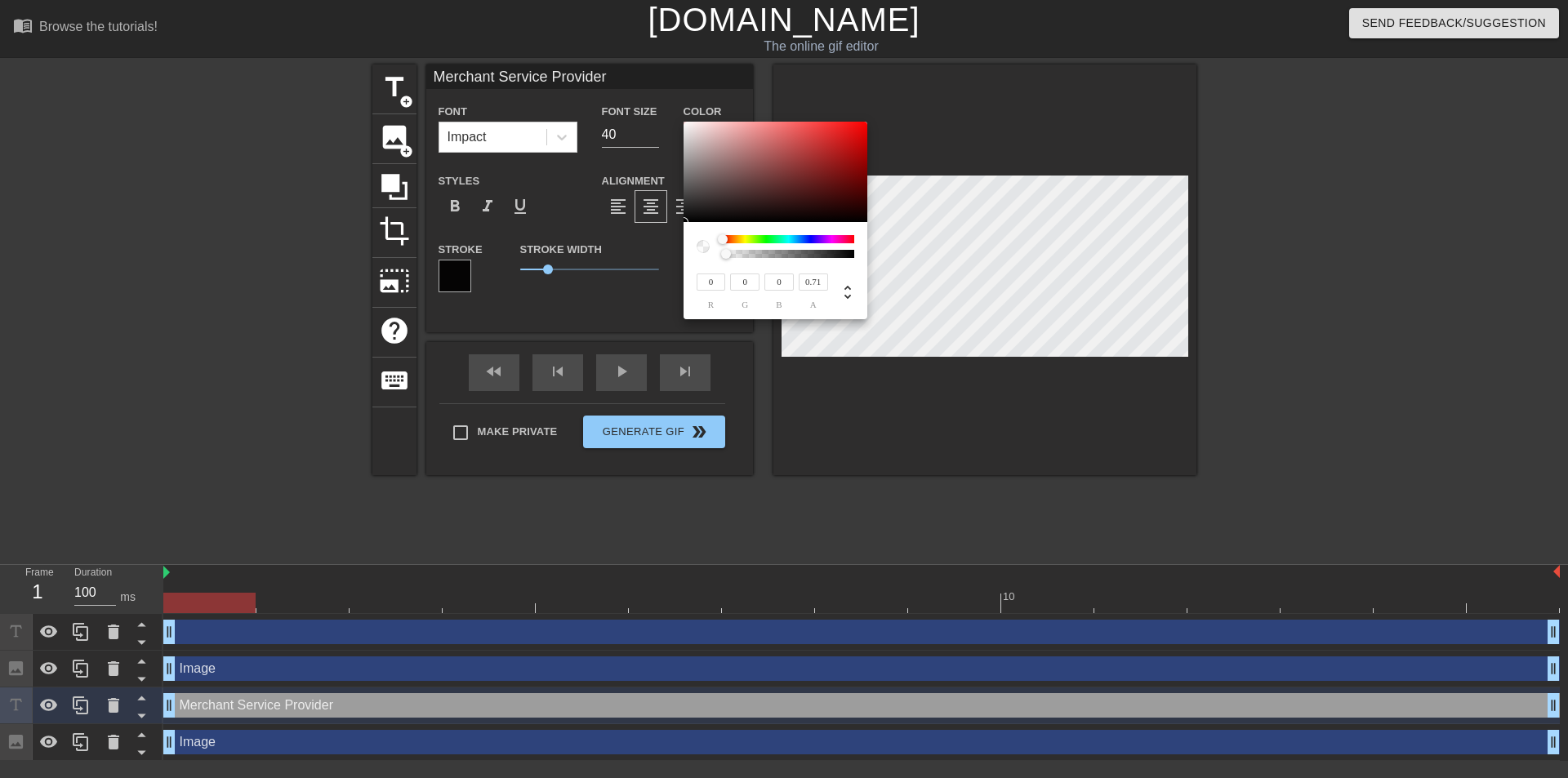
type input "0.84"
type input "Merchant Service Provider"
type input "0.96"
type input "Merchant Service Provider"
type input "1"
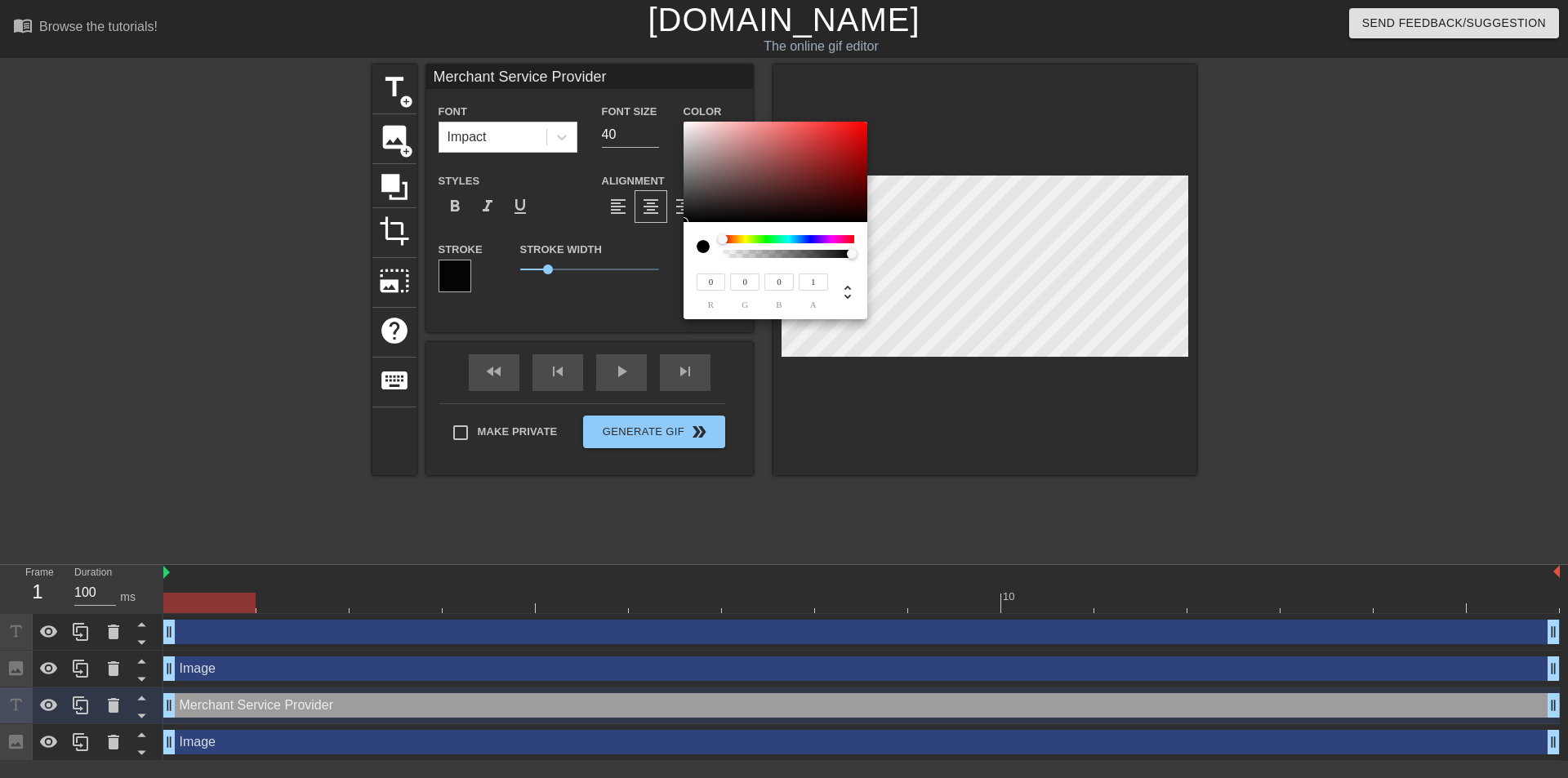
drag, startPoint x: 726, startPoint y: 255, endPoint x: 751, endPoint y: 224, distance: 39.8
click at [874, 257] on div "0 r 0 g 0 b 1 a" at bounding box center [784, 389] width 1568 height 778
type input "Merchant Service Provider"
type input "36"
type input "32"
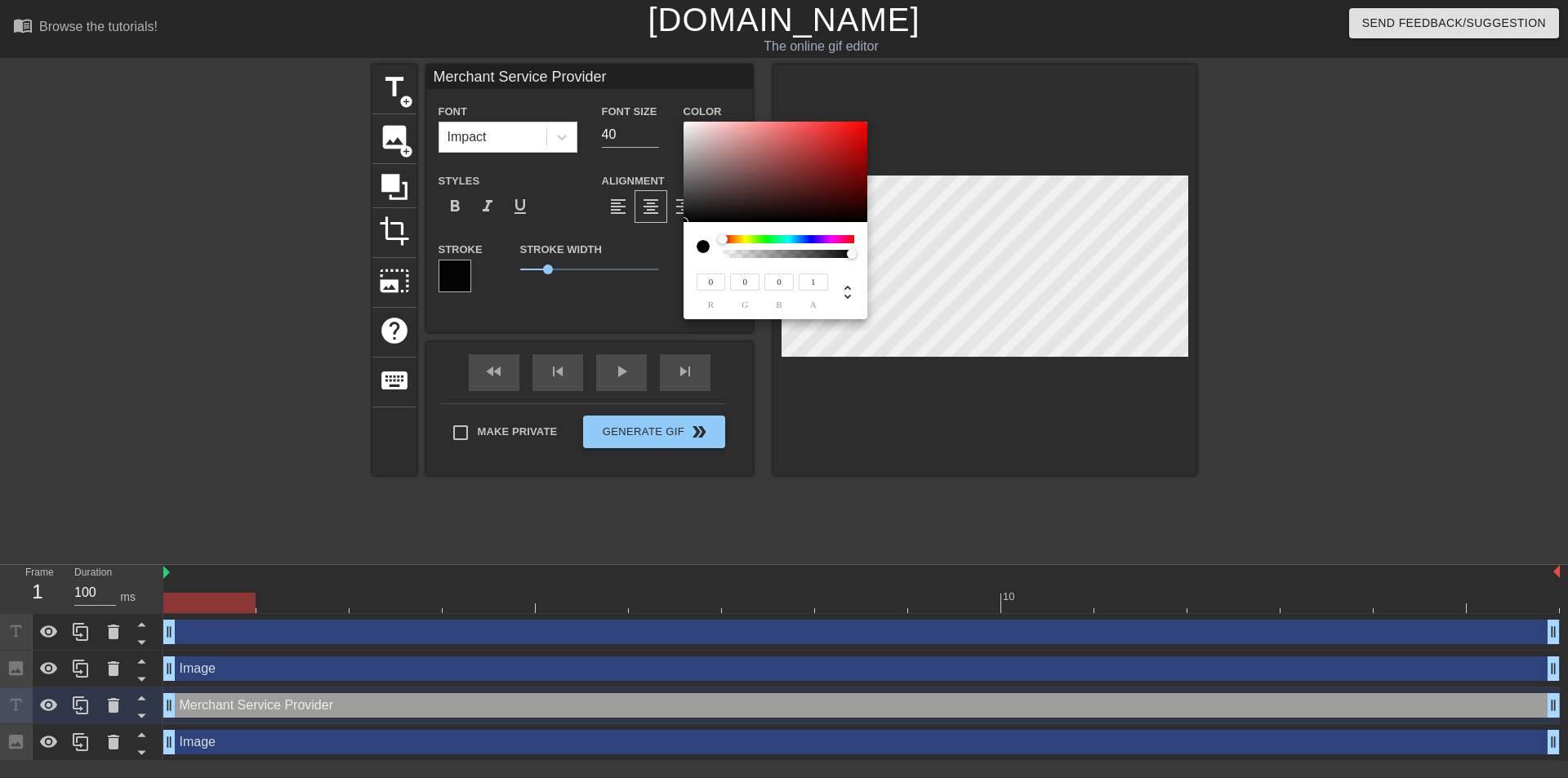
type input "32"
type input "Merchant Service Provider"
type input "38"
type input "34"
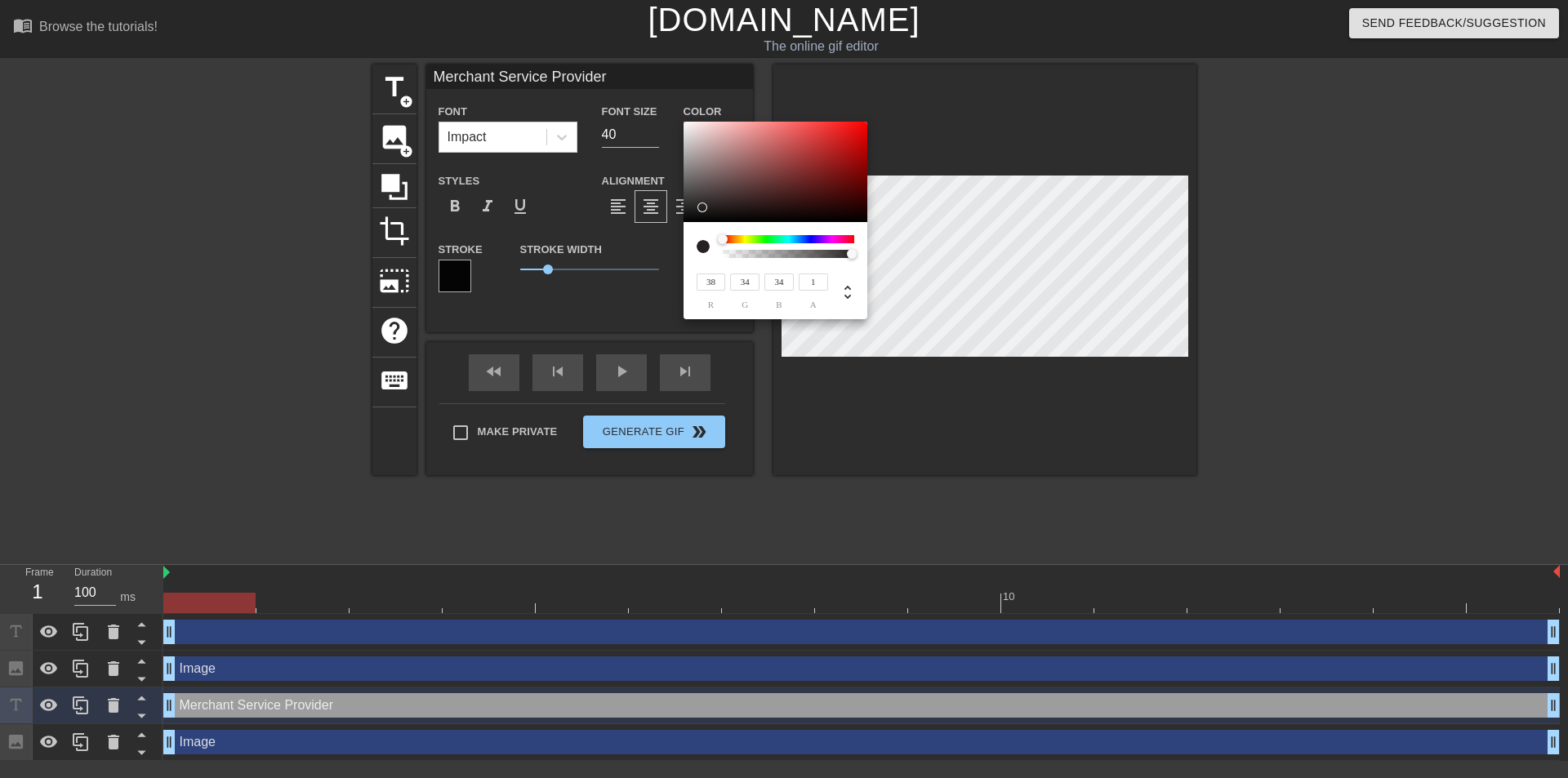
type input "Merchant Service Provider"
type input "46"
type input "41"
type input "Merchant Service Provider"
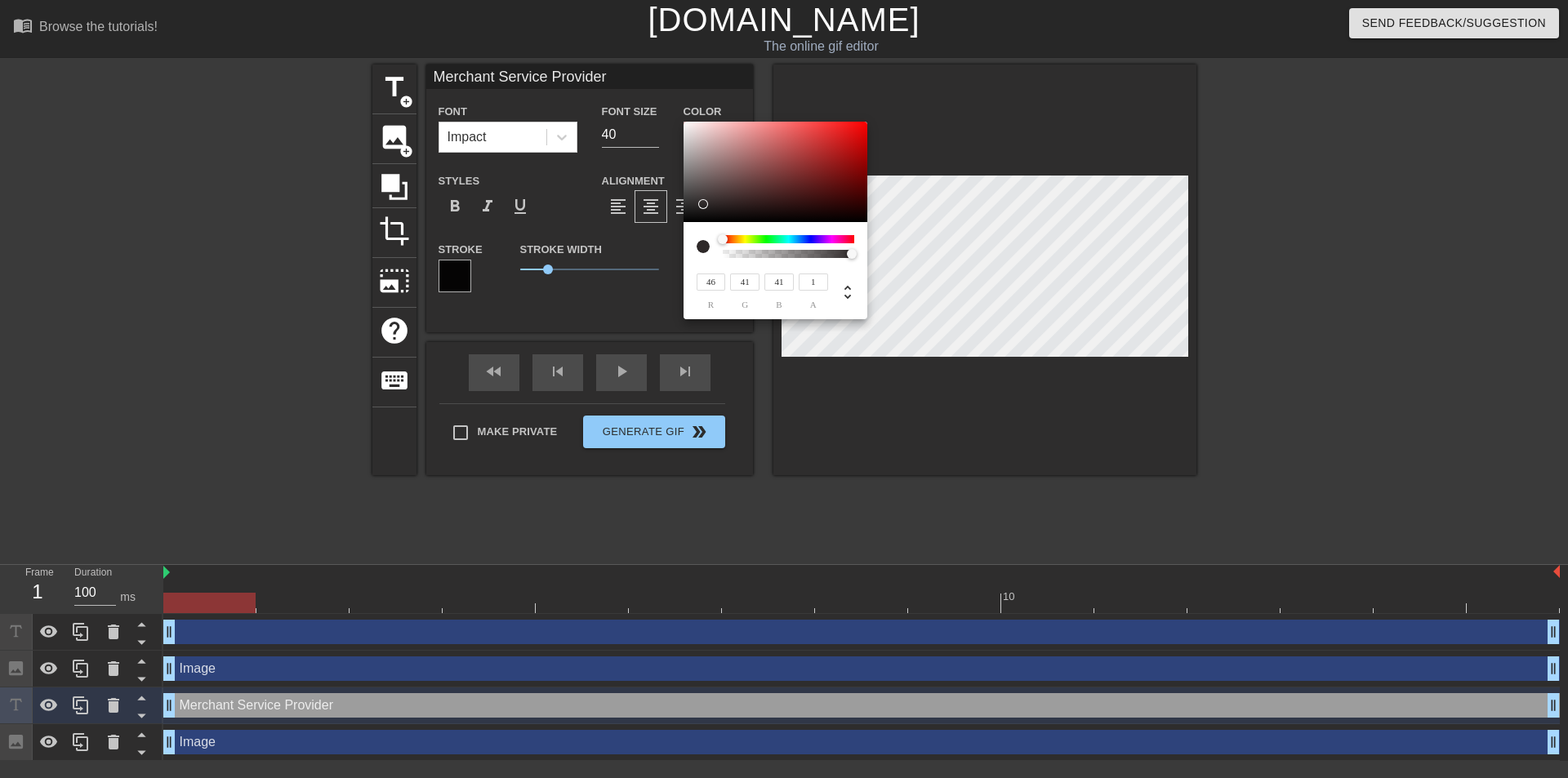
type input "246"
type input "241"
type input "Merchant Service Provider"
type input "240"
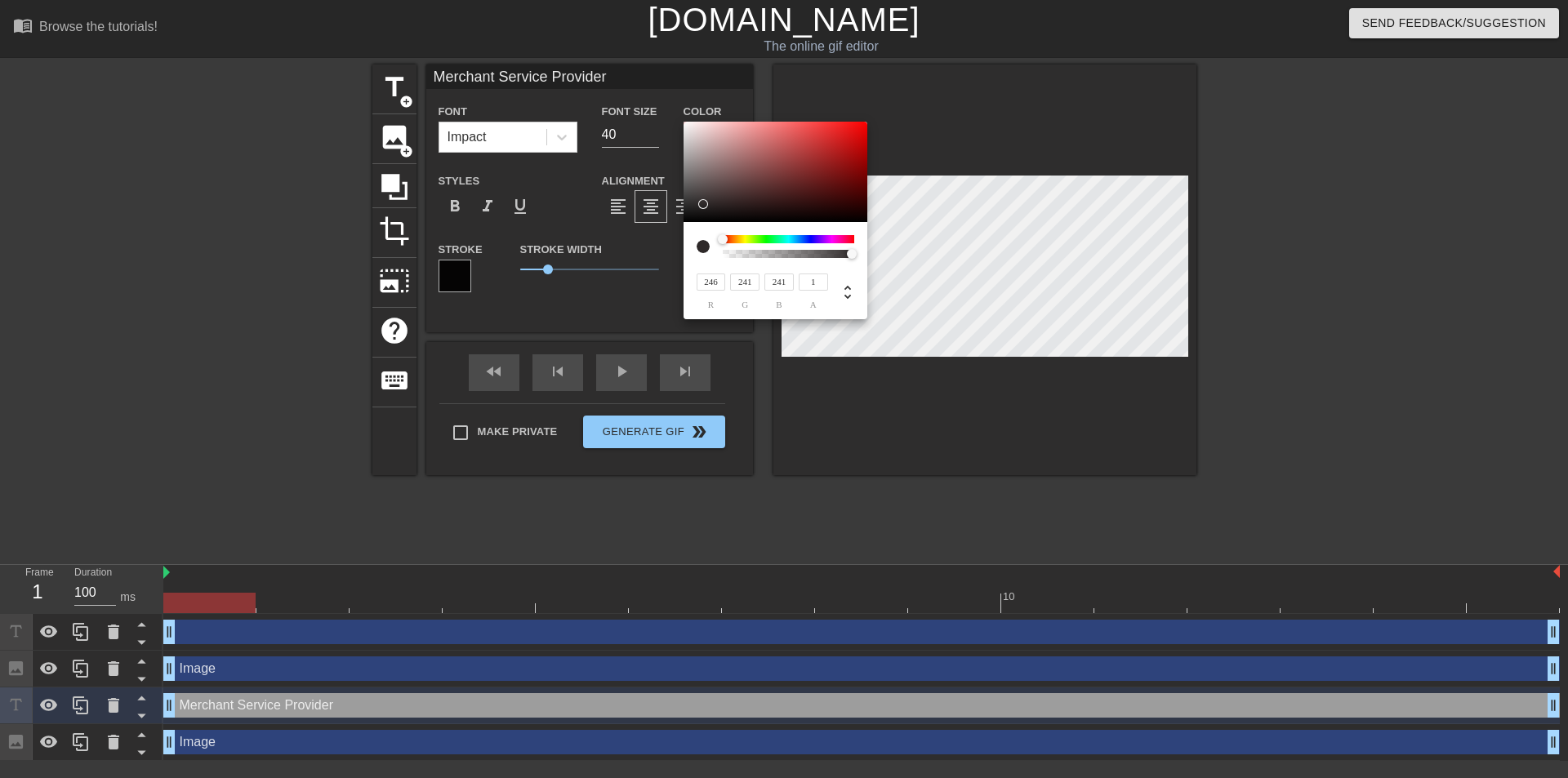
type input "235"
type input "Merchant Service Provider"
type input "235"
type input "230"
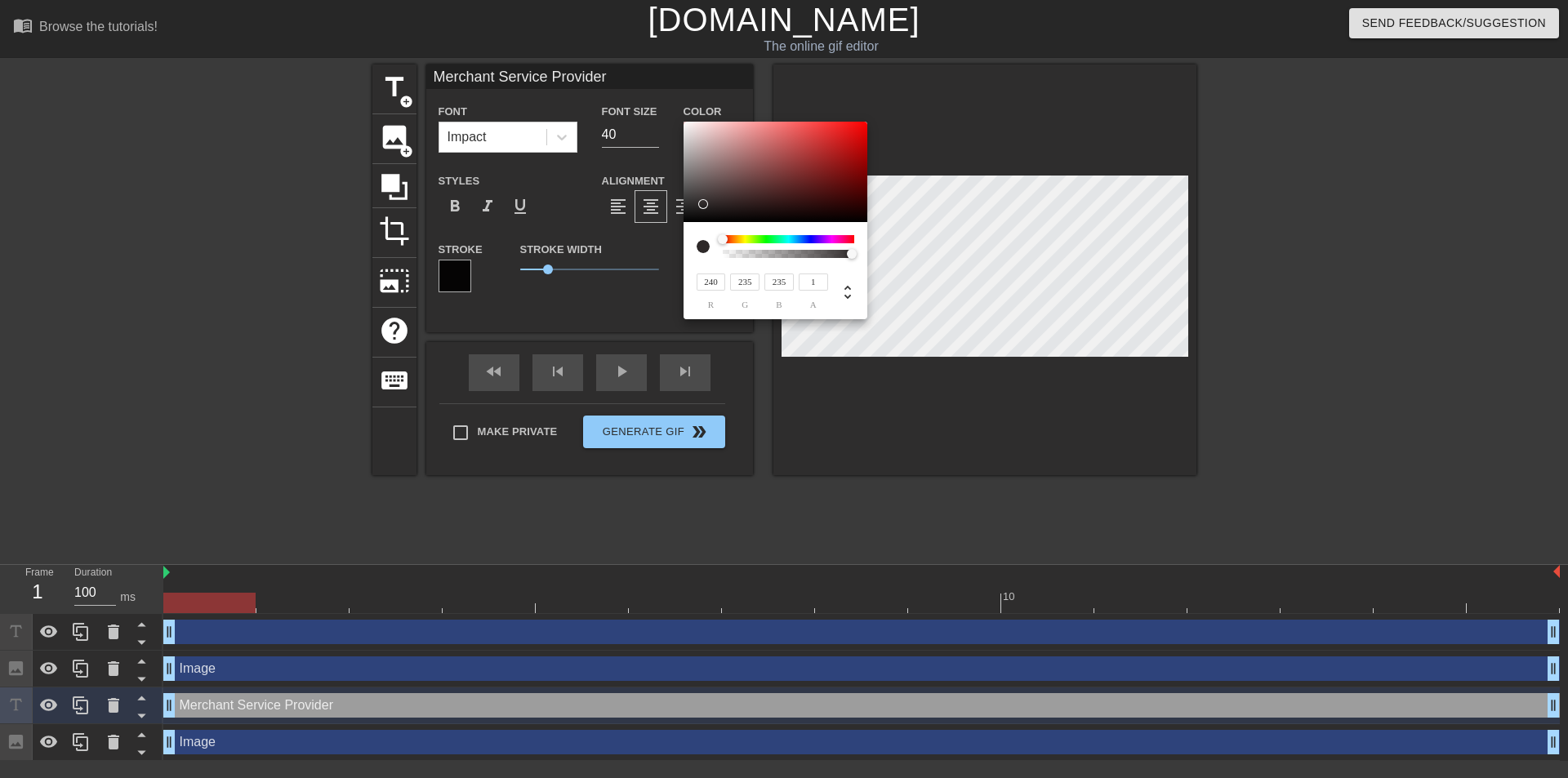
type input "230"
type input "Merchant Service Provider"
type input "229"
click at [689, 129] on div at bounding box center [687, 128] width 10 height 10
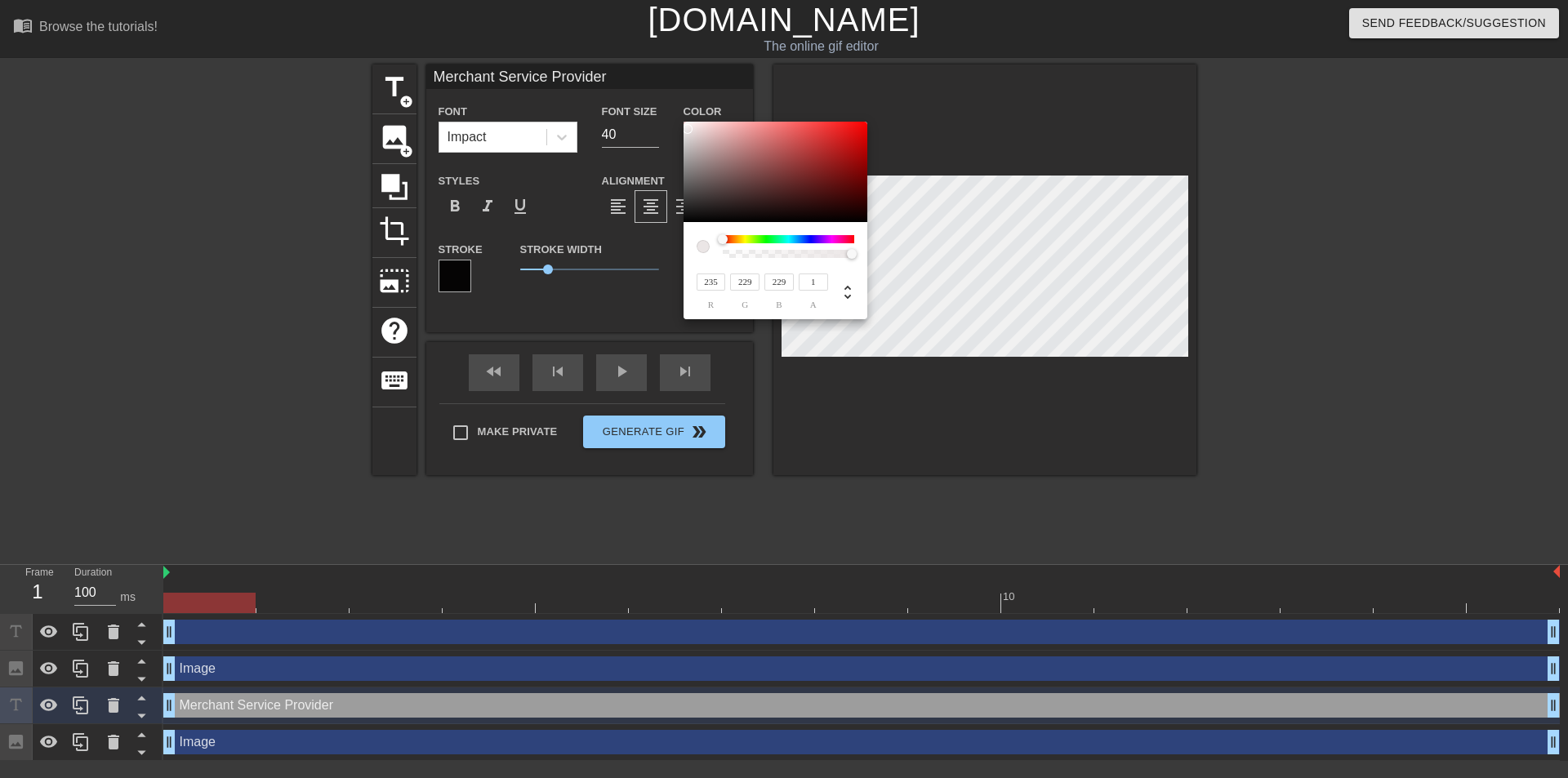
type input "Merchant Service Provider"
type input "228"
type input "Merchant Service Provider"
type input "229"
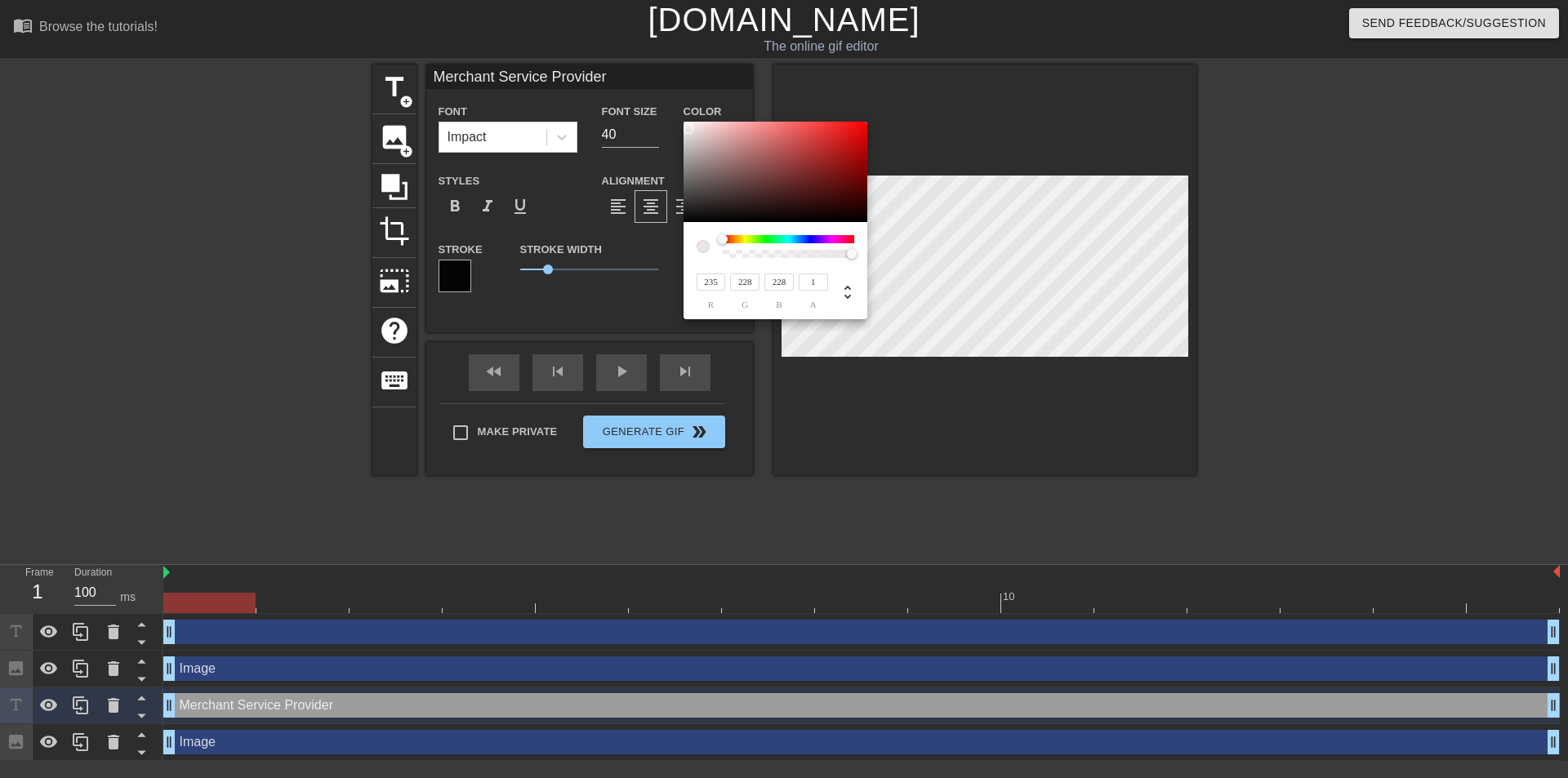
type input "220"
type input "Merchant Service Provider"
type input "219"
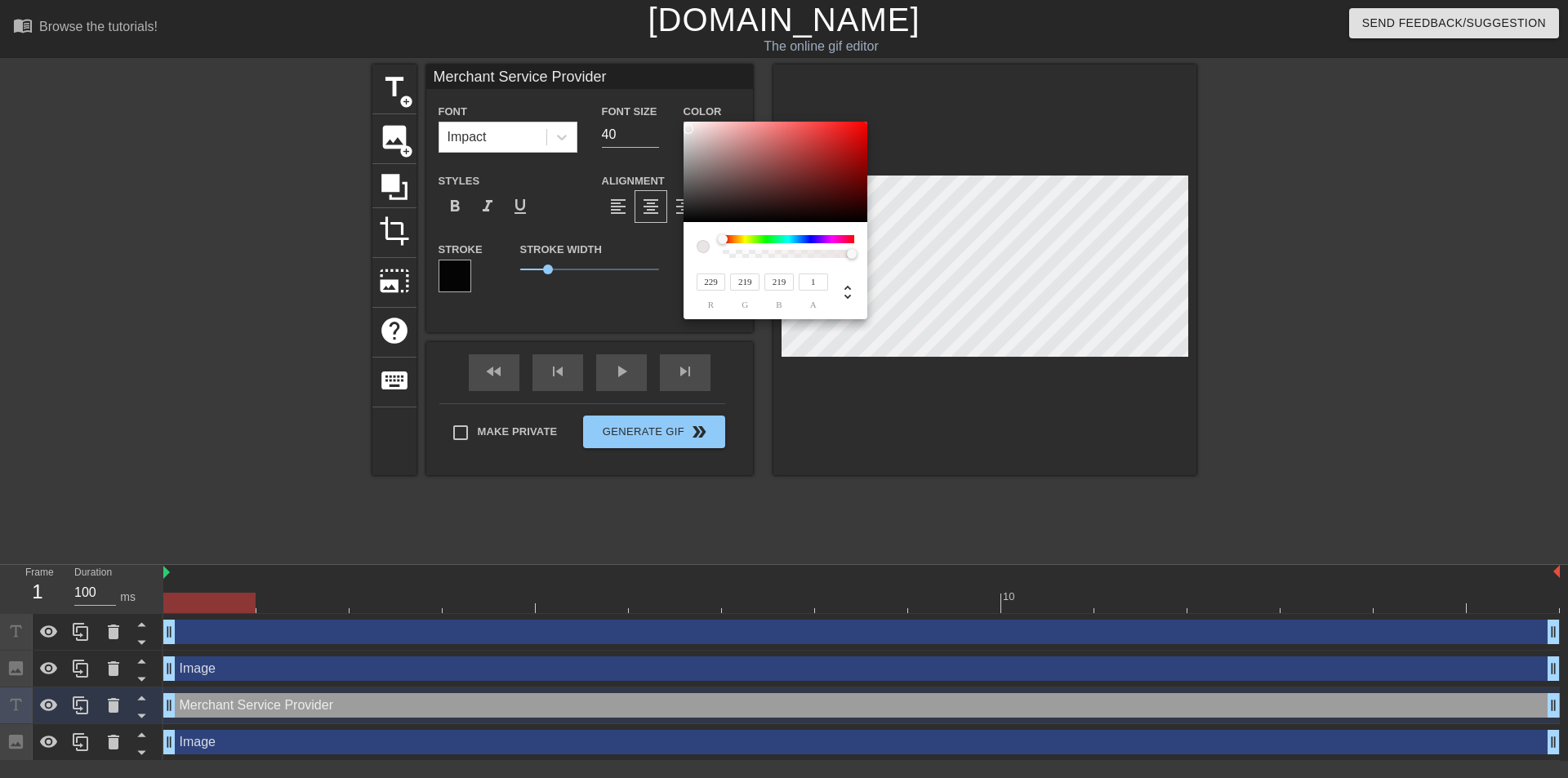
type input "Merchant Service Provider"
type input "237"
type input "222"
type input "Merchant Service Provider"
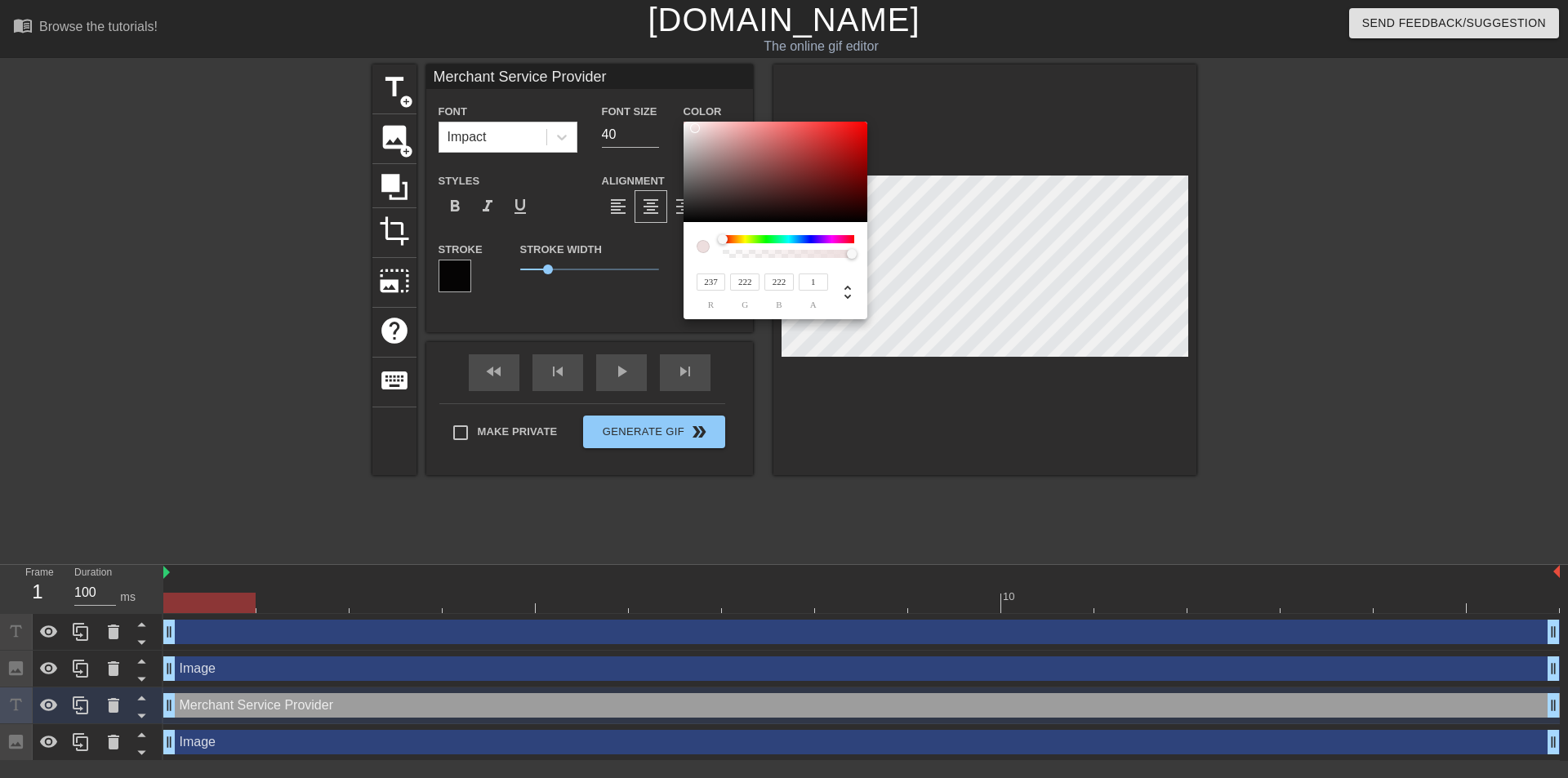
type input "242"
type input "223"
type input "Merchant Service Provider"
type input "237"
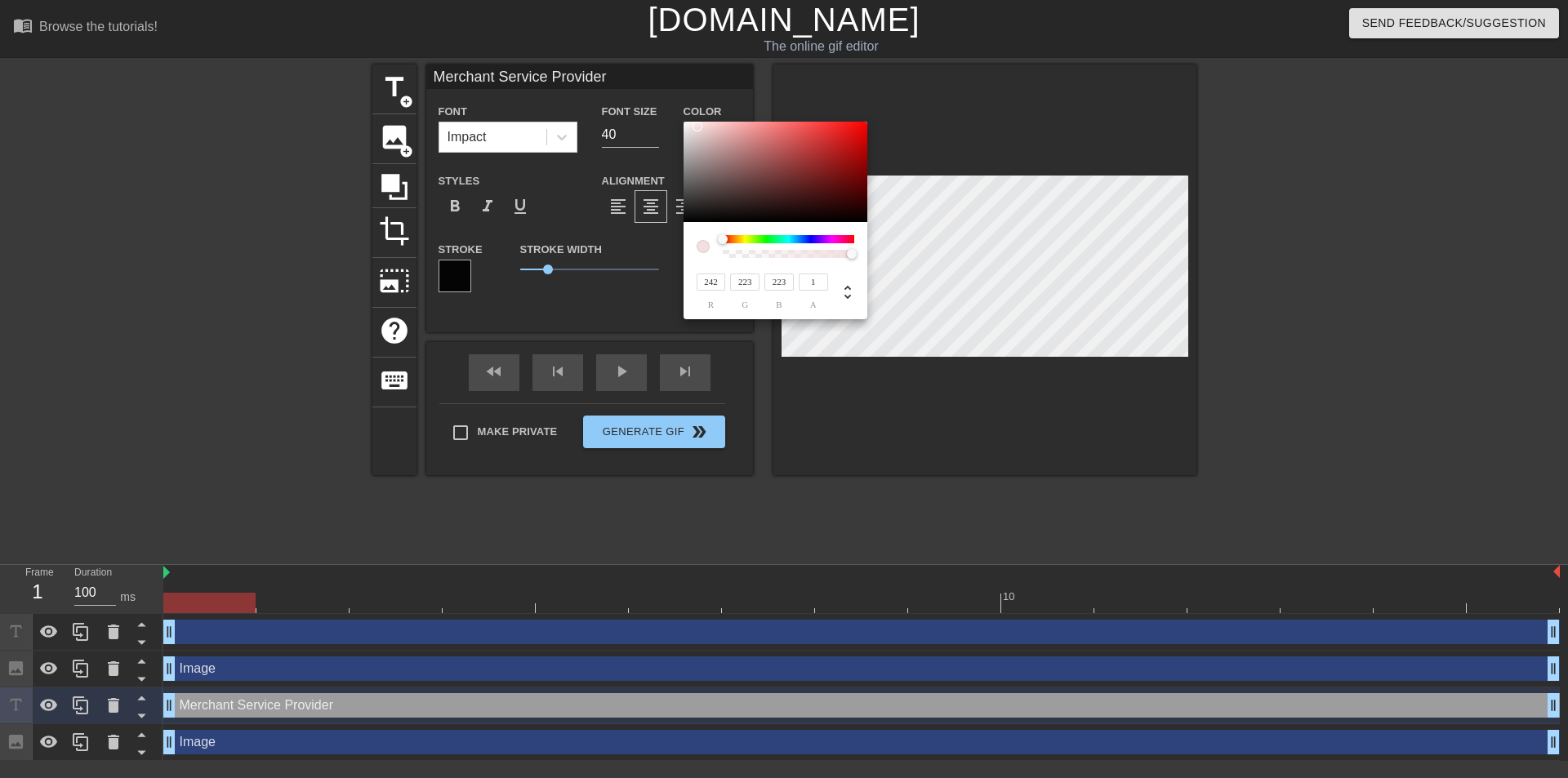
type input "224"
type input "Merchant Service Provider"
type input "145"
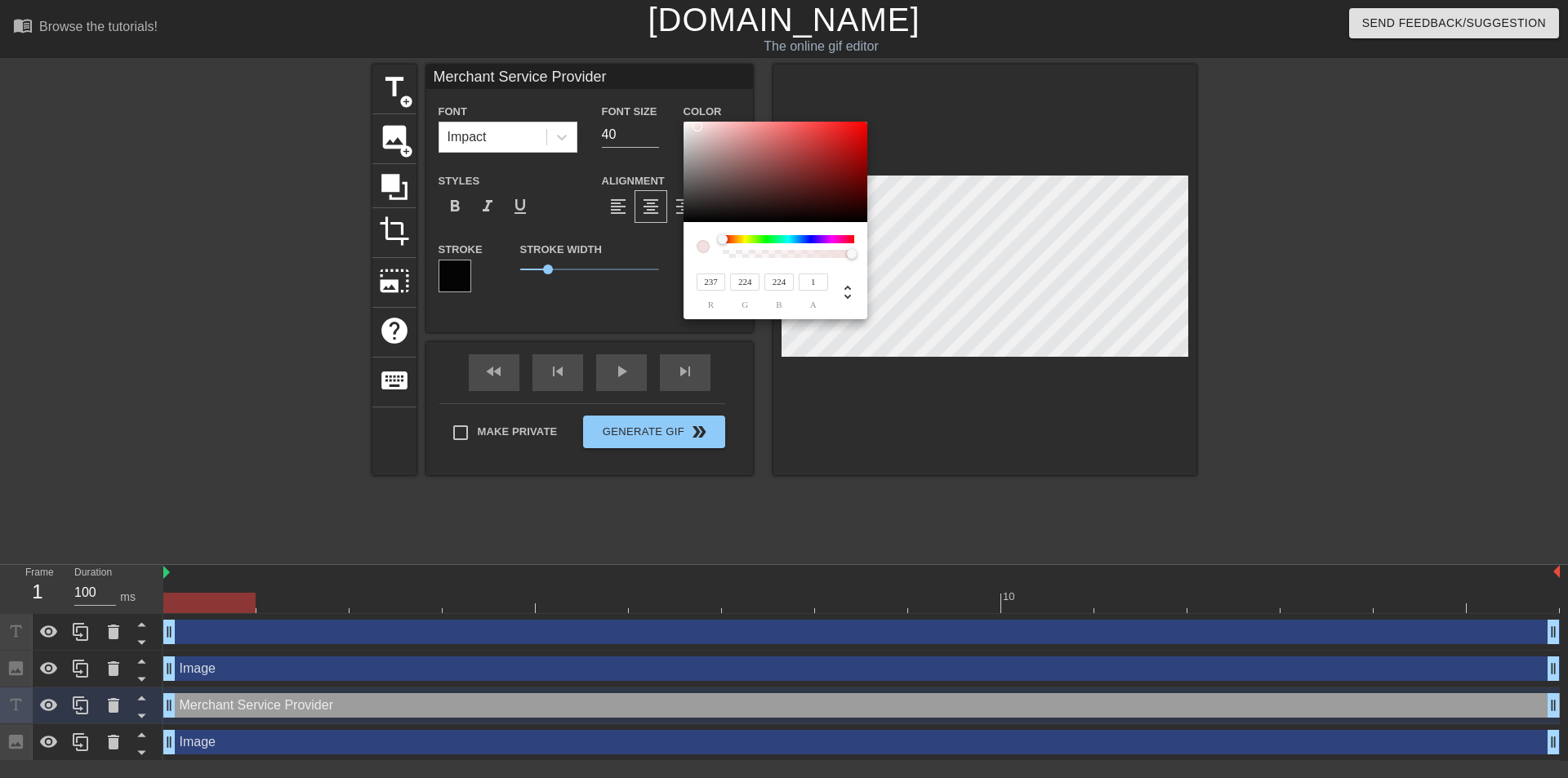
type input "145"
type input "Merchant Service Provider"
type input "64"
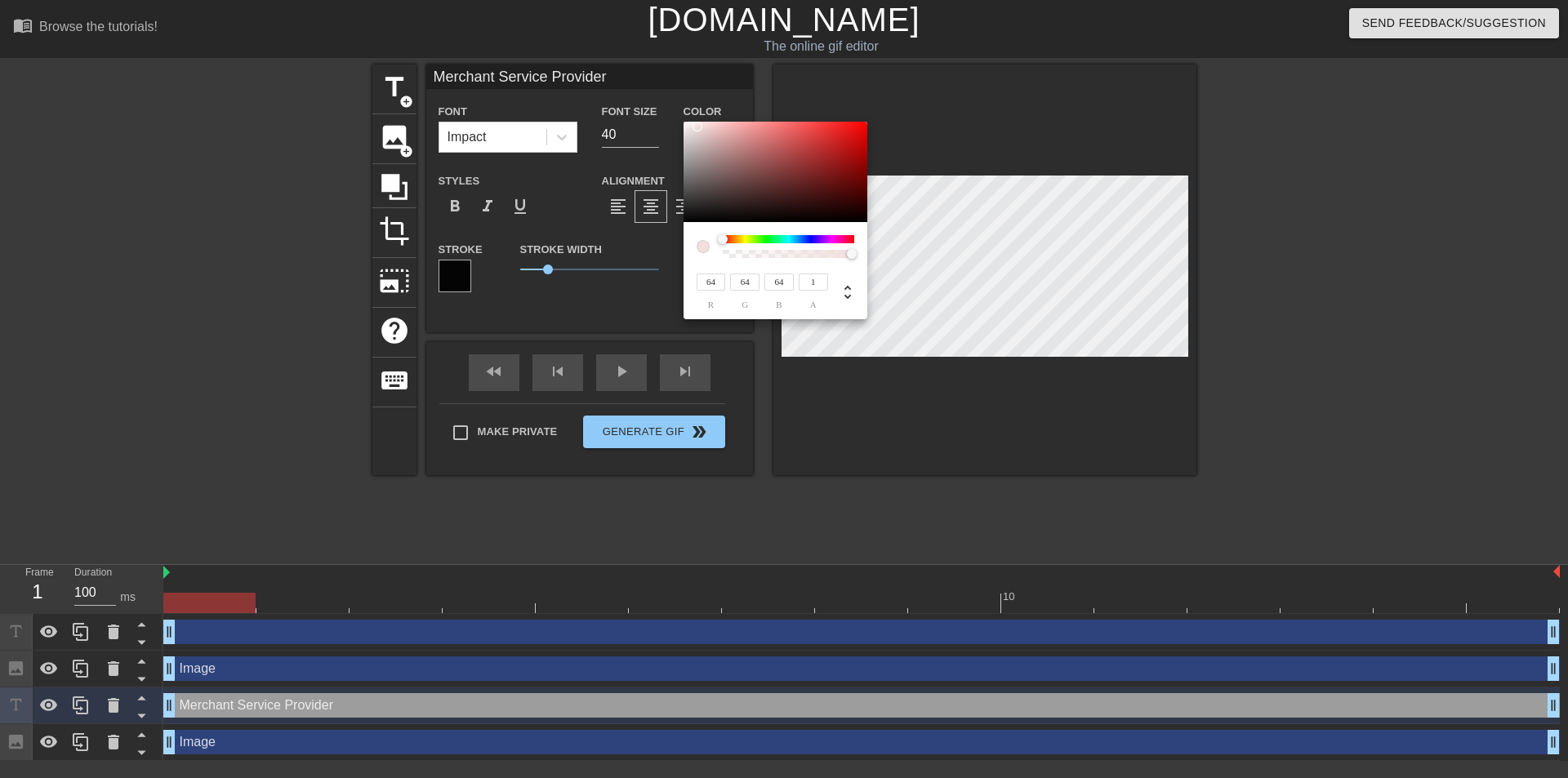
type input "Merchant Service Provider"
type input "42"
type input "Merchant Service Provider"
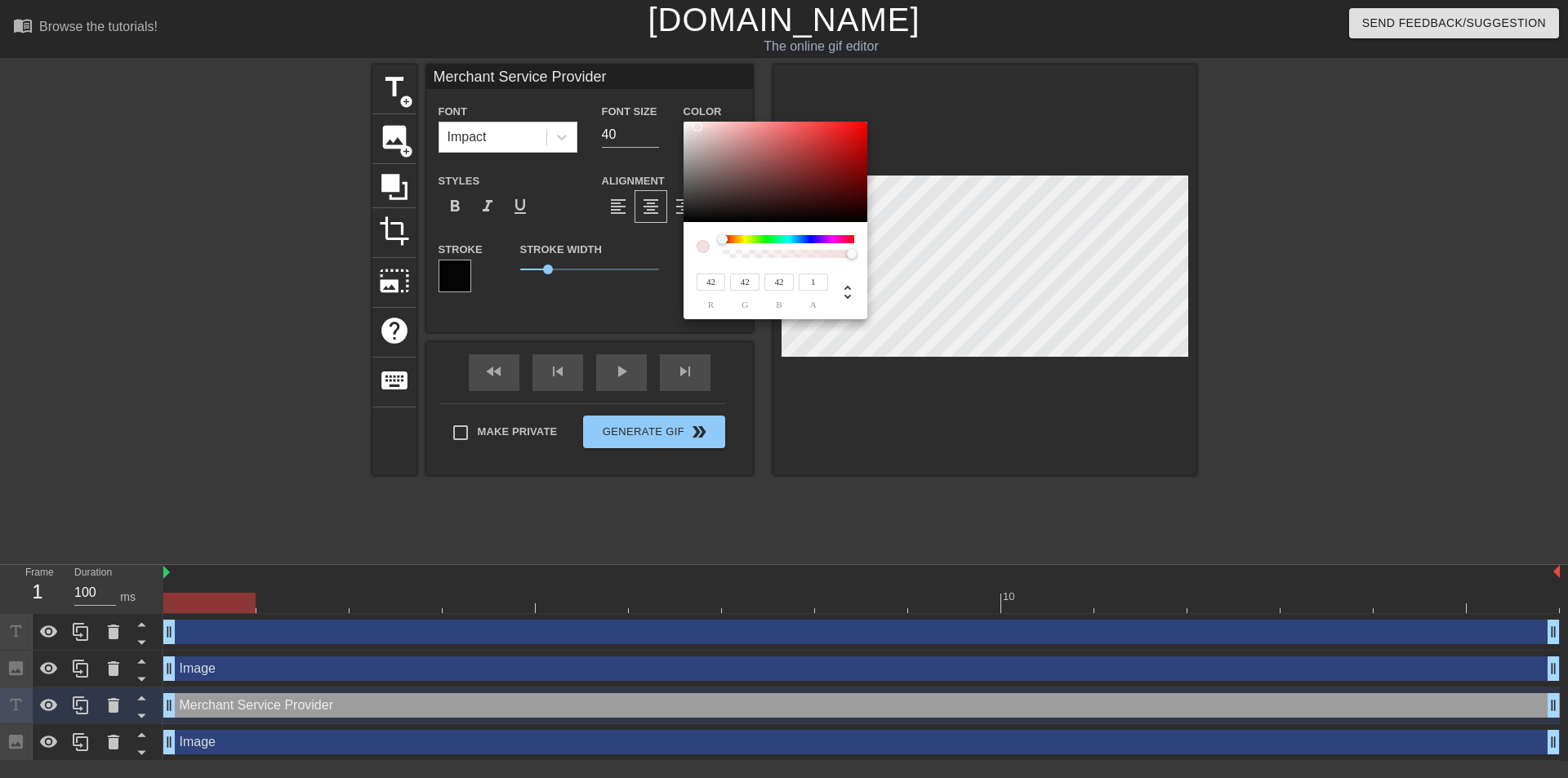
type input "40"
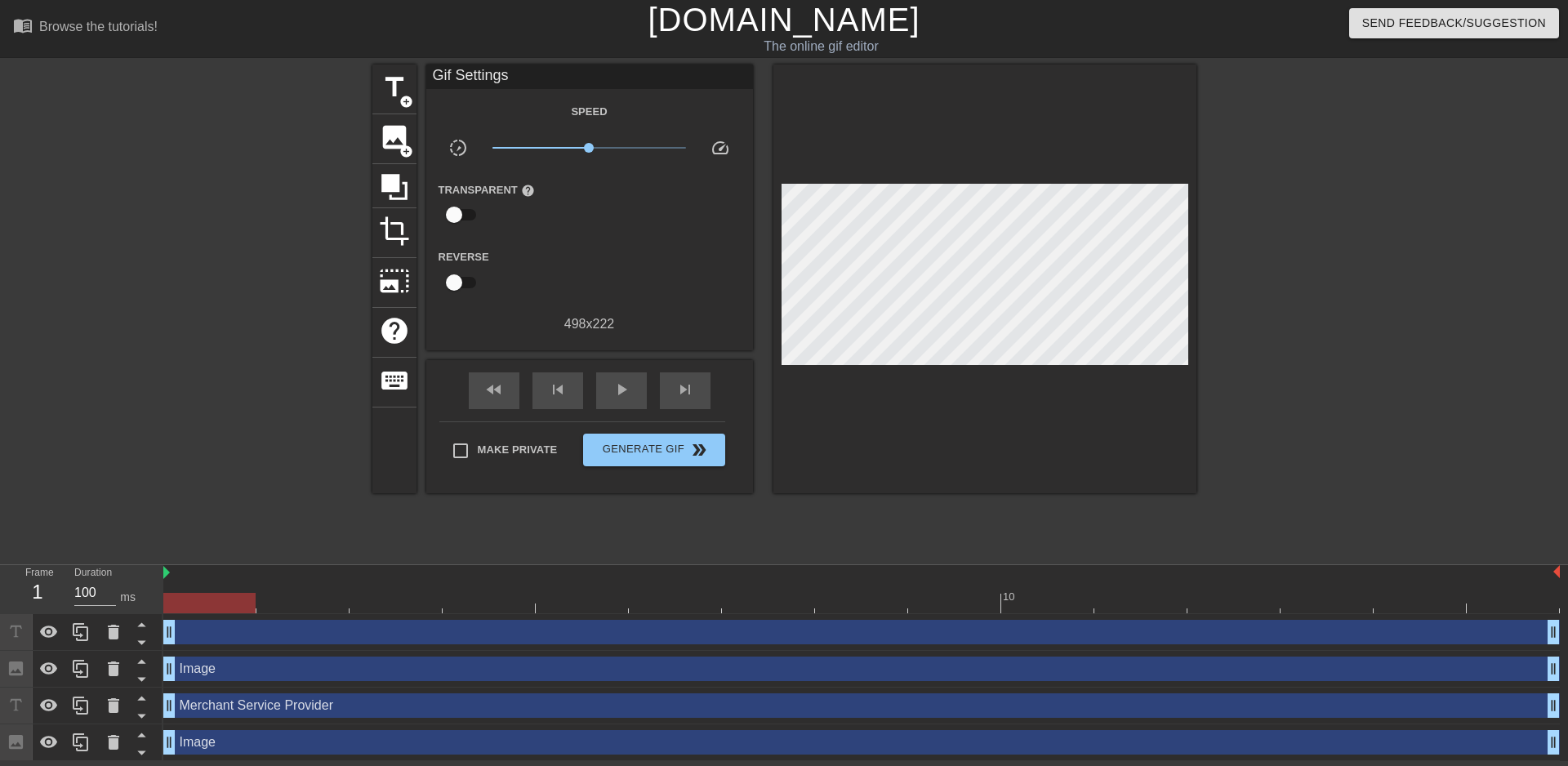
drag, startPoint x: 1254, startPoint y: 304, endPoint x: 1193, endPoint y: 295, distance: 61.7
click at [1249, 304] on div at bounding box center [1338, 309] width 245 height 490
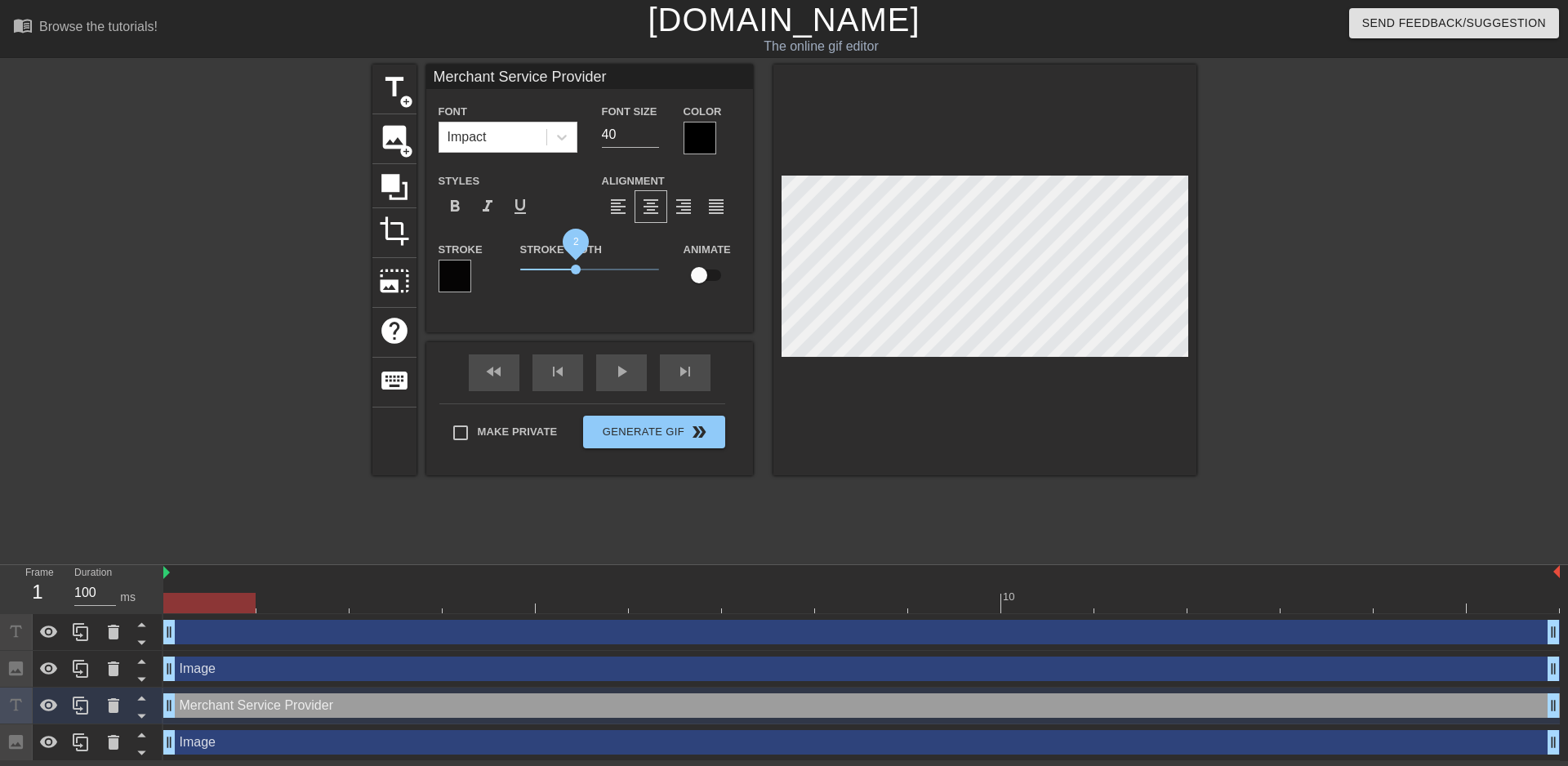
drag, startPoint x: 548, startPoint y: 269, endPoint x: 574, endPoint y: 276, distance: 26.9
click at [574, 276] on span "2" at bounding box center [590, 269] width 139 height 20
click at [686, 149] on div at bounding box center [700, 138] width 33 height 33
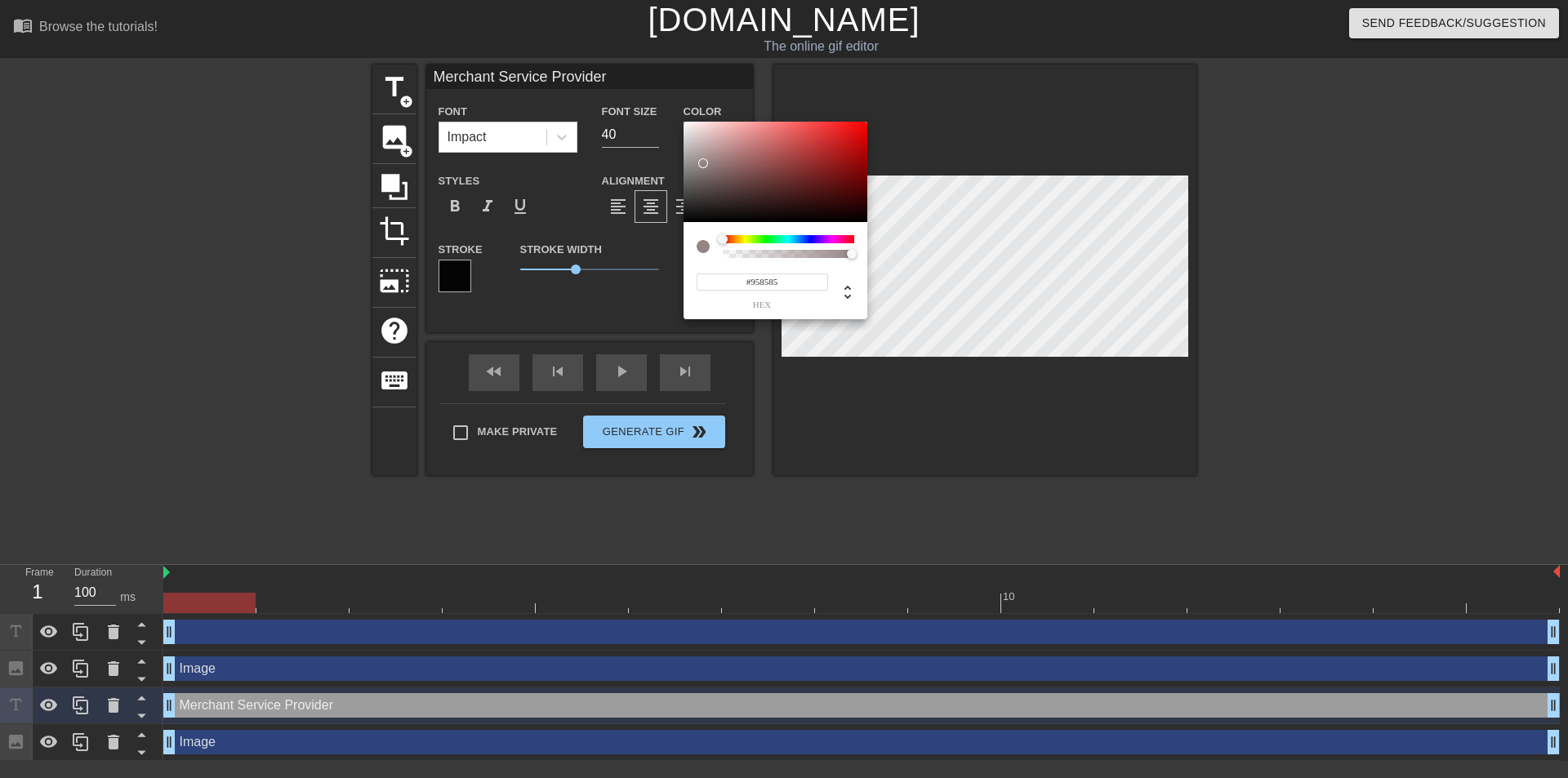
click at [702, 164] on div at bounding box center [775, 173] width 183 height 101
drag, startPoint x: 700, startPoint y: 160, endPoint x: 680, endPoint y: 115, distance: 49.2
click at [680, 115] on div "#FFFFFF hex" at bounding box center [784, 389] width 1568 height 778
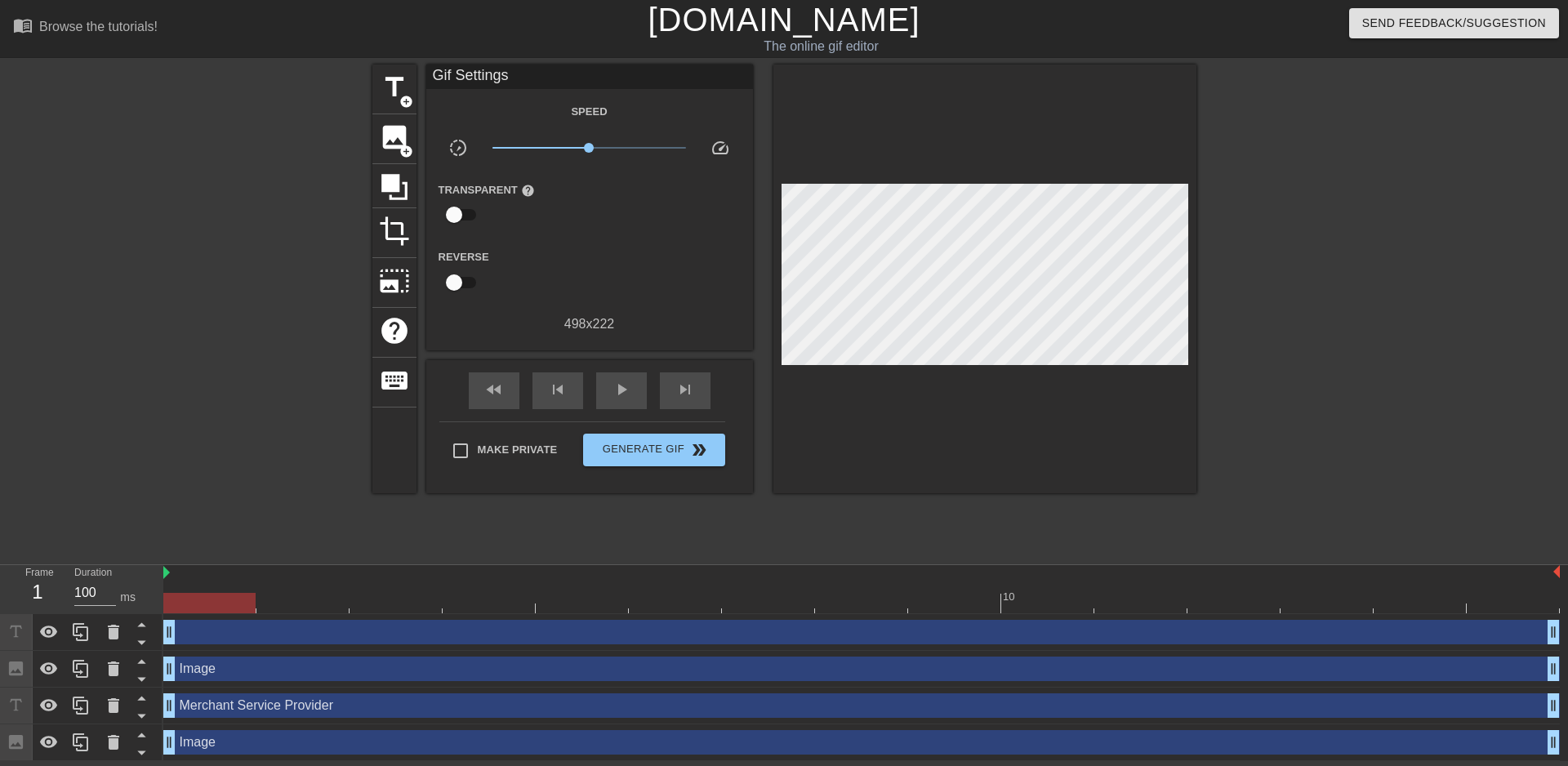
click at [1328, 304] on div at bounding box center [1338, 309] width 245 height 490
click at [602, 394] on div "play_arrow" at bounding box center [621, 390] width 51 height 37
click at [602, 394] on div "pause" at bounding box center [621, 390] width 51 height 37
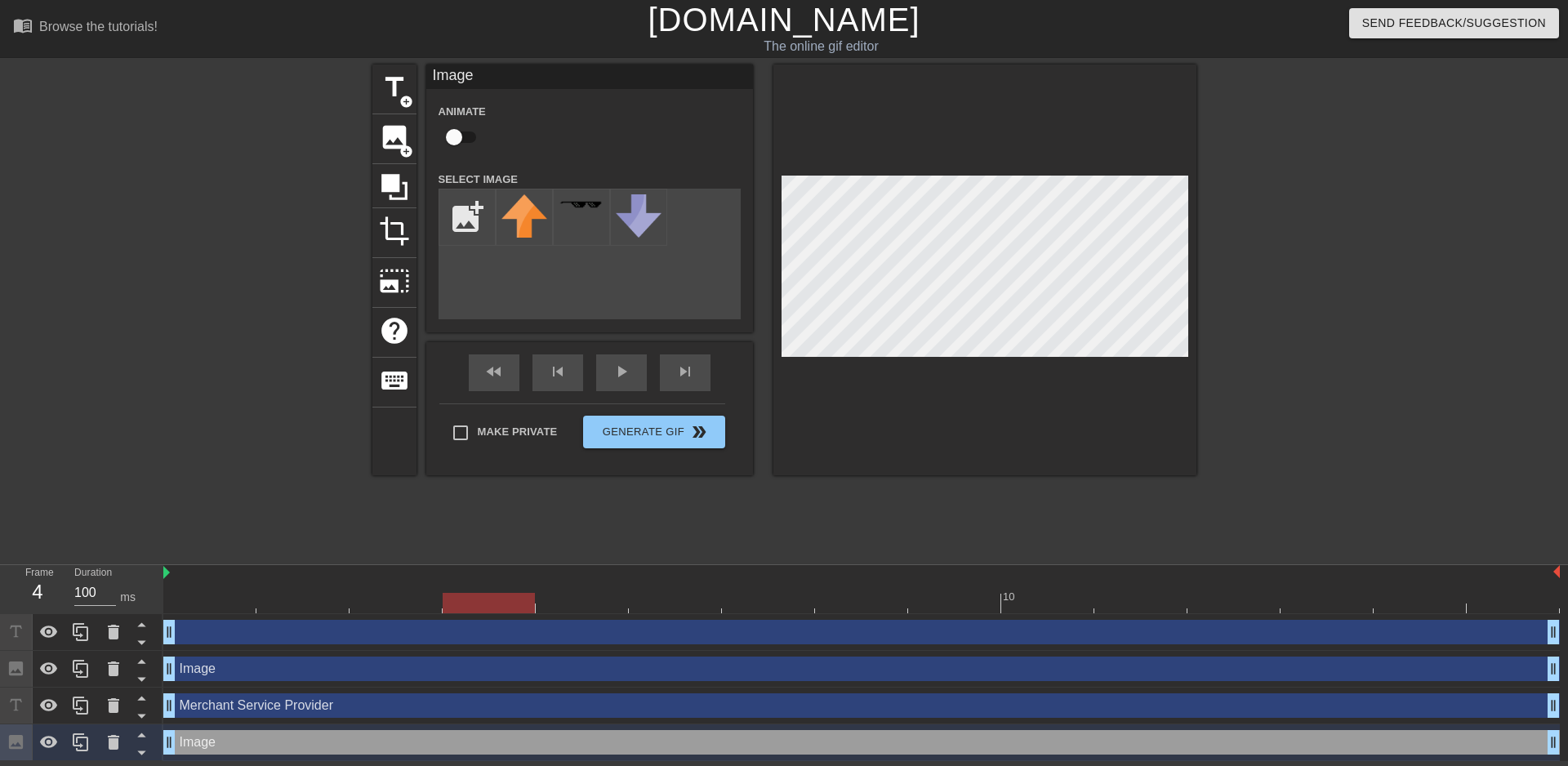
drag, startPoint x: 771, startPoint y: 313, endPoint x: 1358, endPoint y: 315, distance: 587.0
click at [1358, 315] on div at bounding box center [1338, 309] width 245 height 490
click at [1438, 289] on div at bounding box center [1338, 309] width 245 height 490
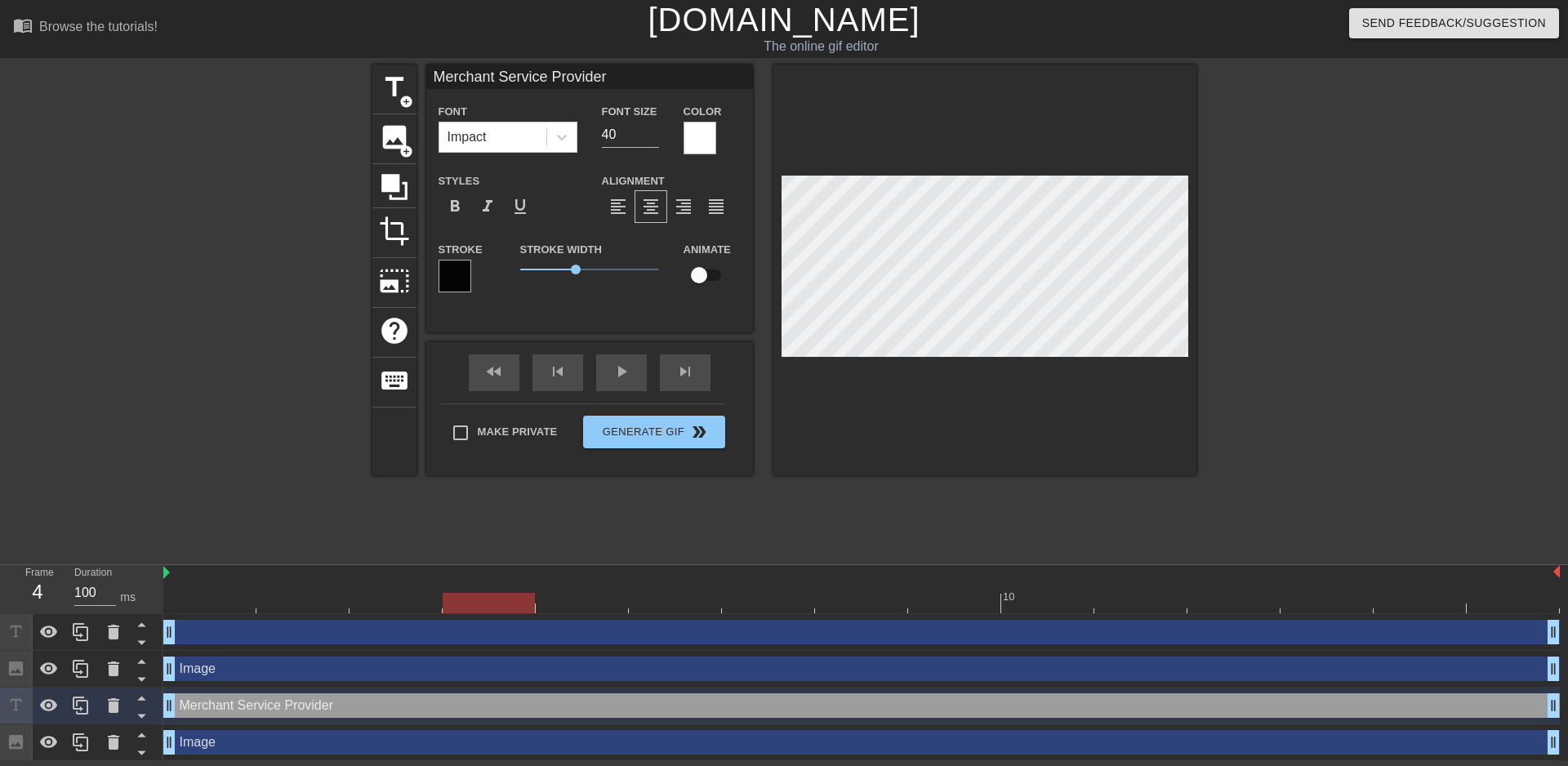
scroll to position [3, 4]
click at [1350, 280] on div at bounding box center [1338, 309] width 245 height 490
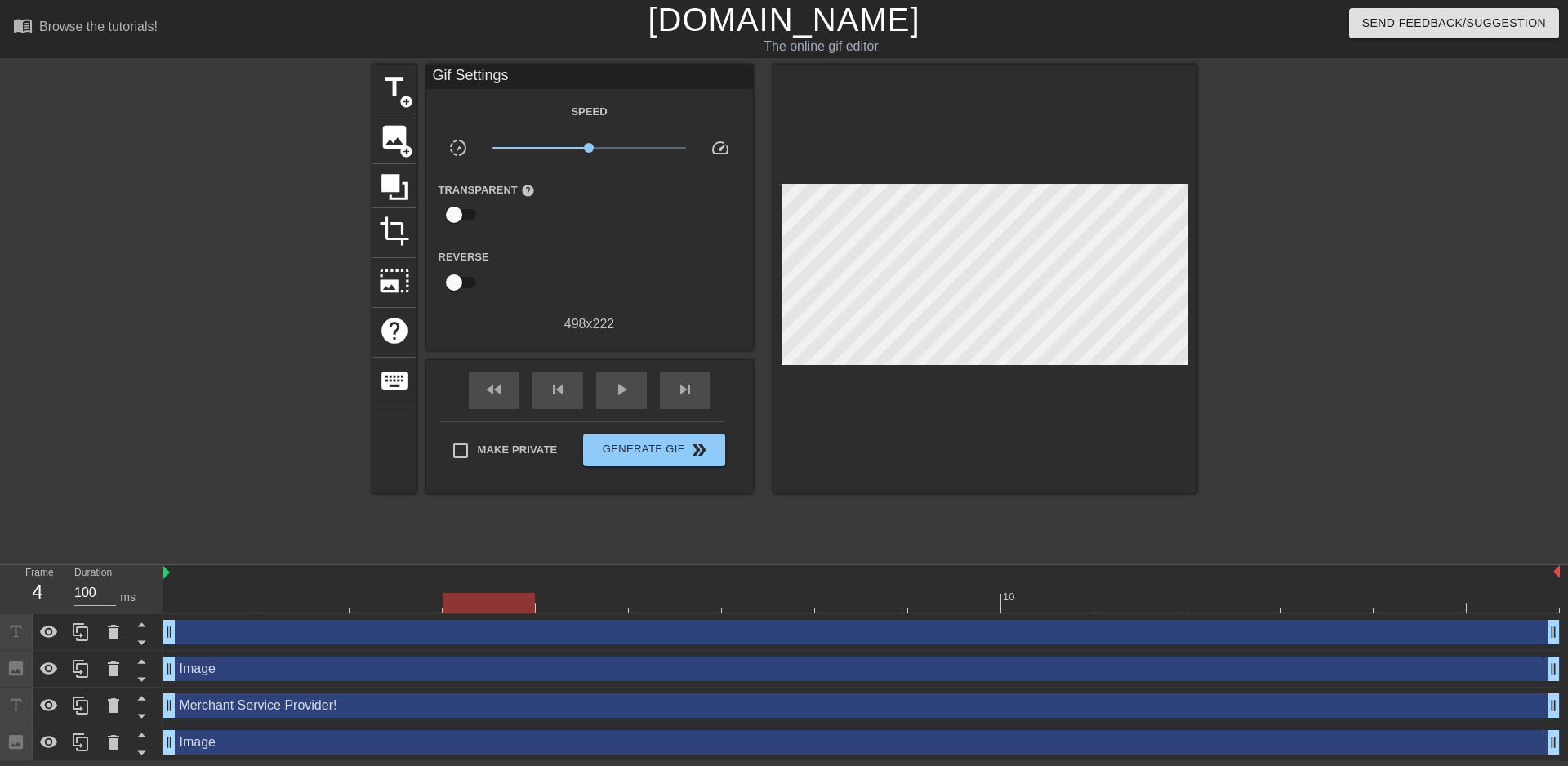
click at [1311, 294] on div at bounding box center [1338, 309] width 245 height 490
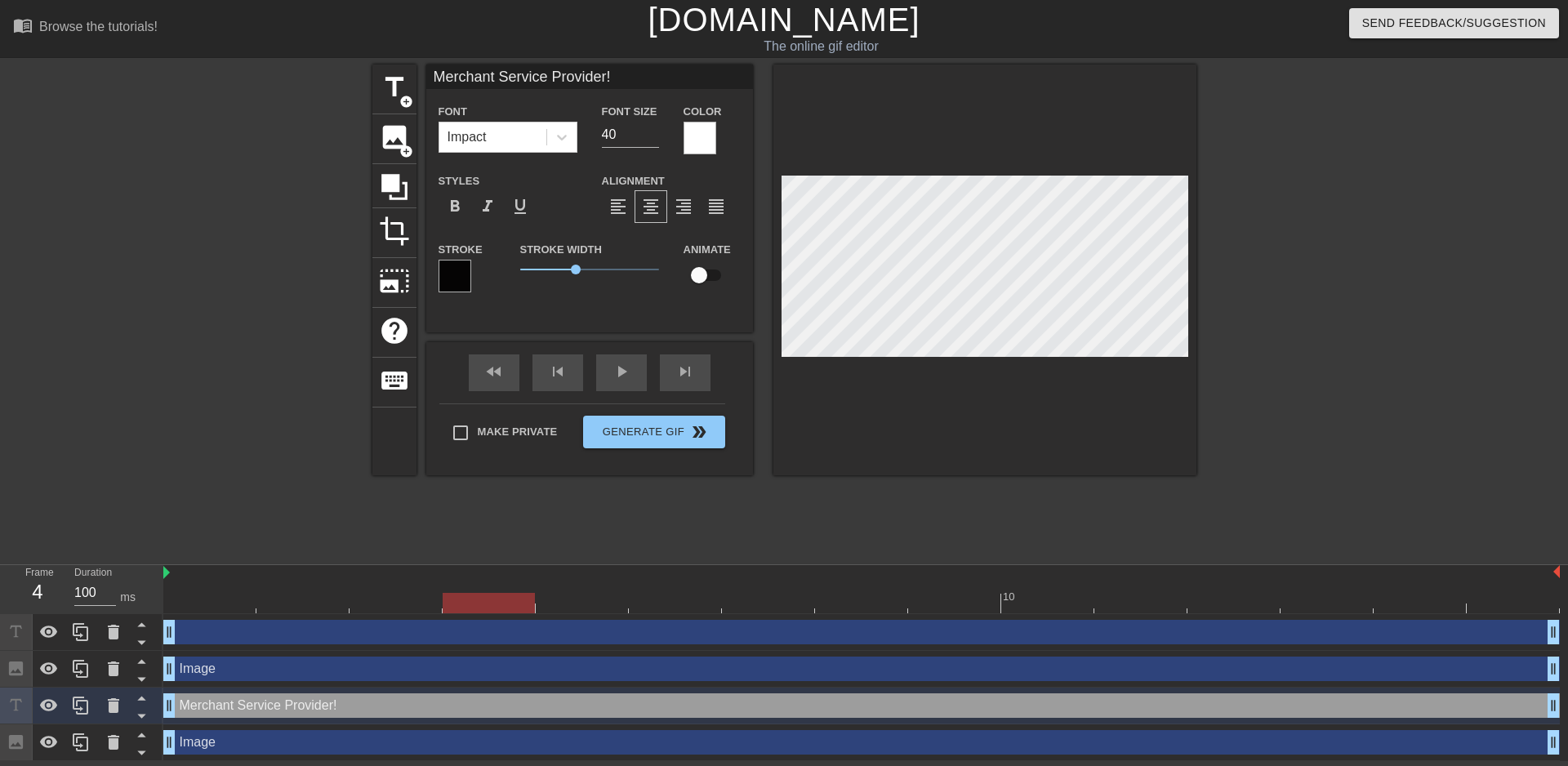
click at [1554, 322] on div "title add_circle image add_circle crop photo_size_select_large help keyboard Me…" at bounding box center [784, 309] width 1568 height 490
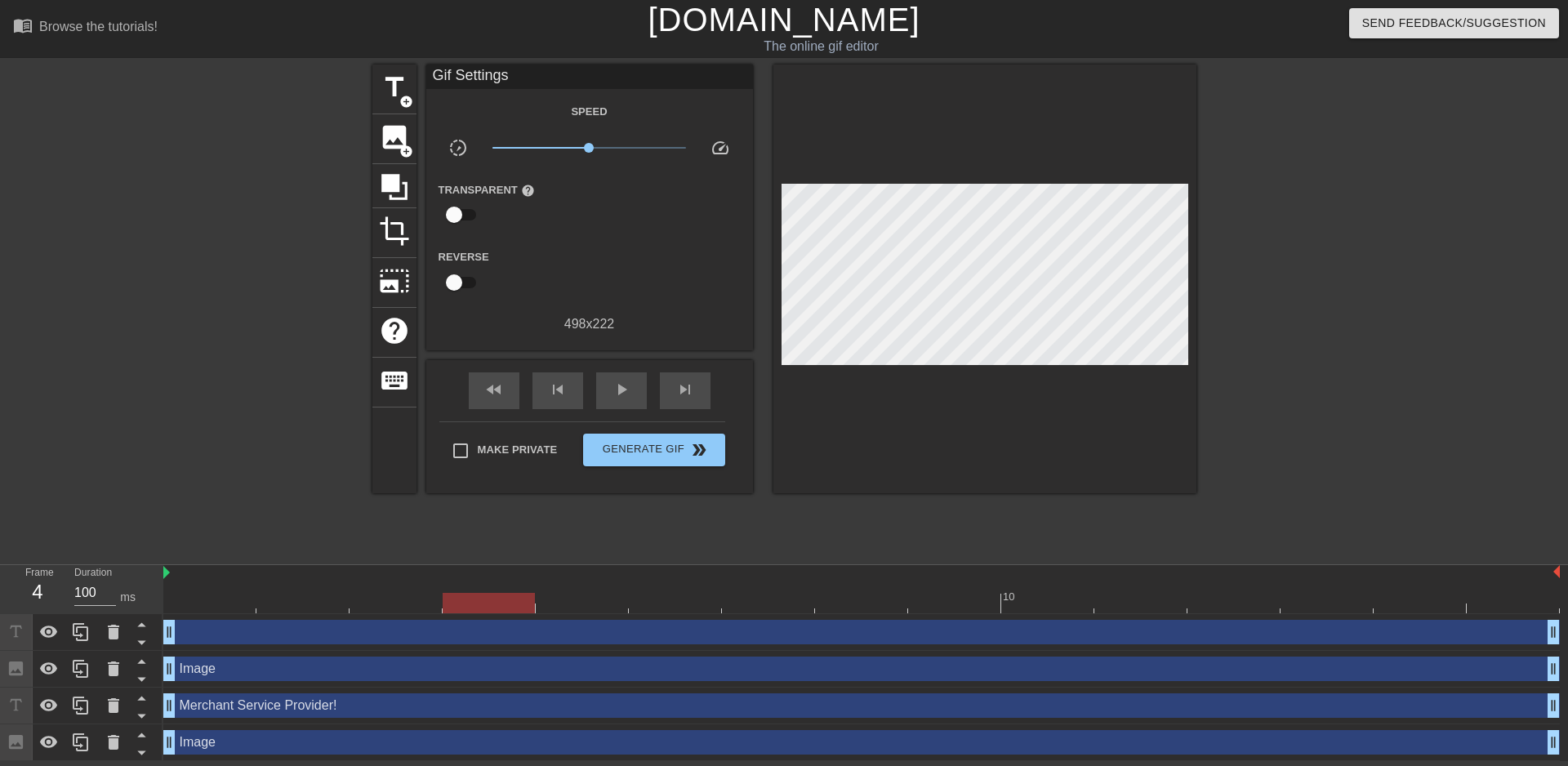
click at [1554, 322] on div "title add_circle image add_circle crop photo_size_select_large help keyboard Gi…" at bounding box center [784, 309] width 1568 height 490
click at [630, 449] on span "Generate Gif double_arrow" at bounding box center [654, 450] width 128 height 20
